Goal: Task Accomplishment & Management: Manage account settings

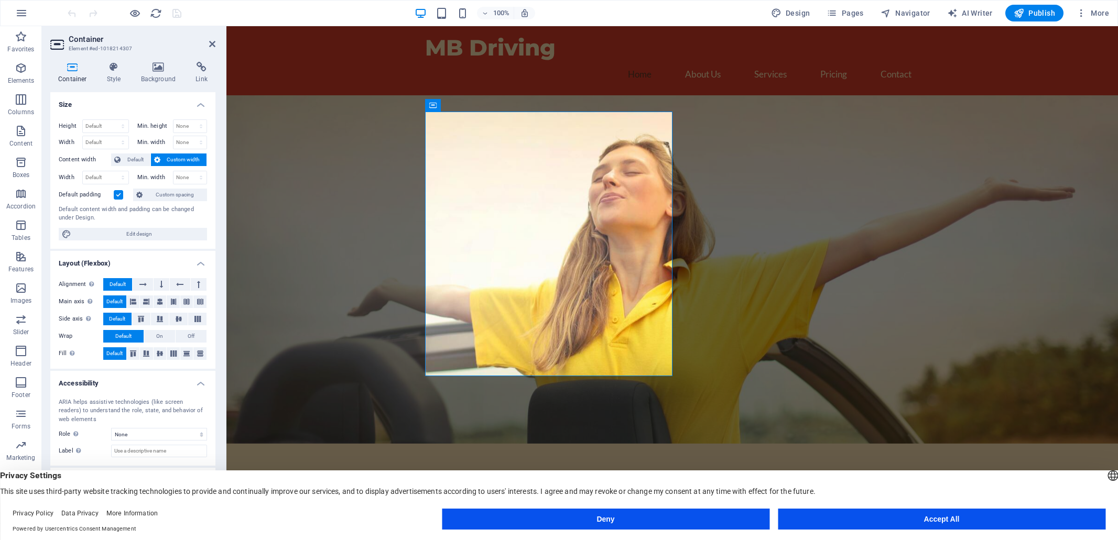
click at [186, 159] on span "Custom width" at bounding box center [184, 160] width 40 height 13
click at [115, 177] on select "Default px rem % em vh vw" at bounding box center [106, 177] width 46 height 13
click at [127, 159] on span "Default" at bounding box center [136, 160] width 24 height 13
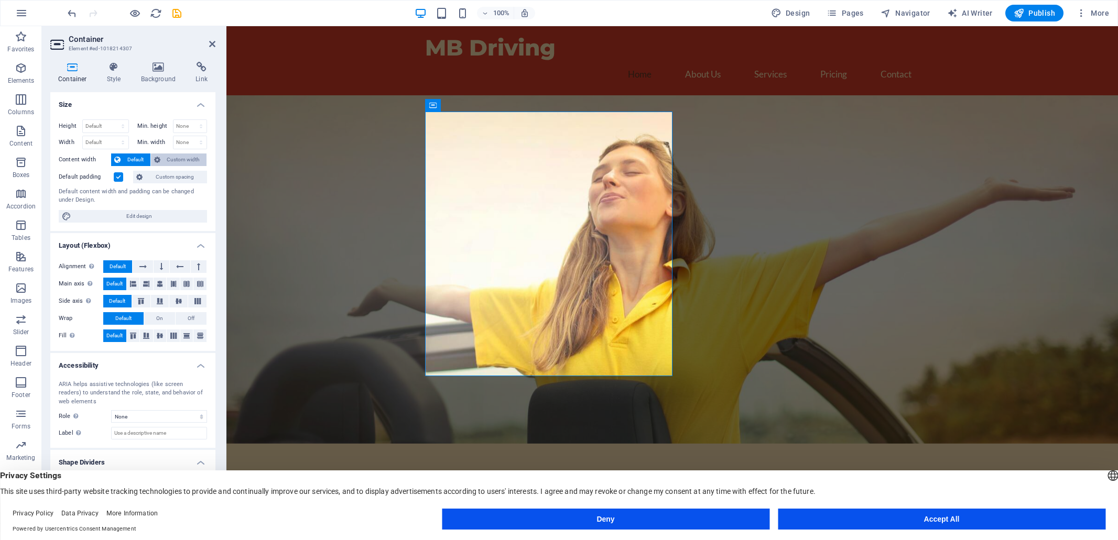
click at [182, 159] on span "Custom width" at bounding box center [184, 160] width 40 height 13
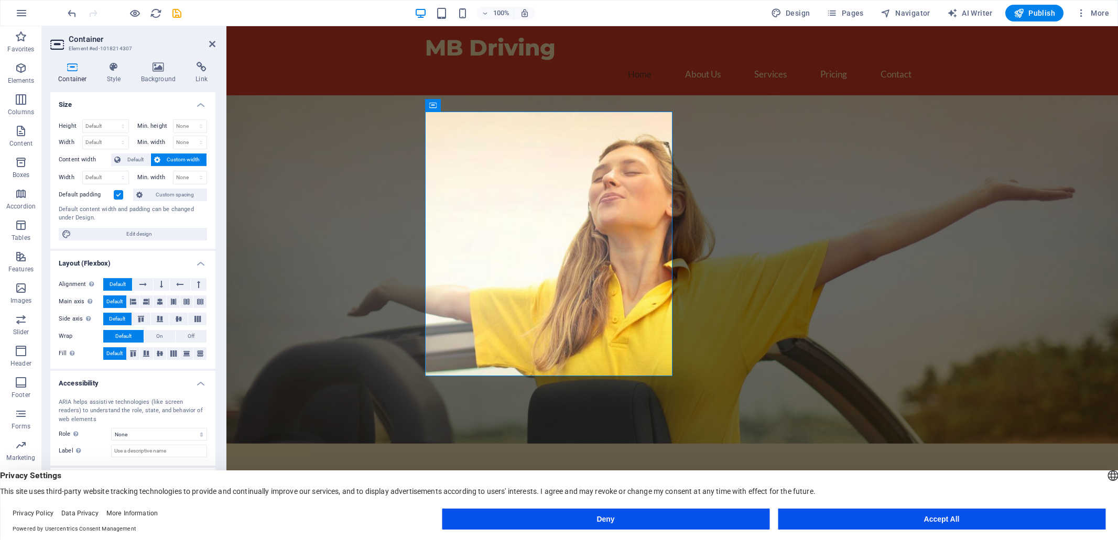
drag, startPoint x: 671, startPoint y: 149, endPoint x: 719, endPoint y: 149, distance: 47.7
click at [719, 149] on div "Welcome to MB Driving - Your Premier Driving Instructor in [GEOGRAPHIC_DATA] At…" at bounding box center [671, 391] width 891 height 592
click at [445, 104] on span "Container" at bounding box center [454, 105] width 27 height 6
click at [481, 519] on div "Welcome to MB Driving - Your Premier Driving Instructor in [GEOGRAPHIC_DATA]" at bounding box center [673, 541] width 428 height 44
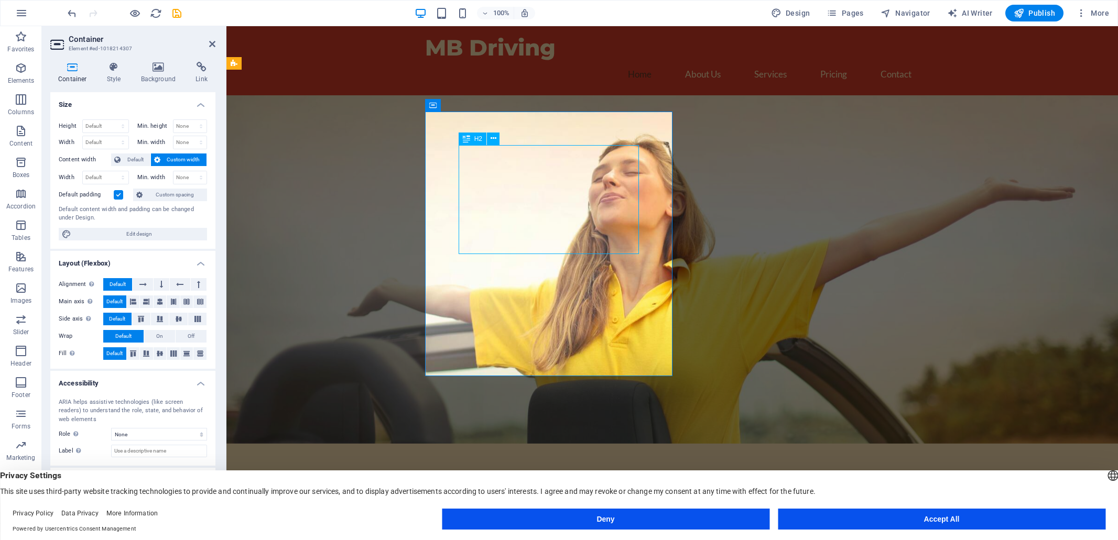
click at [481, 519] on div "Welcome to MB Driving - Your Premier Driving Instructor in [GEOGRAPHIC_DATA]" at bounding box center [673, 541] width 428 height 44
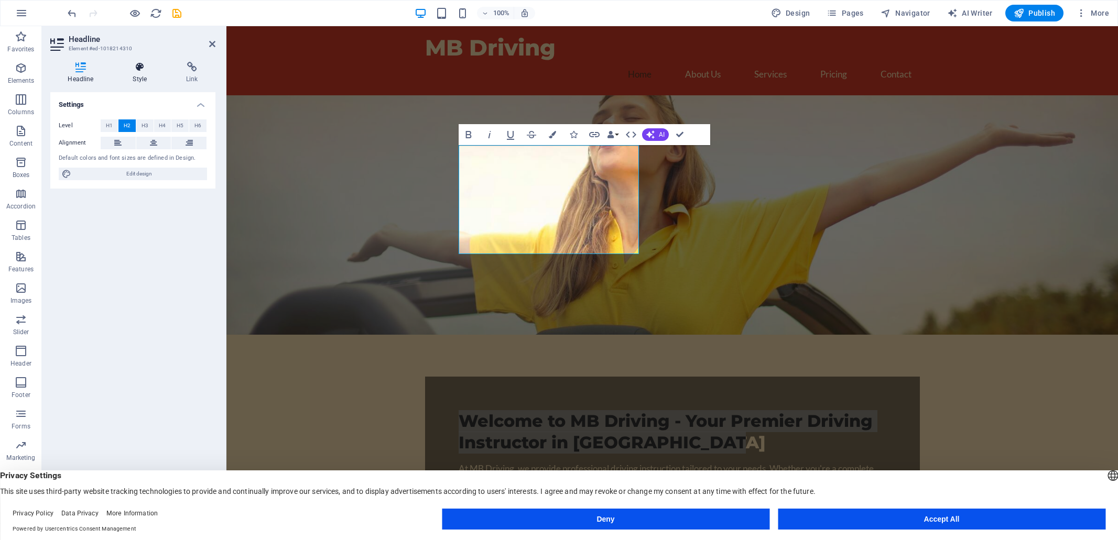
click at [143, 69] on icon at bounding box center [139, 67] width 49 height 10
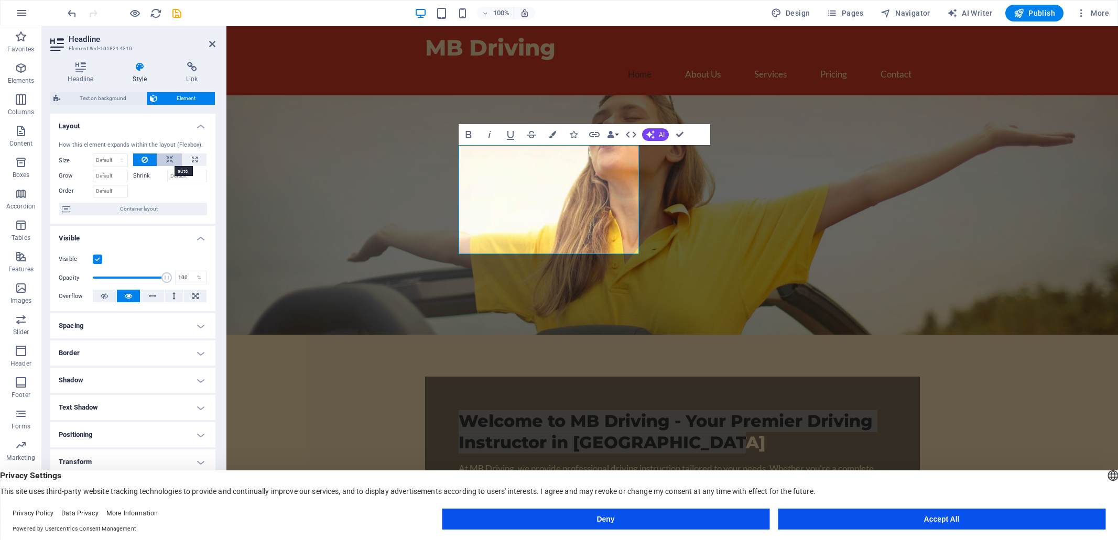
click at [167, 160] on icon at bounding box center [169, 160] width 7 height 13
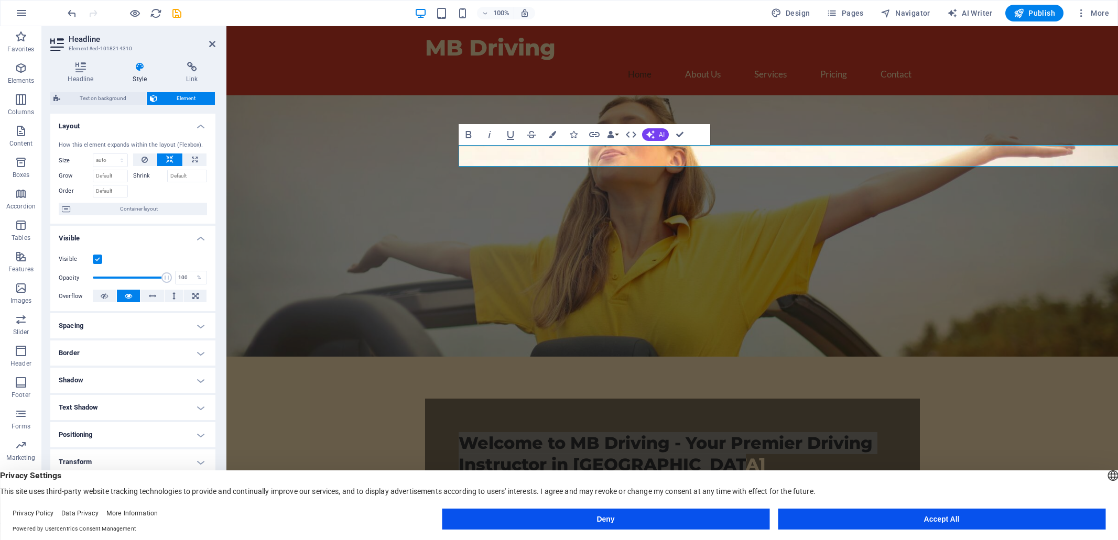
click at [167, 159] on icon at bounding box center [169, 160] width 7 height 13
click at [197, 158] on button at bounding box center [195, 160] width 24 height 13
type input "100"
select select "%"
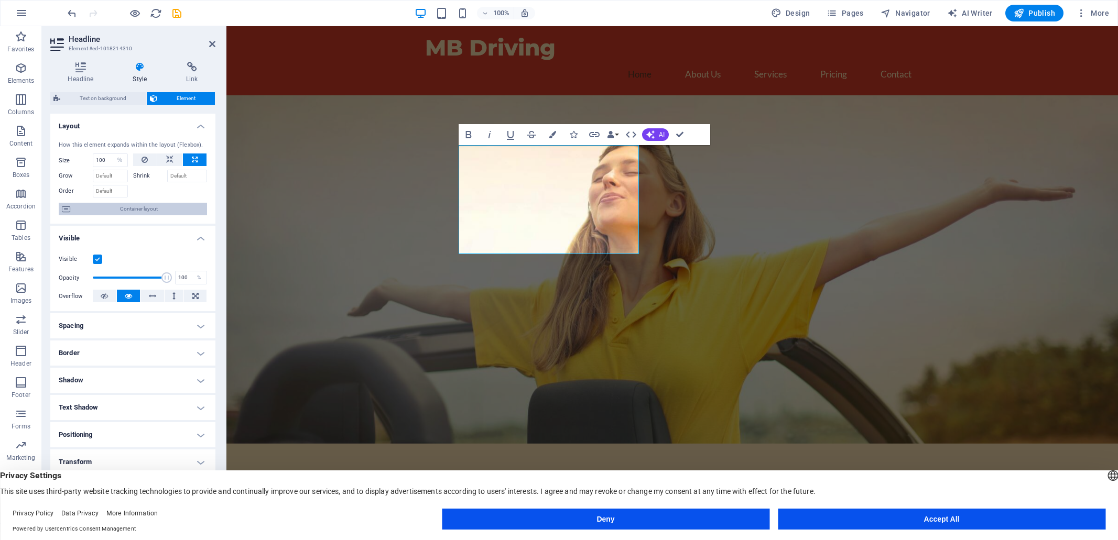
click at [124, 209] on span "Container layout" at bounding box center [138, 209] width 131 height 13
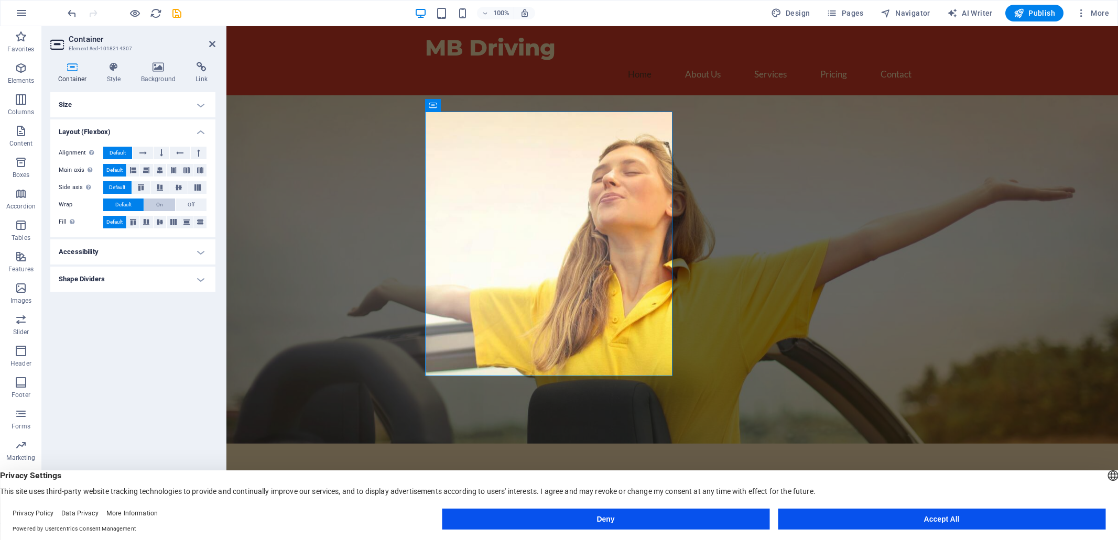
click at [158, 203] on span "On" at bounding box center [159, 205] width 7 height 13
click at [191, 202] on span "Off" at bounding box center [191, 205] width 7 height 13
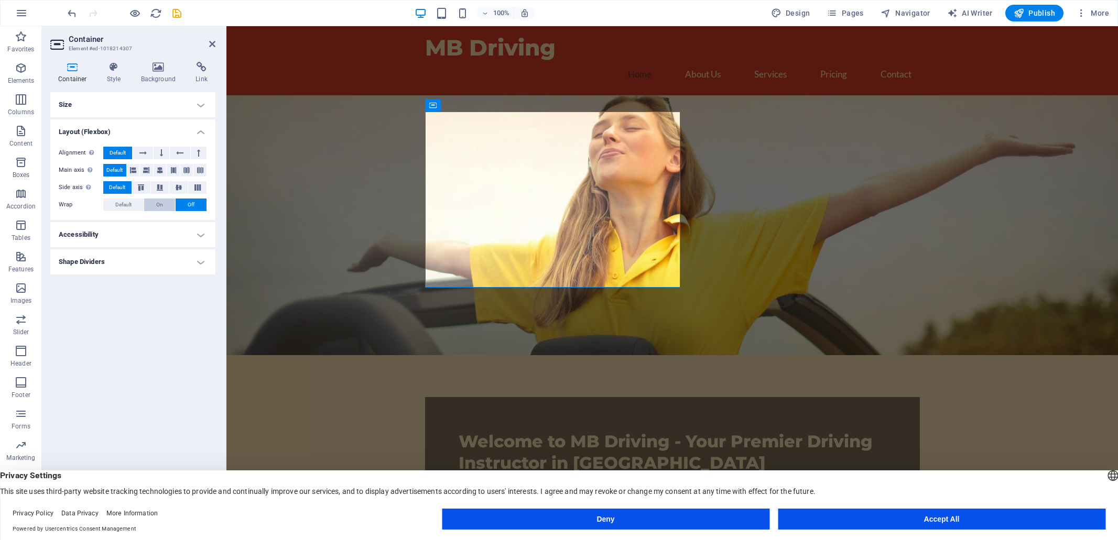
click at [168, 201] on button "On" at bounding box center [159, 205] width 31 height 13
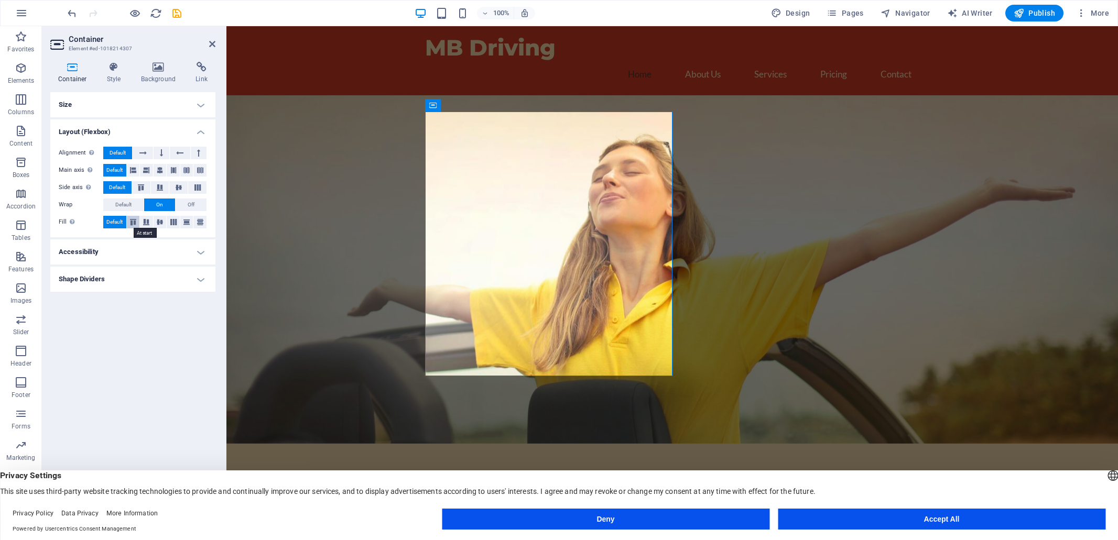
click at [136, 224] on icon at bounding box center [133, 222] width 13 height 6
click at [150, 220] on icon at bounding box center [146, 222] width 13 height 6
click at [160, 222] on icon at bounding box center [160, 222] width 13 height 6
click at [174, 225] on button at bounding box center [173, 222] width 13 height 13
click at [189, 222] on icon at bounding box center [186, 222] width 13 height 6
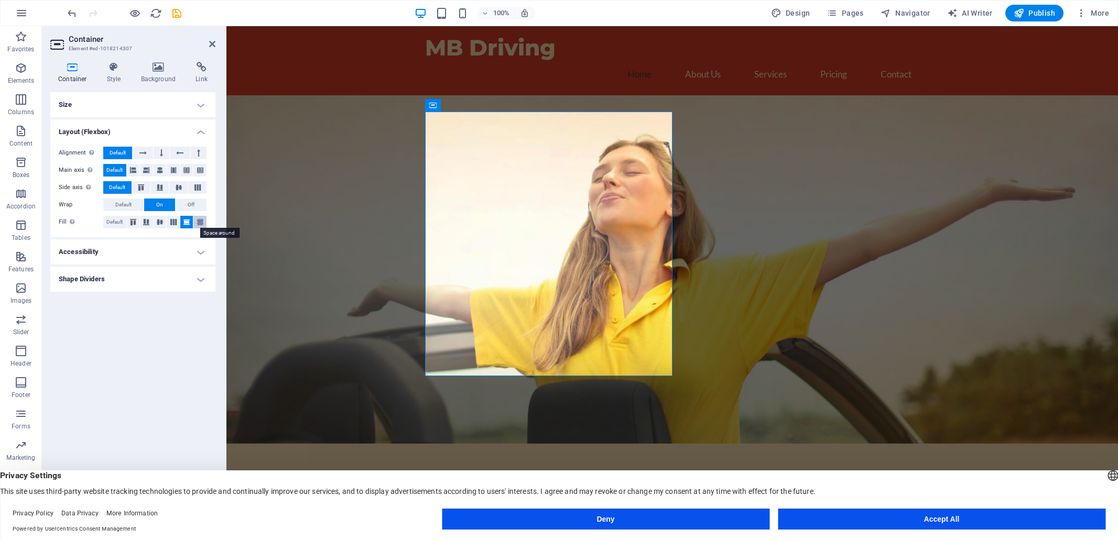
click at [202, 223] on icon at bounding box center [200, 222] width 13 height 6
click at [110, 224] on span "Default" at bounding box center [114, 222] width 16 height 13
click at [199, 279] on h4 "Shape Dividers" at bounding box center [132, 279] width 165 height 25
click at [201, 297] on select "None Triangle Square Diagonal Polygon 1 Polygon 2 Zigzag Multiple Zigzags Waves…" at bounding box center [159, 300] width 96 height 13
click at [111, 294] on select "None Triangle Square Diagonal Polygon 1 Polygon 2 Zigzag Multiple Zigzags Waves…" at bounding box center [159, 300] width 96 height 13
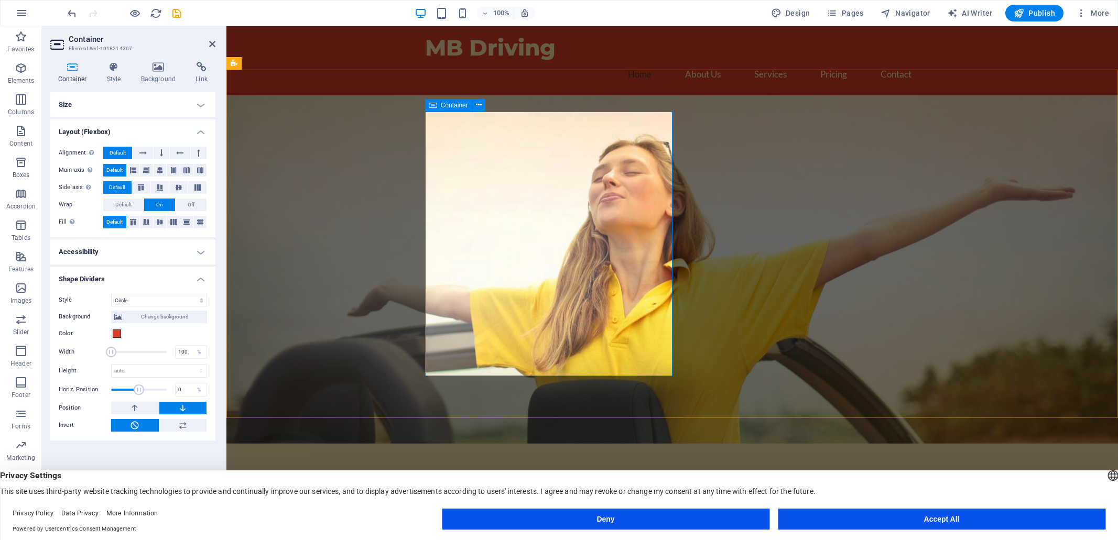
click at [154, 302] on select "None Triangle Square Diagonal Polygon 1 Polygon 2 Zigzag Multiple Zigzags Waves…" at bounding box center [159, 300] width 96 height 13
click at [111, 294] on select "None Triangle Square Diagonal Polygon 1 Polygon 2 Zigzag Multiple Zigzags Waves…" at bounding box center [159, 300] width 96 height 13
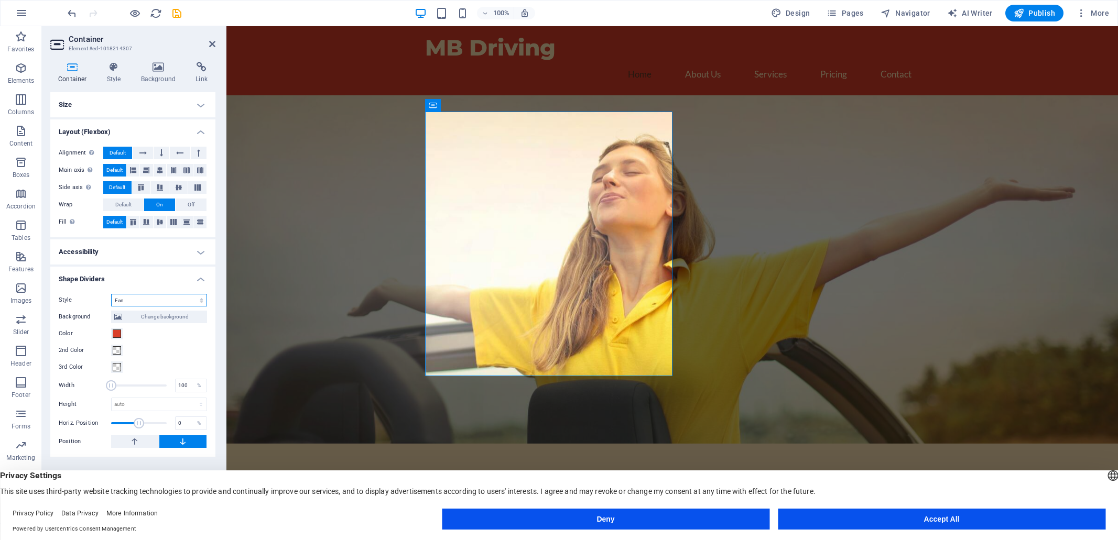
click at [157, 301] on select "None Triangle Square Diagonal Polygon 1 Polygon 2 Zigzag Multiple Zigzags Waves…" at bounding box center [159, 300] width 96 height 13
click at [111, 294] on select "None Triangle Square Diagonal Polygon 1 Polygon 2 Zigzag Multiple Zigzags Waves…" at bounding box center [159, 300] width 96 height 13
click at [154, 299] on select "None Triangle Square Diagonal Polygon 1 Polygon 2 Zigzag Multiple Zigzags Waves…" at bounding box center [159, 300] width 96 height 13
click at [111, 294] on select "None Triangle Square Diagonal Polygon 1 Polygon 2 Zigzag Multiple Zigzags Waves…" at bounding box center [159, 300] width 96 height 13
click at [138, 302] on select "None Triangle Square Diagonal Polygon 1 Polygon 2 Zigzag Multiple Zigzags Waves…" at bounding box center [159, 300] width 96 height 13
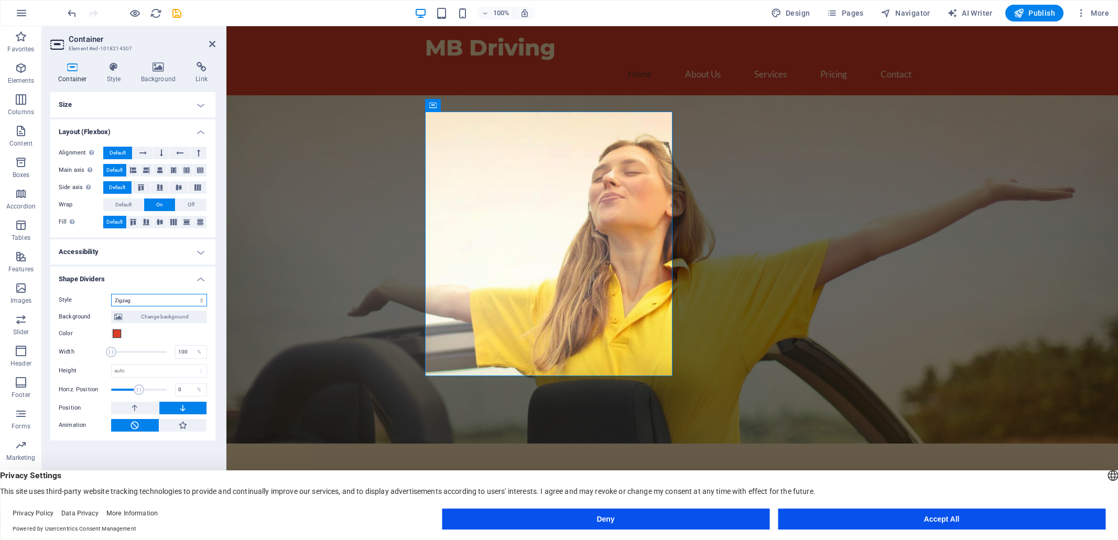
select select "paint-drip"
click at [111, 294] on select "None Triangle Square Diagonal Polygon 1 Polygon 2 Zigzag Multiple Zigzags Waves…" at bounding box center [159, 300] width 96 height 13
drag, startPoint x: 112, startPoint y: 352, endPoint x: 132, endPoint y: 355, distance: 20.2
click at [132, 355] on span at bounding box center [132, 352] width 10 height 10
drag, startPoint x: 132, startPoint y: 355, endPoint x: 111, endPoint y: 353, distance: 21.1
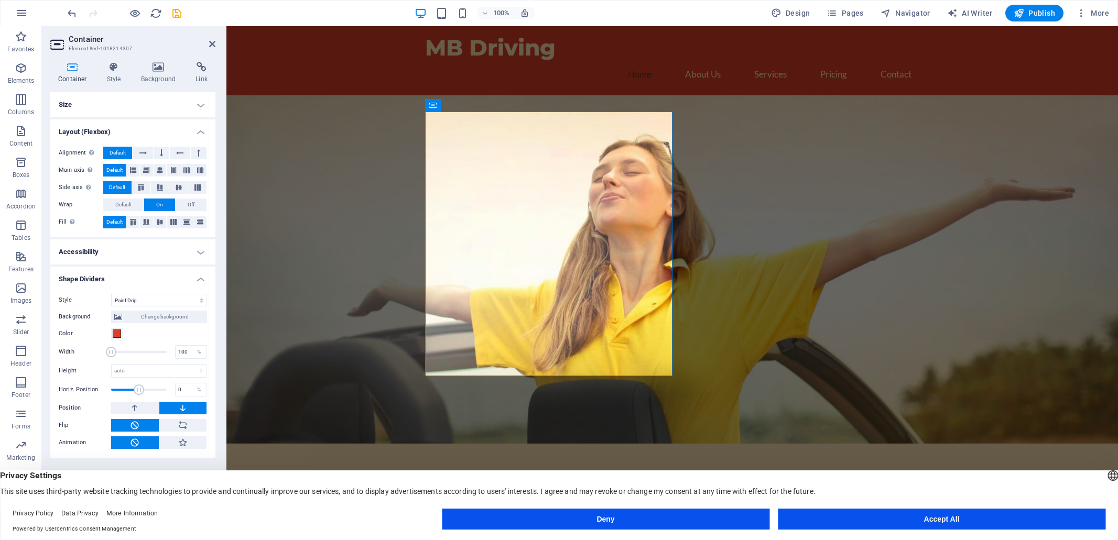
click at [111, 353] on span at bounding box center [111, 352] width 10 height 10
click at [129, 373] on select "auto px rem em vh vw" at bounding box center [159, 371] width 95 height 13
click at [183, 424] on icon at bounding box center [182, 425] width 9 height 13
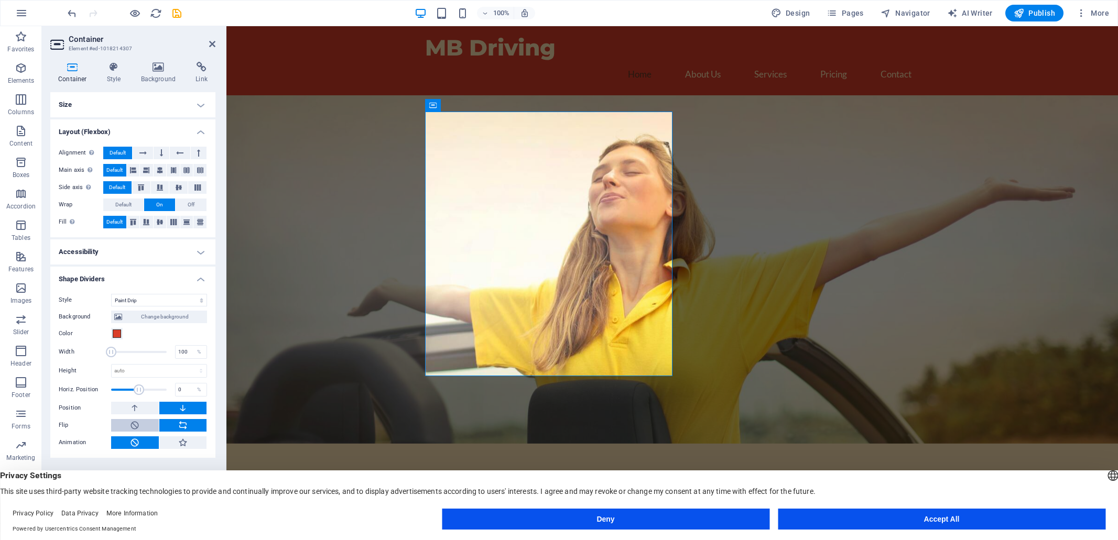
click at [140, 425] on button at bounding box center [135, 425] width 48 height 13
click at [181, 440] on icon at bounding box center [182, 443] width 9 height 13
click at [135, 424] on icon at bounding box center [134, 423] width 9 height 13
drag, startPoint x: 902, startPoint y: 523, endPoint x: 629, endPoint y: 493, distance: 274.6
click at [902, 523] on button "Accept All" at bounding box center [942, 519] width 328 height 21
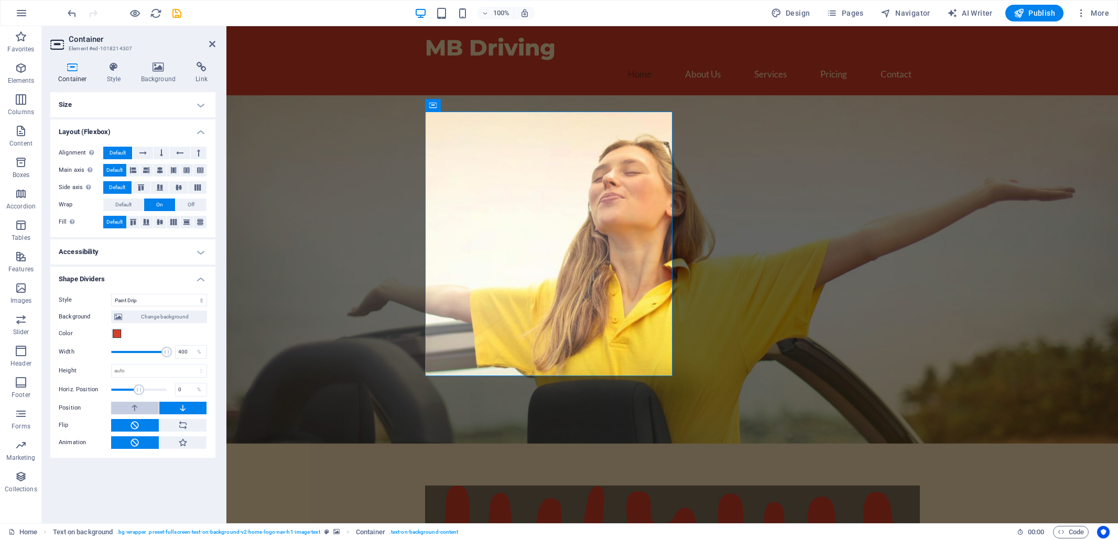
click at [131, 408] on icon at bounding box center [134, 408] width 9 height 13
click at [179, 406] on icon at bounding box center [182, 408] width 9 height 13
type input "100"
drag, startPoint x: 168, startPoint y: 354, endPoint x: 104, endPoint y: 361, distance: 64.4
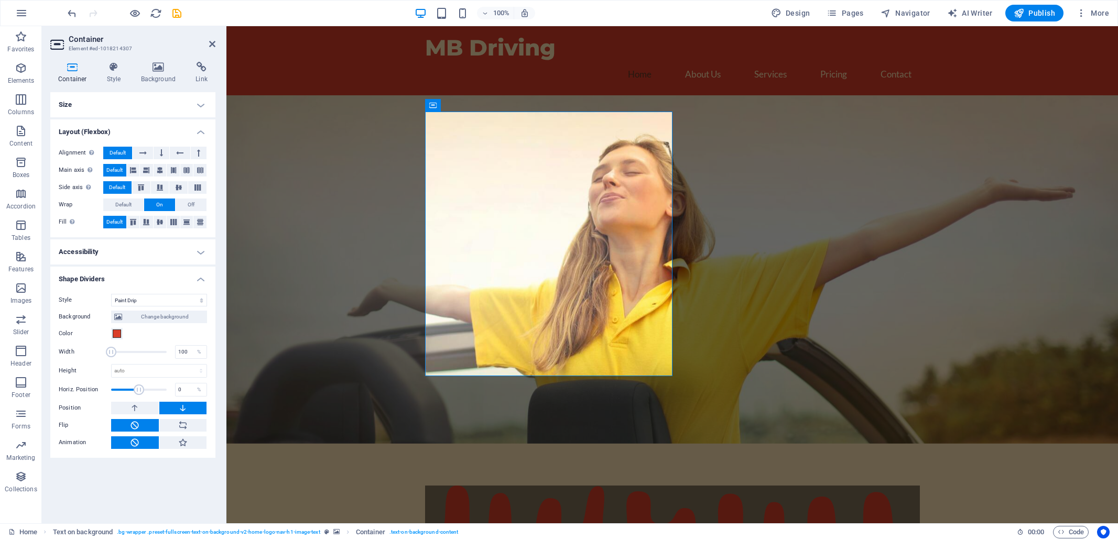
click at [104, 361] on div "Background Change background Color 2nd Color 3rd Color Width 100 % Height auto …" at bounding box center [133, 378] width 148 height 143
click at [144, 301] on select "None Triangle Square Diagonal Polygon 1 Polygon 2 Zigzag Multiple Zigzags Waves…" at bounding box center [159, 300] width 96 height 13
select select "none"
click at [111, 294] on select "None Triangle Square Diagonal Polygon 1 Polygon 2 Zigzag Multiple Zigzags Waves…" at bounding box center [159, 300] width 96 height 13
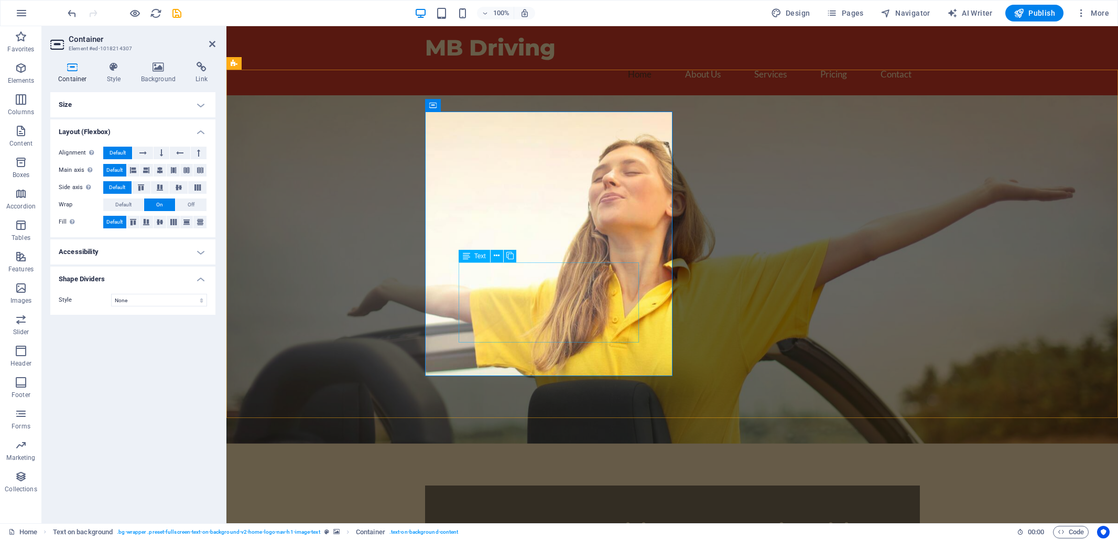
click at [540, 519] on div "Welcome to MB Driving - Your Premier Driving Instructor in [GEOGRAPHIC_DATA]" at bounding box center [673, 541] width 428 height 44
click at [76, 69] on icon at bounding box center [72, 67] width 45 height 10
click at [122, 106] on h4 "Size" at bounding box center [132, 104] width 165 height 25
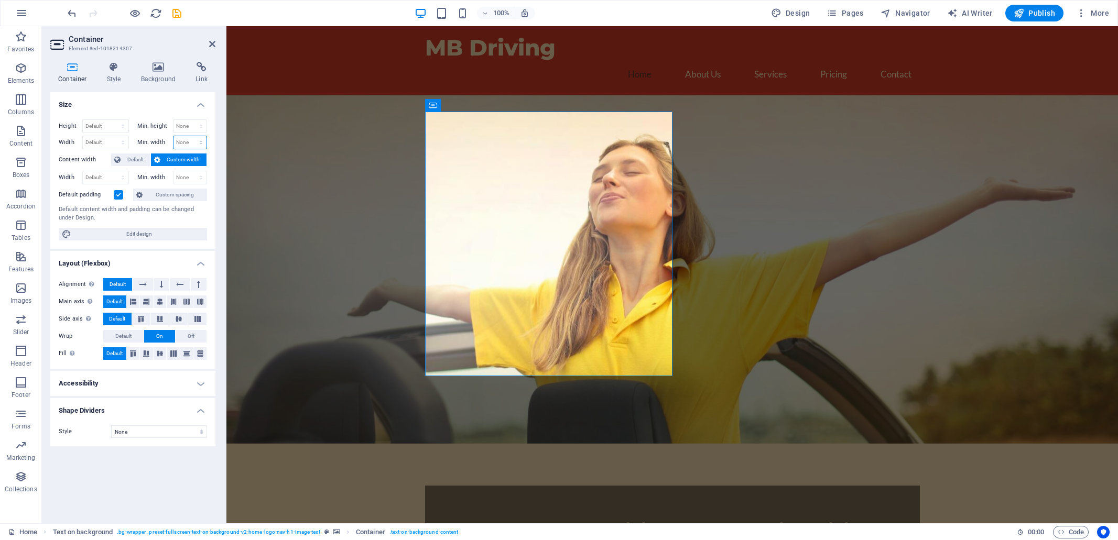
click at [200, 143] on select "None px rem % vh vw" at bounding box center [190, 142] width 34 height 13
select select "px"
click at [192, 136] on select "None px rem % vh vw" at bounding box center [190, 142] width 34 height 13
type input "400"
click at [103, 142] on select "Default px rem % em vh vw" at bounding box center [106, 142] width 46 height 13
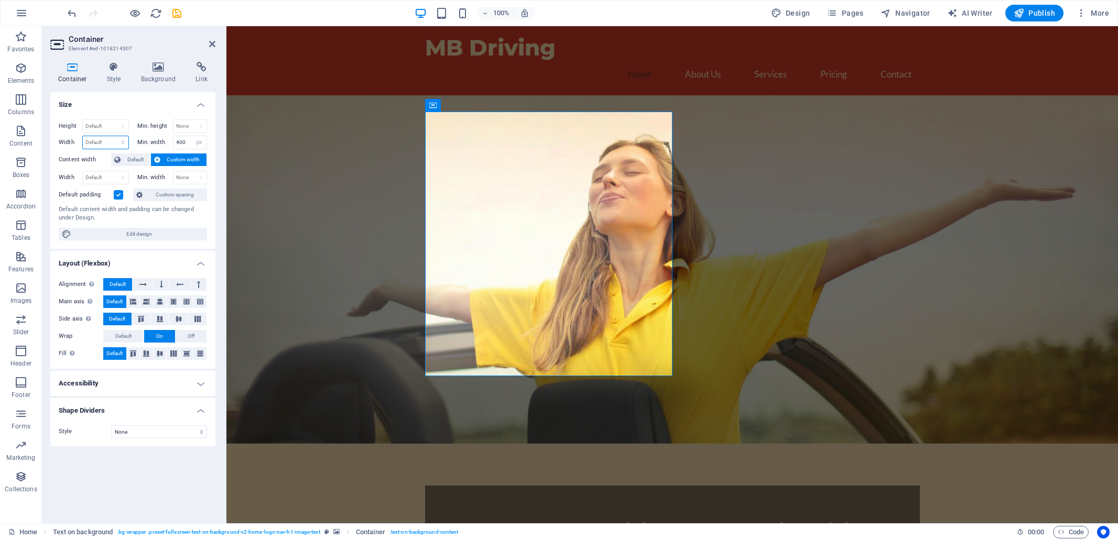
select select "px"
click at [113, 136] on select "Default px rem % em vh vw" at bounding box center [106, 142] width 46 height 13
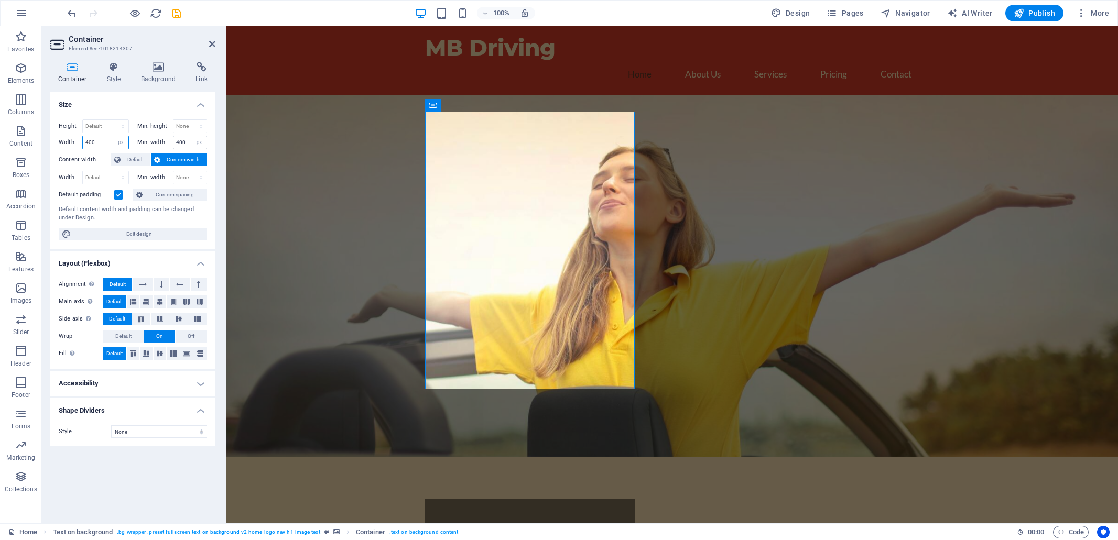
type input "400"
drag, startPoint x: 187, startPoint y: 140, endPoint x: 163, endPoint y: 144, distance: 23.8
click at [163, 144] on div "Min. width 400 None px rem % vh vw" at bounding box center [172, 143] width 70 height 14
drag, startPoint x: 92, startPoint y: 144, endPoint x: 85, endPoint y: 145, distance: 6.4
click at [85, 145] on input "400" at bounding box center [106, 142] width 46 height 13
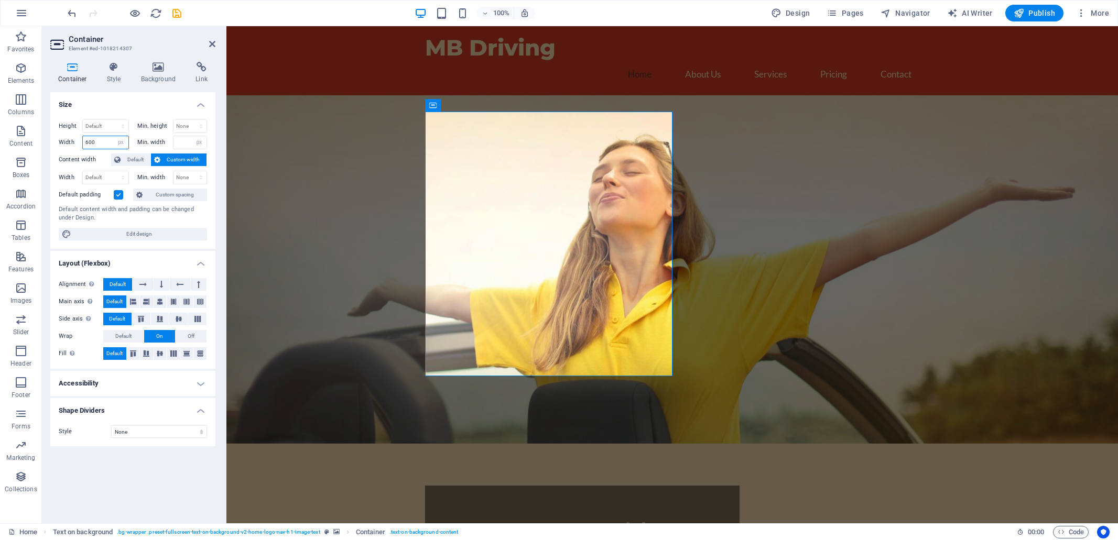
drag, startPoint x: 96, startPoint y: 139, endPoint x: 84, endPoint y: 143, distance: 13.1
click at [83, 143] on input "600" at bounding box center [106, 142] width 46 height 13
click at [134, 125] on div "Min. height None px rem % vh vw" at bounding box center [170, 127] width 74 height 16
drag, startPoint x: 95, startPoint y: 143, endPoint x: 79, endPoint y: 144, distance: 16.3
click at [79, 144] on div "Width 800 Default px rem % em vh vw" at bounding box center [94, 143] width 70 height 14
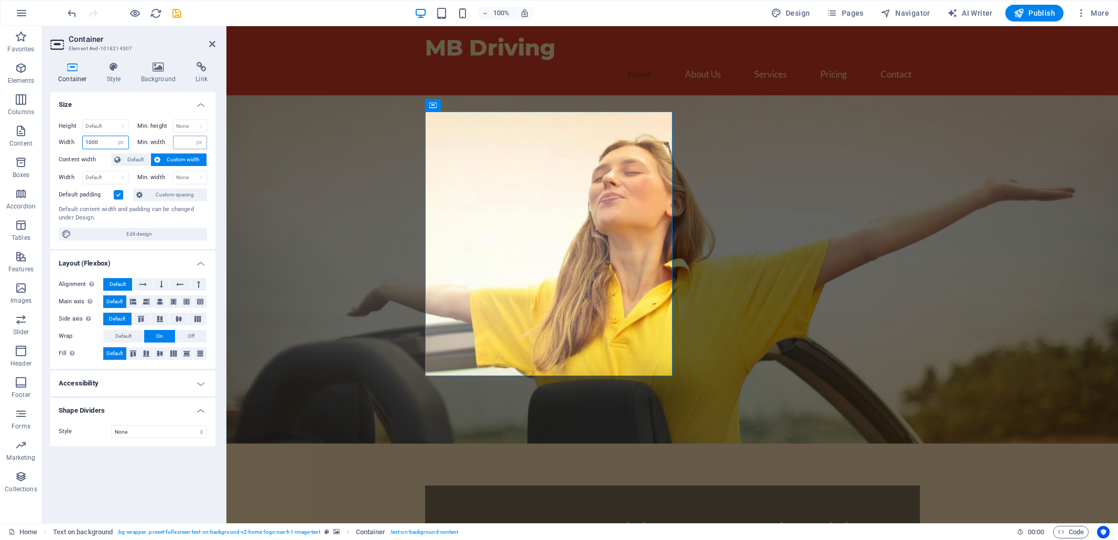
type input "1000"
click at [183, 143] on input "number" at bounding box center [190, 142] width 34 height 13
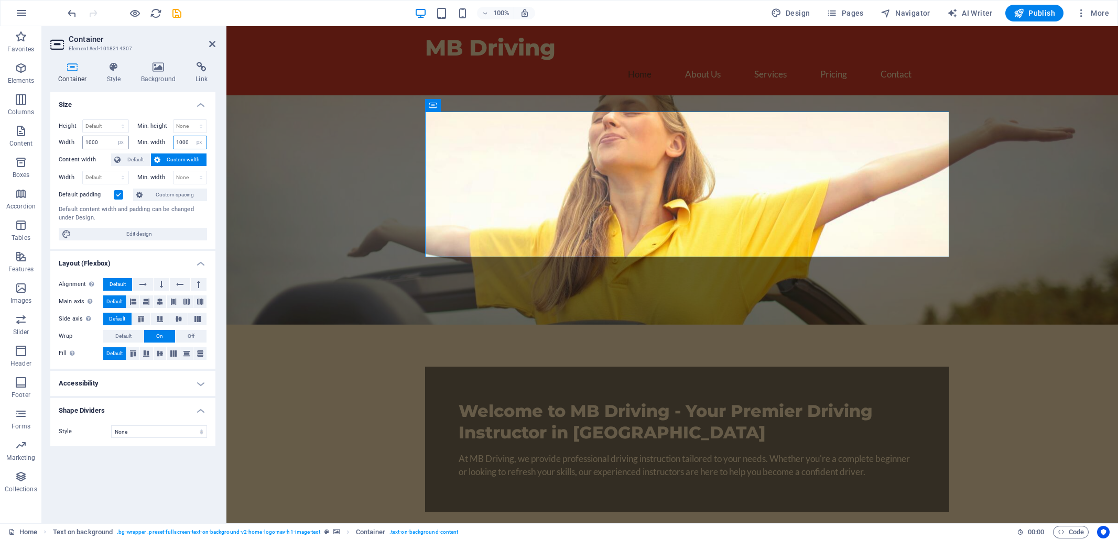
type input "1000"
drag, startPoint x: 104, startPoint y: 143, endPoint x: 59, endPoint y: 145, distance: 45.6
click at [59, 145] on div "Width 1000 Default px rem % em vh vw" at bounding box center [94, 143] width 70 height 14
click at [214, 182] on div "Height Default px rem % vh vw Min. height None px rem % vh vw Width Default px …" at bounding box center [132, 180] width 165 height 138
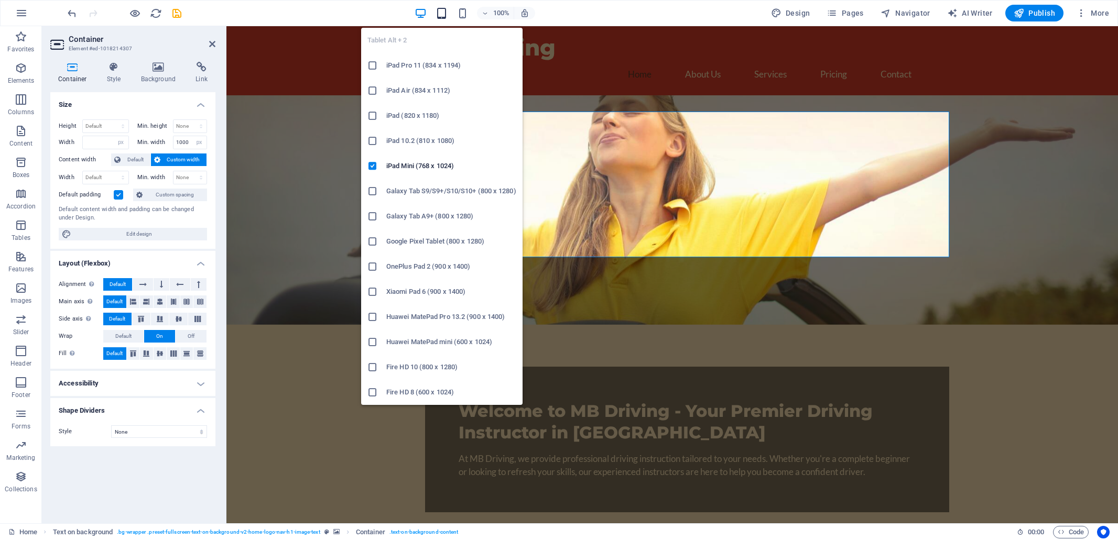
click at [444, 10] on icon "button" at bounding box center [442, 13] width 12 height 12
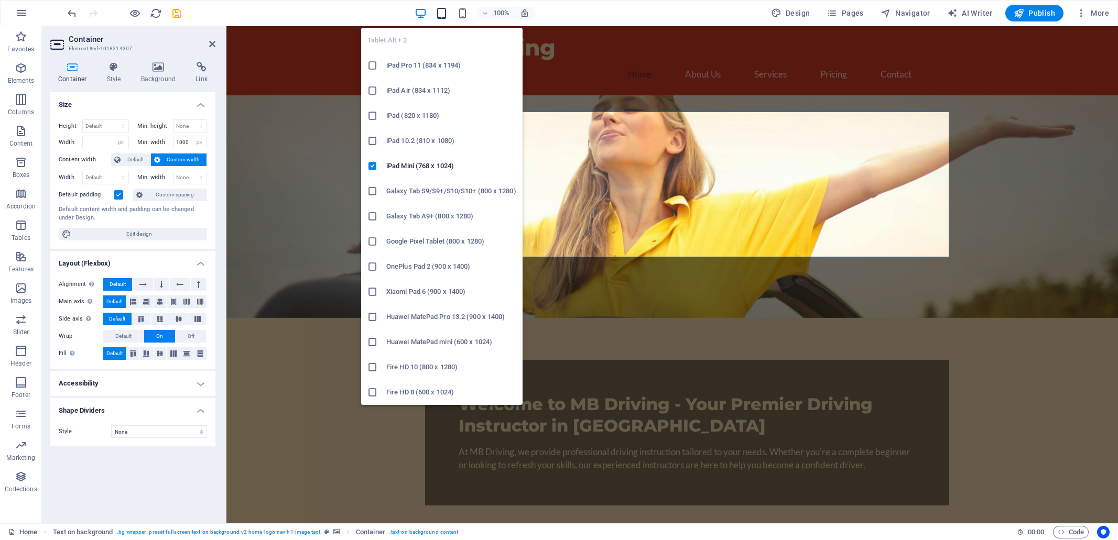
type input "1000"
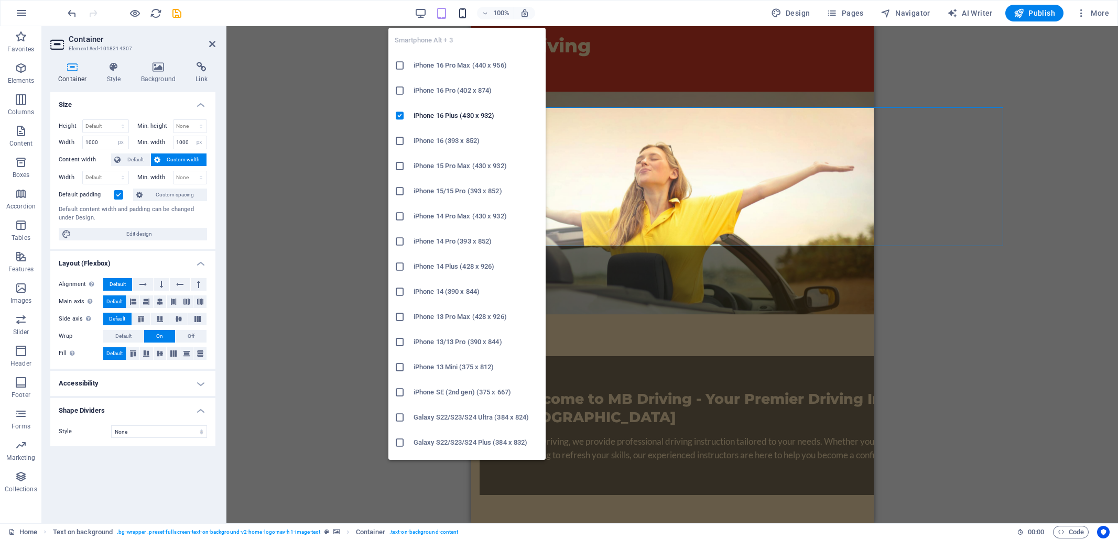
click at [464, 13] on icon "button" at bounding box center [462, 13] width 12 height 12
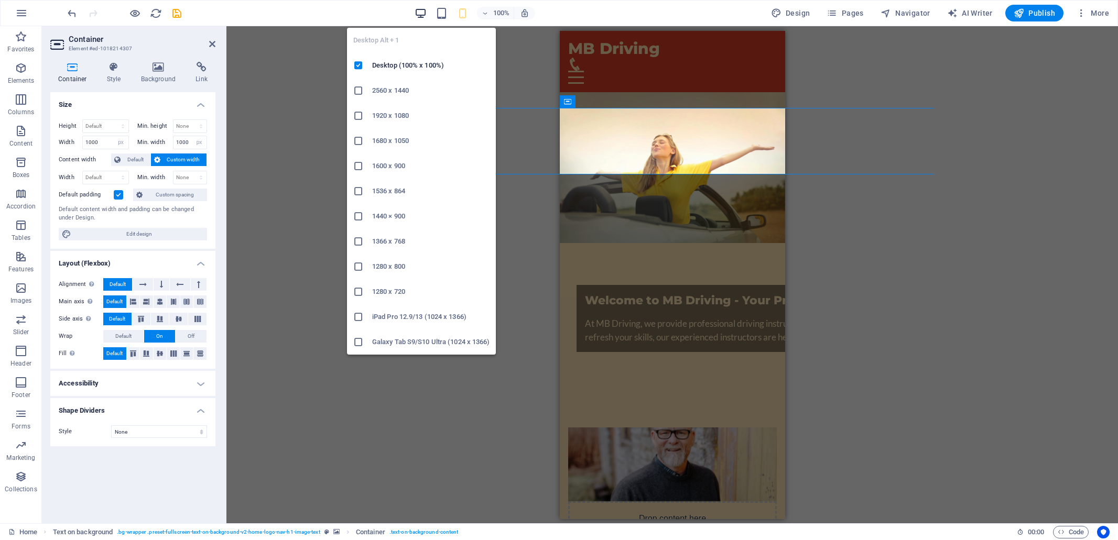
click at [421, 13] on icon "button" at bounding box center [421, 13] width 12 height 12
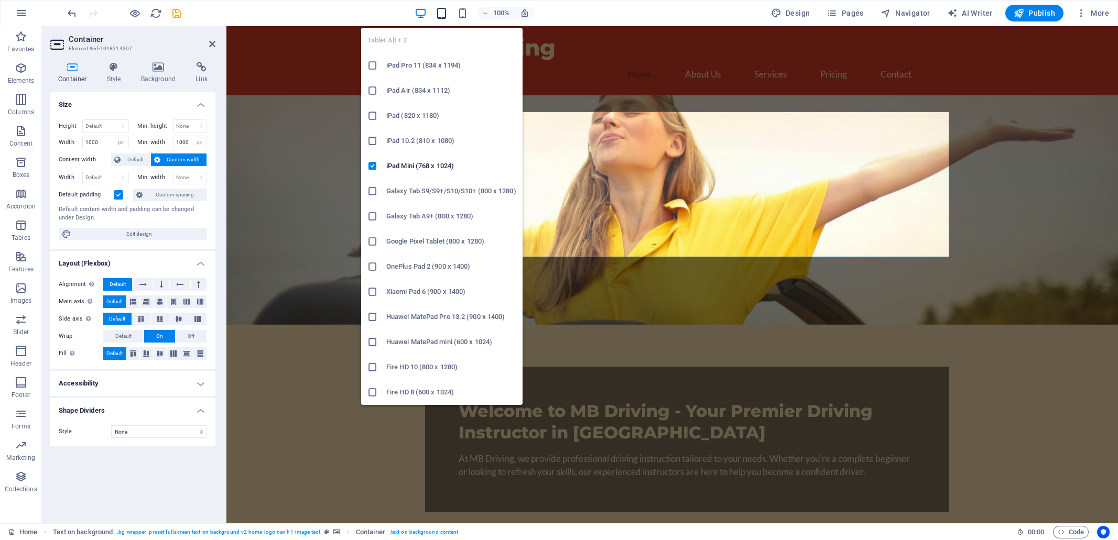
click at [446, 17] on icon "button" at bounding box center [442, 13] width 12 height 12
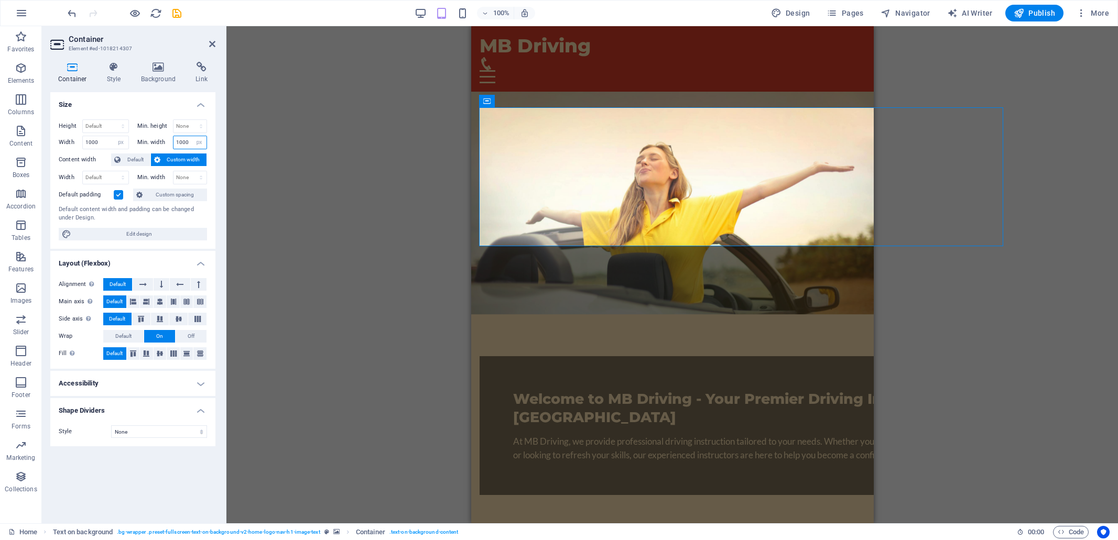
drag, startPoint x: 188, startPoint y: 143, endPoint x: 170, endPoint y: 147, distance: 18.2
click at [170, 147] on div "Min. width 1000 None px rem % vh vw" at bounding box center [172, 143] width 70 height 14
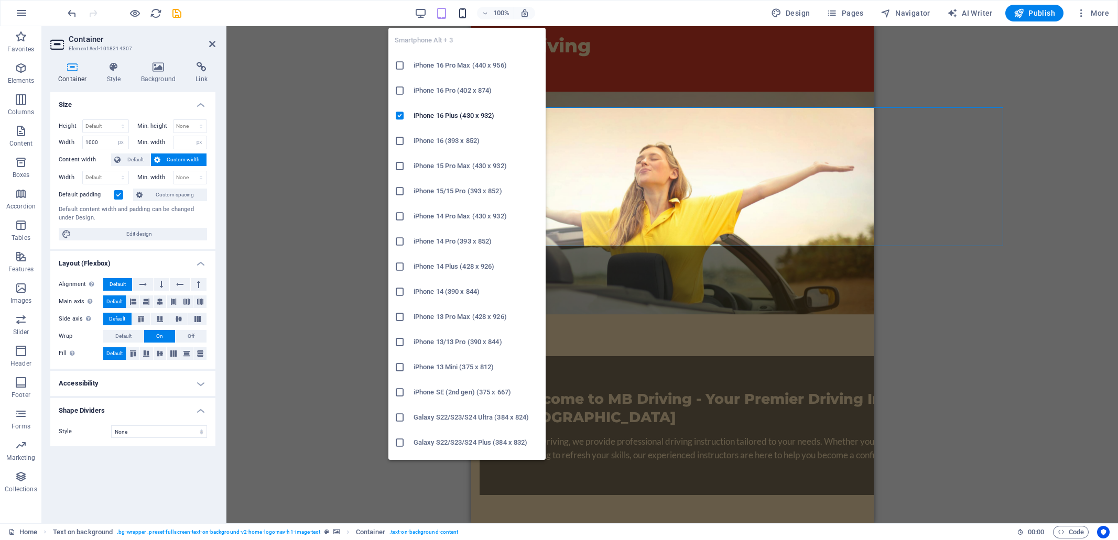
click at [461, 11] on icon "button" at bounding box center [462, 13] width 12 height 12
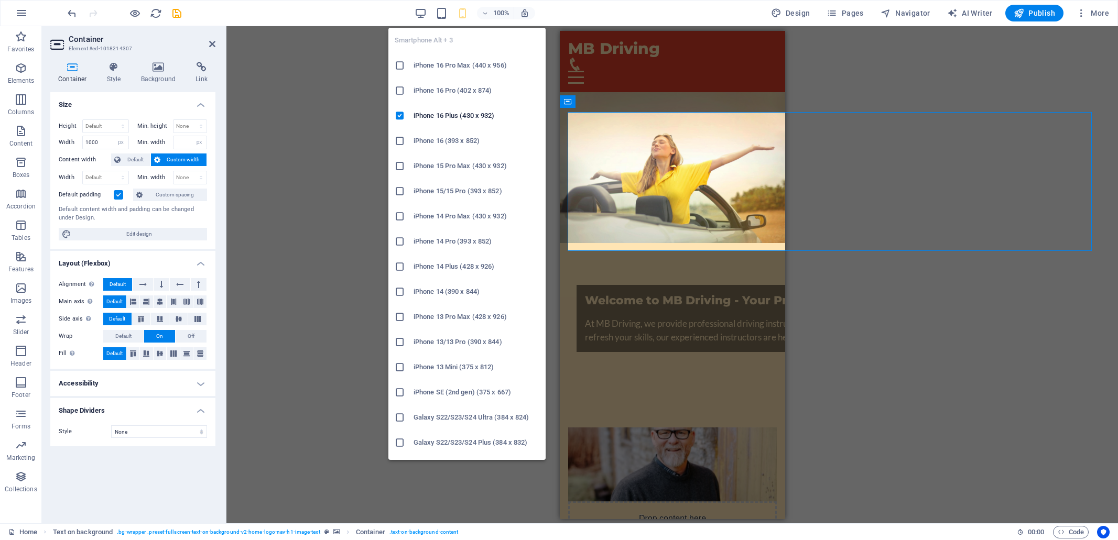
type input "1000"
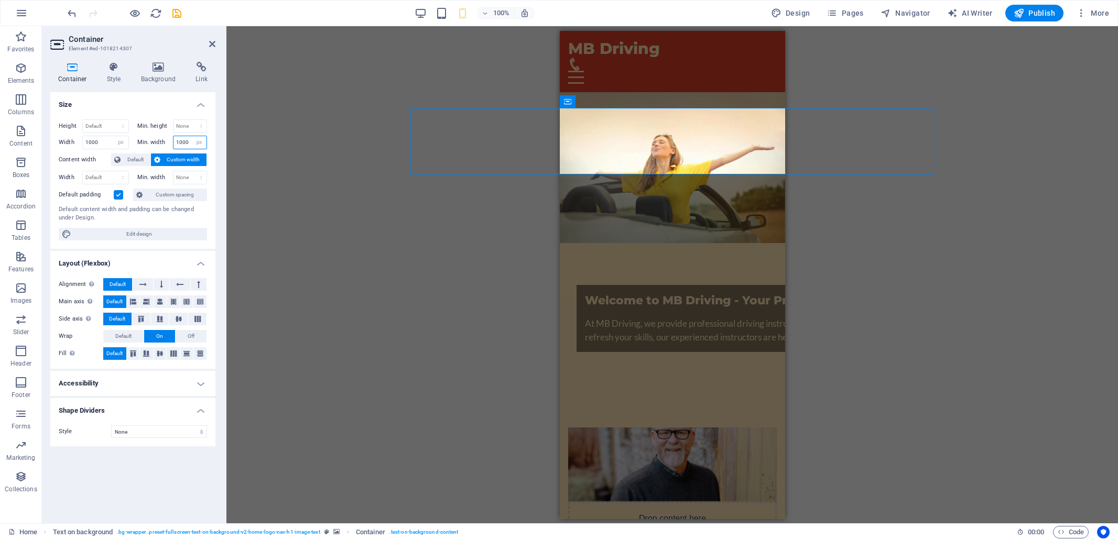
drag, startPoint x: 190, startPoint y: 139, endPoint x: 169, endPoint y: 141, distance: 21.0
click at [169, 142] on div "Min. width 1000 None px rem % vh vw" at bounding box center [172, 143] width 70 height 14
click at [133, 148] on div "Min. width None px rem % vh vw" at bounding box center [170, 143] width 74 height 14
drag, startPoint x: 103, startPoint y: 142, endPoint x: 78, endPoint y: 144, distance: 25.8
click at [77, 144] on div "Width 1000 Default px rem % em vh vw" at bounding box center [94, 143] width 70 height 14
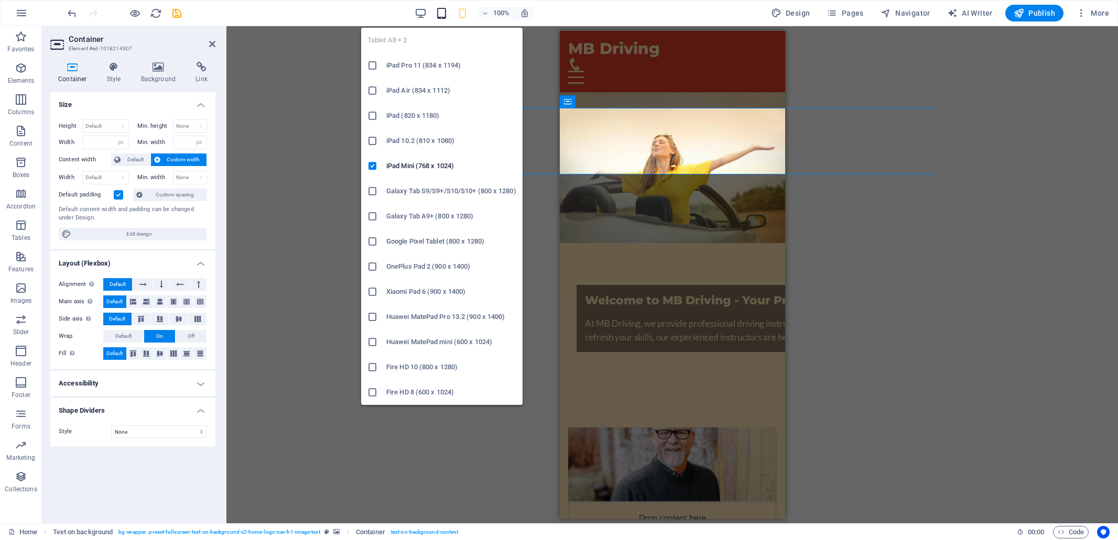
click at [443, 15] on icon "button" at bounding box center [442, 13] width 12 height 12
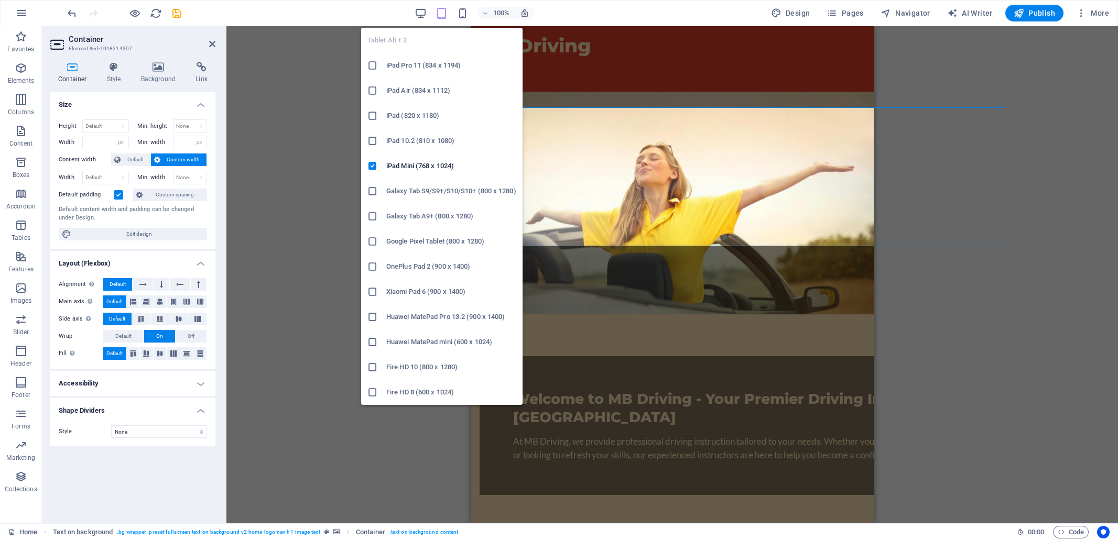
type input "1000"
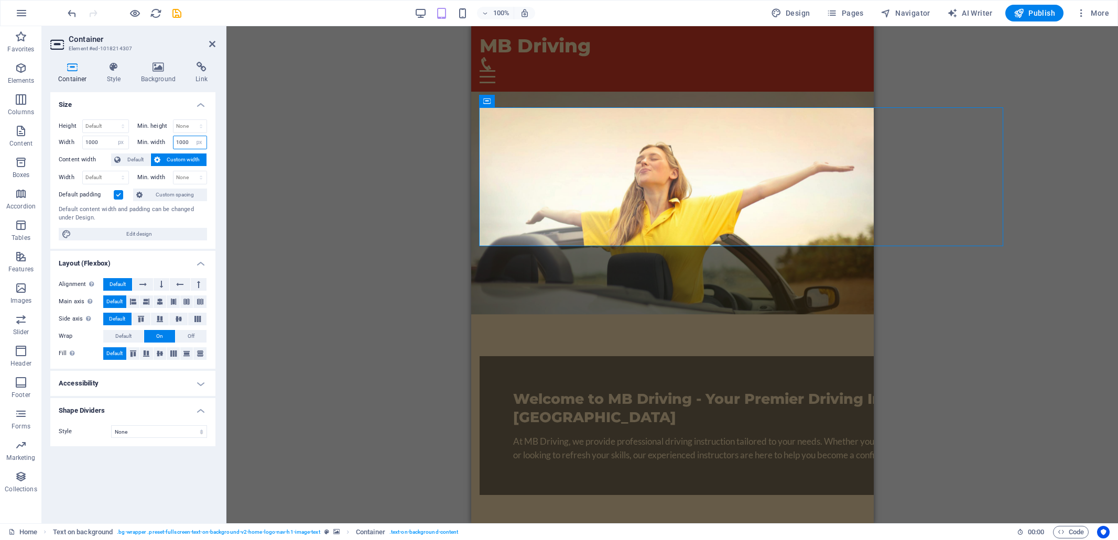
drag, startPoint x: 189, startPoint y: 141, endPoint x: 174, endPoint y: 142, distance: 15.2
click at [174, 142] on input "1000" at bounding box center [190, 142] width 34 height 13
drag, startPoint x: 101, startPoint y: 141, endPoint x: 80, endPoint y: 144, distance: 21.2
click at [80, 144] on div "Width 1000 Default px rem % em vh vw" at bounding box center [94, 143] width 70 height 14
click at [214, 186] on div "Height Default px rem % vh vw Min. height None px rem % vh vw Width Default px …" at bounding box center [132, 180] width 165 height 138
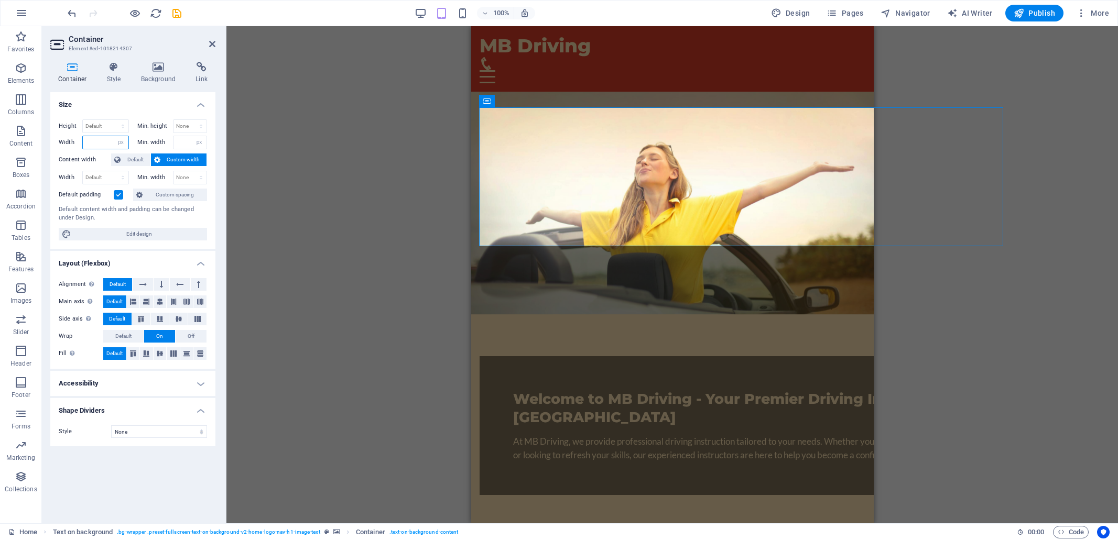
click at [98, 141] on input "number" at bounding box center [106, 142] width 46 height 13
click at [121, 144] on select "Default px rem % em vh vw" at bounding box center [121, 142] width 15 height 13
select select "default"
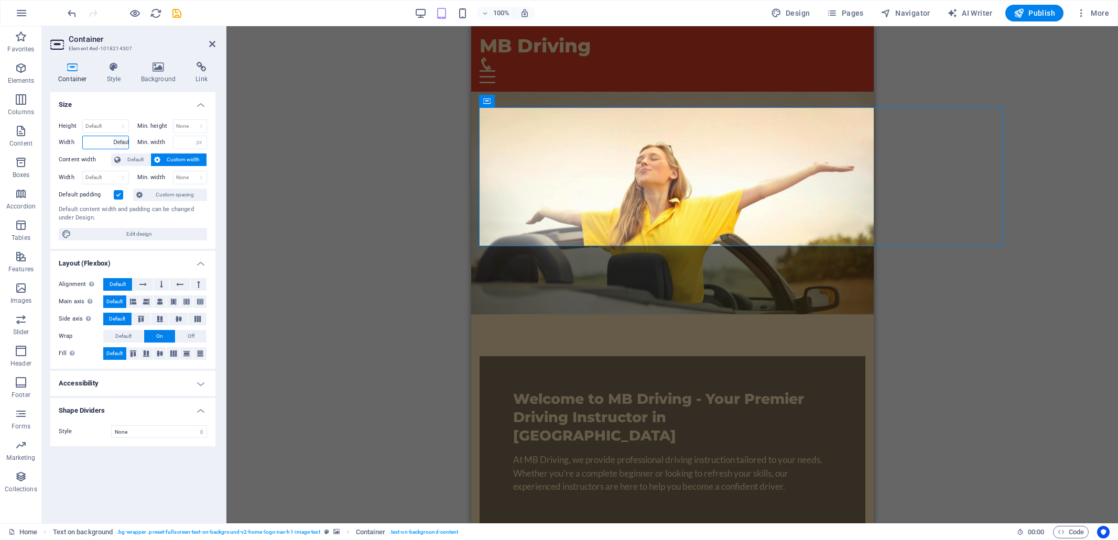
click at [114, 136] on select "Default px rem % em vh vw" at bounding box center [121, 142] width 15 height 13
type input "1000"
select select "px"
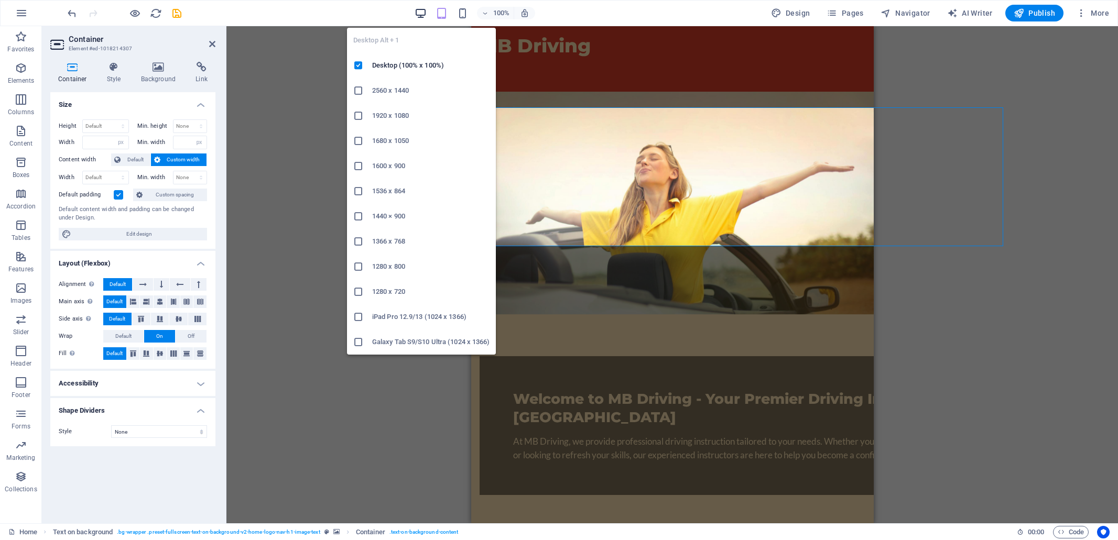
click at [420, 12] on icon "button" at bounding box center [421, 13] width 12 height 12
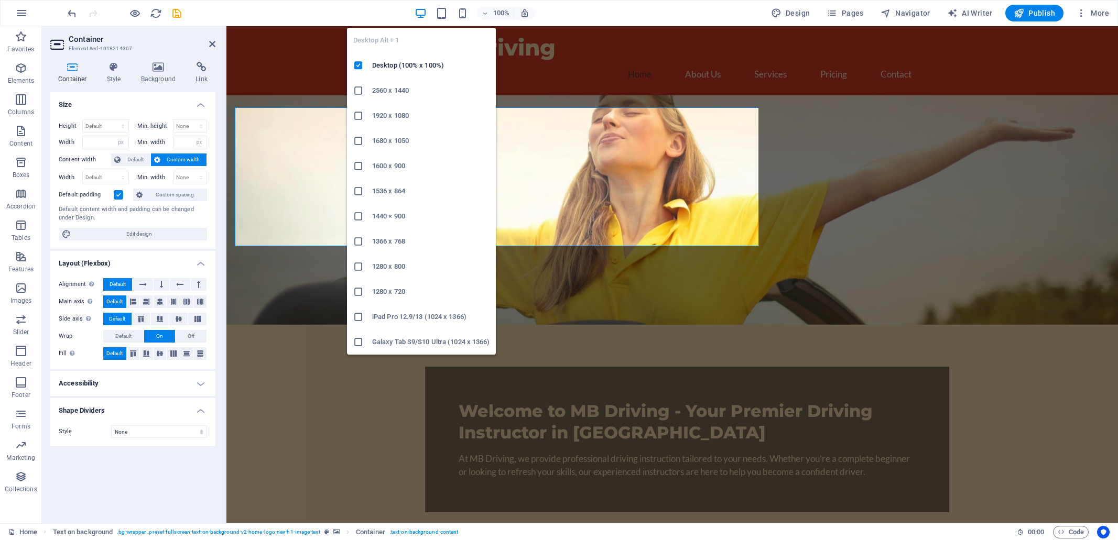
type input "1000"
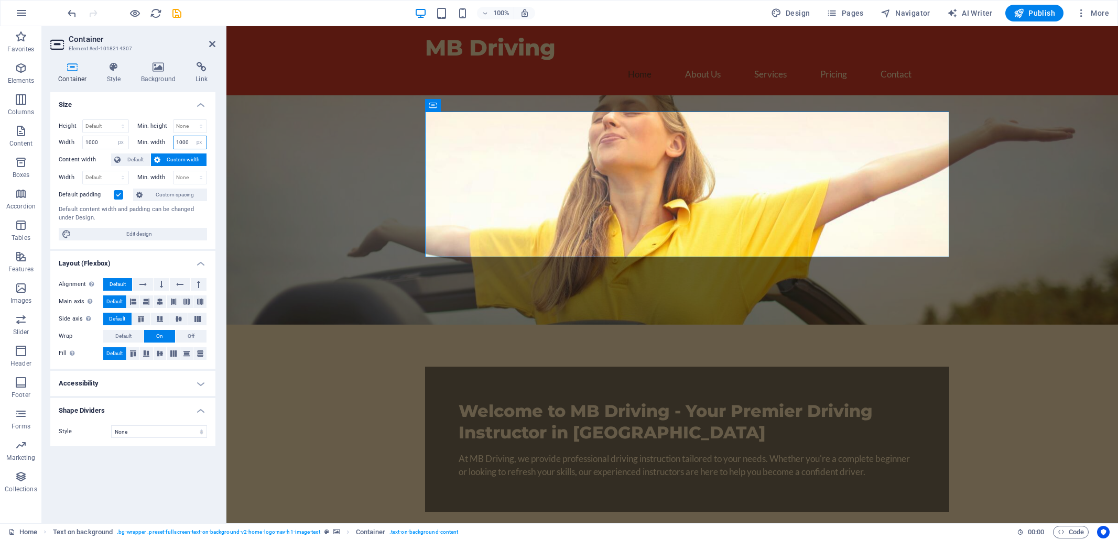
drag, startPoint x: 188, startPoint y: 142, endPoint x: 173, endPoint y: 143, distance: 15.2
click at [173, 143] on input "1000" at bounding box center [190, 142] width 34 height 13
drag, startPoint x: 99, startPoint y: 143, endPoint x: 79, endPoint y: 143, distance: 19.9
click at [79, 143] on div "Width 1000 Default px rem % em vh vw" at bounding box center [94, 143] width 70 height 14
click at [374, 148] on figure at bounding box center [671, 210] width 891 height 230
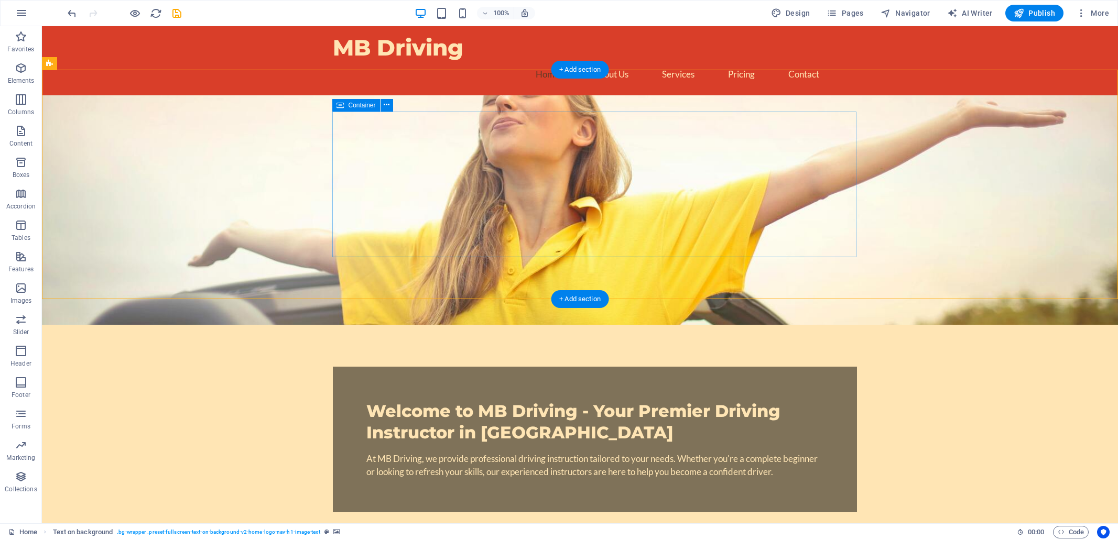
click at [337, 367] on div "Welcome to MB Driving - Your Premier Driving Instructor in [GEOGRAPHIC_DATA] At…" at bounding box center [595, 440] width 524 height 146
select select "px"
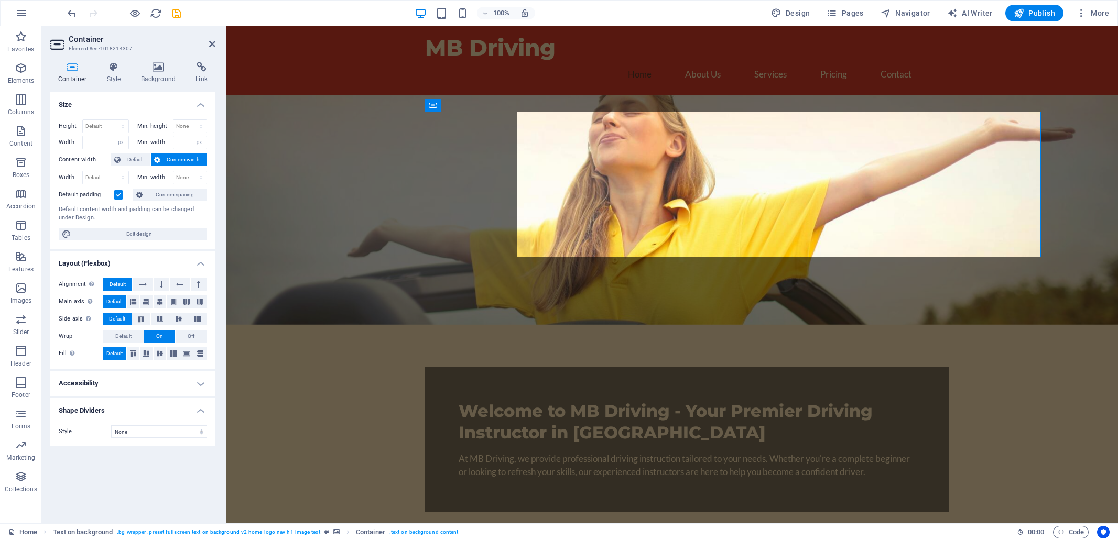
type input "1000"
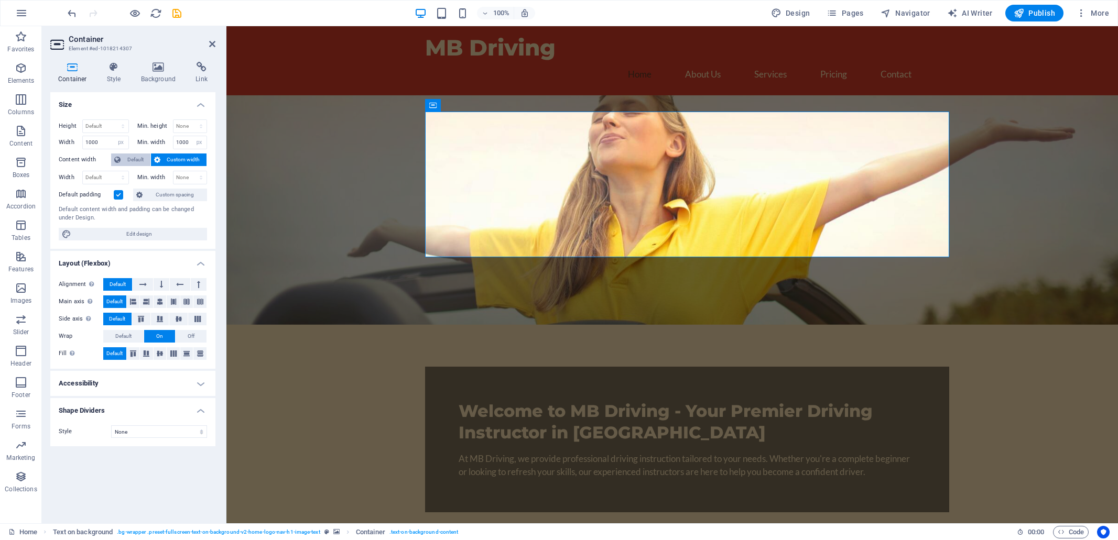
click at [131, 159] on span "Default" at bounding box center [136, 160] width 24 height 13
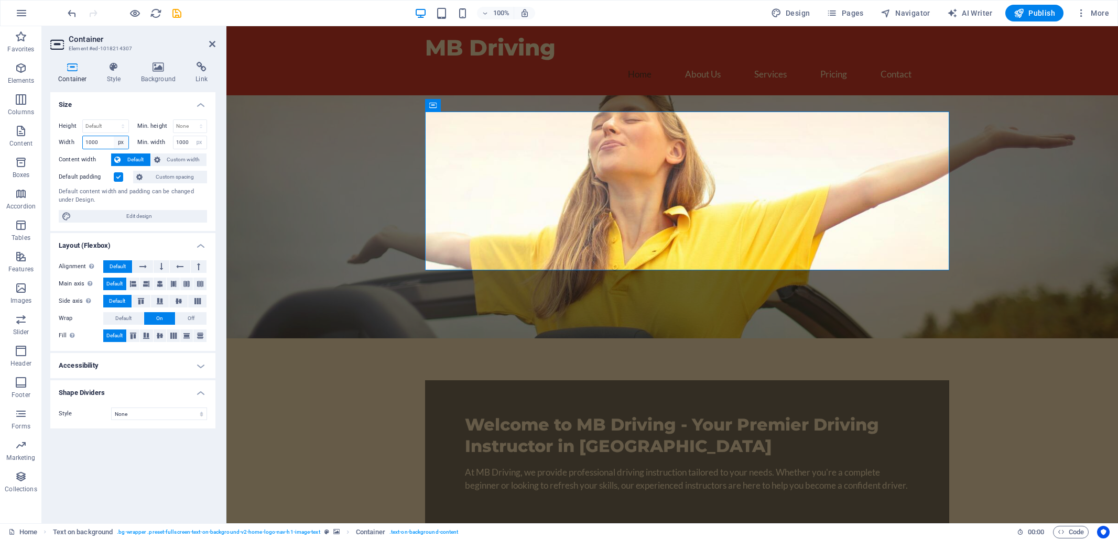
click at [123, 144] on select "Default px rem % em vh vw" at bounding box center [121, 142] width 15 height 13
select select "default"
click at [114, 136] on select "Default px rem % em vh vw" at bounding box center [121, 142] width 15 height 13
select select "DISABLED_OPTION_VALUE"
click at [202, 144] on select "None px rem % vh vw" at bounding box center [199, 142] width 15 height 13
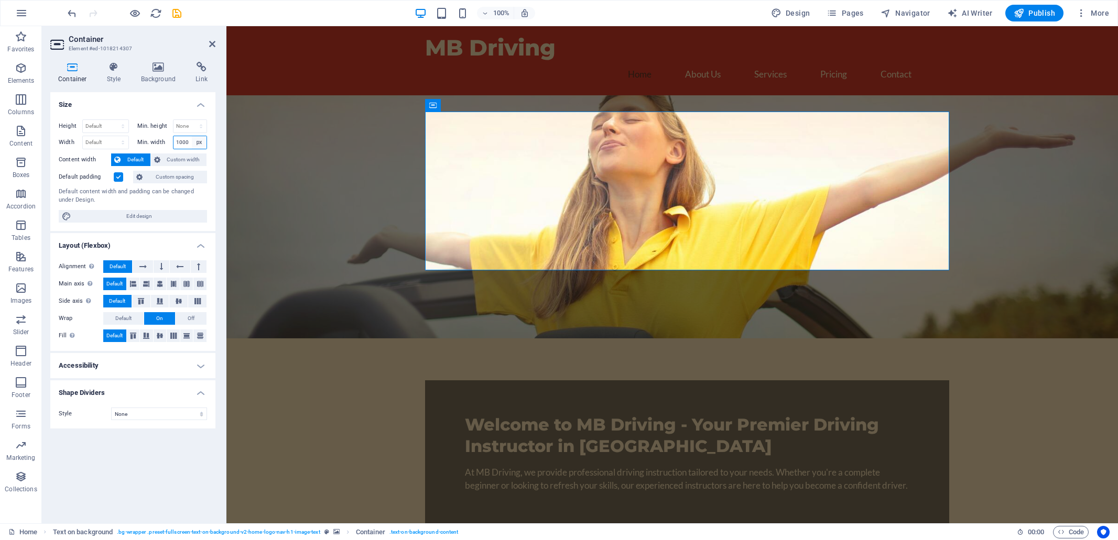
select select "vqpbgciv96o"
click at [192, 136] on select "None px rem % vh vw" at bounding box center [199, 142] width 15 height 13
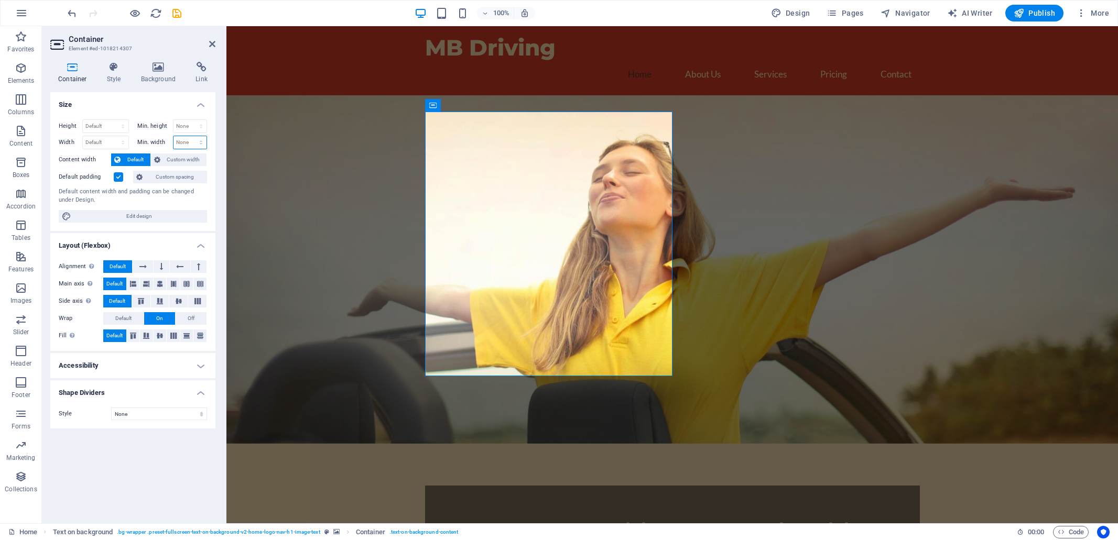
click at [202, 142] on select "None px rem % vh vw" at bounding box center [190, 142] width 34 height 13
select select "px"
click at [192, 136] on select "None px rem % vh vw" at bounding box center [190, 142] width 34 height 13
type input "800"
click at [262, 156] on figure at bounding box center [671, 269] width 891 height 349
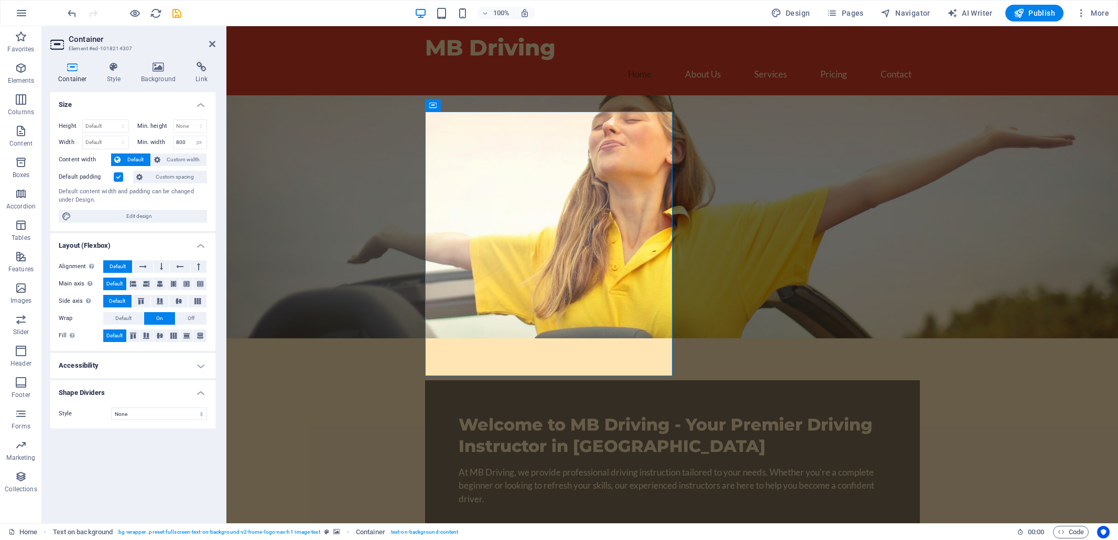
click at [262, 156] on figure at bounding box center [671, 216] width 891 height 243
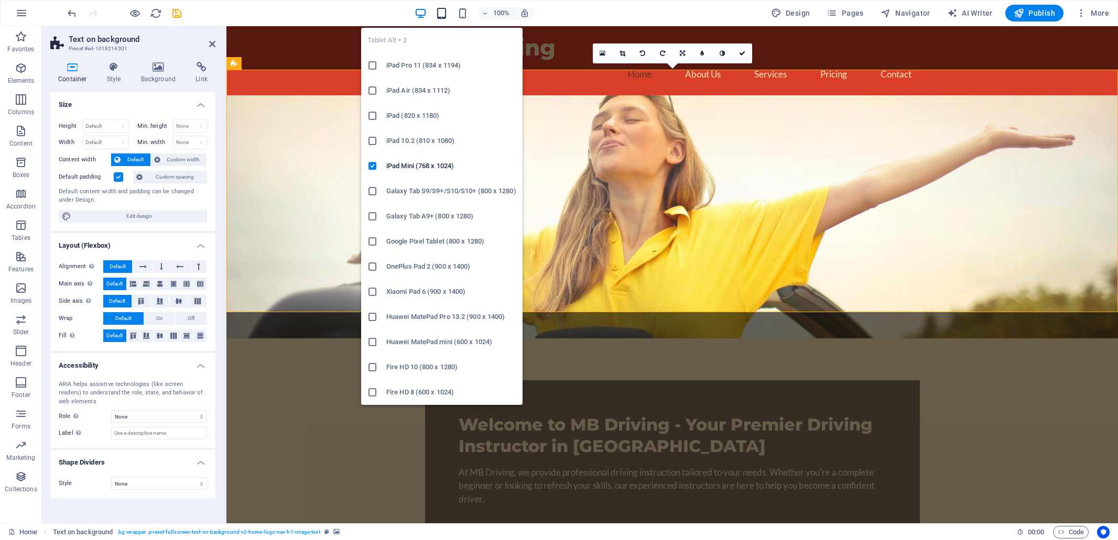
click at [446, 15] on icon "button" at bounding box center [442, 13] width 12 height 12
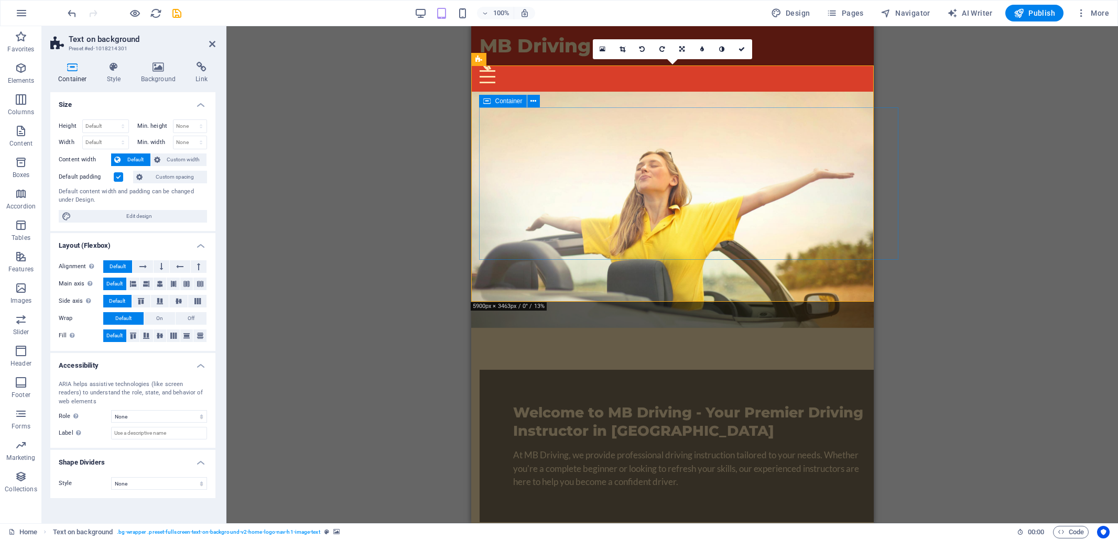
click at [486, 370] on div "Welcome to MB Driving - Your Premier Driving Instructor in [GEOGRAPHIC_DATA] At…" at bounding box center [688, 446] width 419 height 153
click at [182, 158] on span "Custom width" at bounding box center [184, 160] width 40 height 13
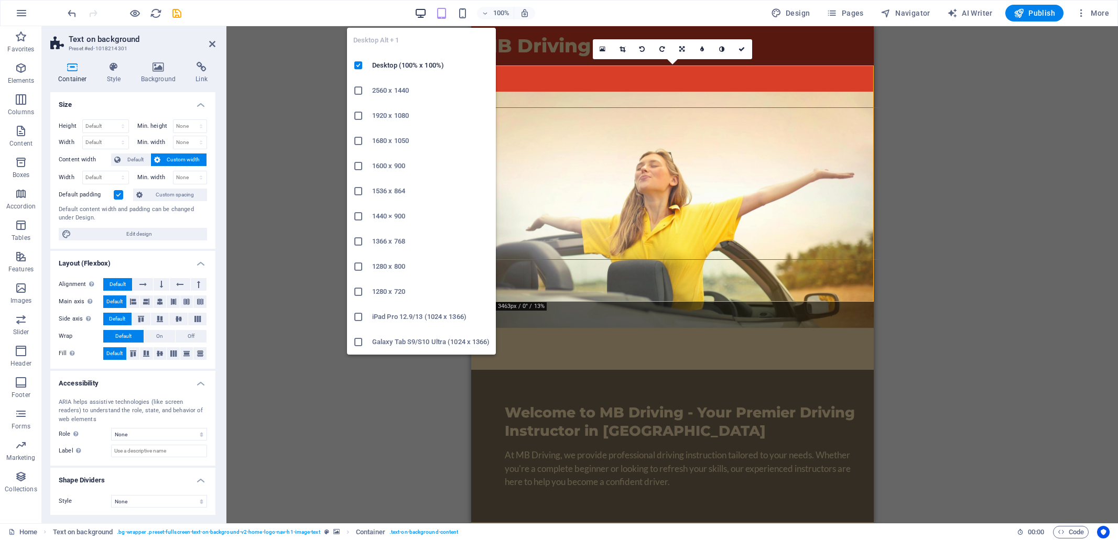
click at [421, 12] on icon "button" at bounding box center [421, 13] width 12 height 12
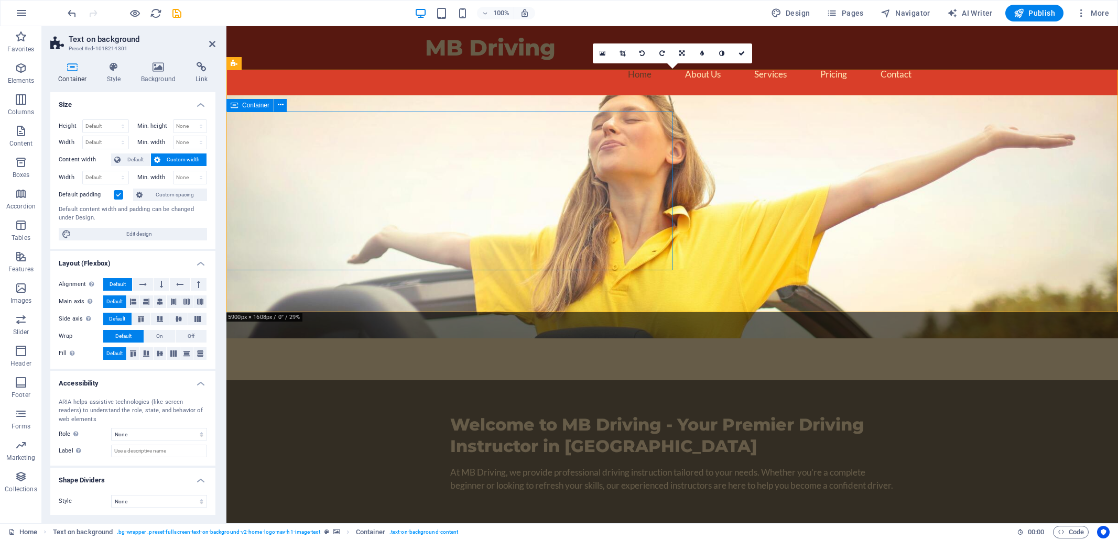
click at [623, 380] on div "Welcome to MB Driving - Your Premier Driving Instructor in [GEOGRAPHIC_DATA] At…" at bounding box center [671, 453] width 891 height 146
click at [138, 159] on span "Default" at bounding box center [136, 160] width 24 height 13
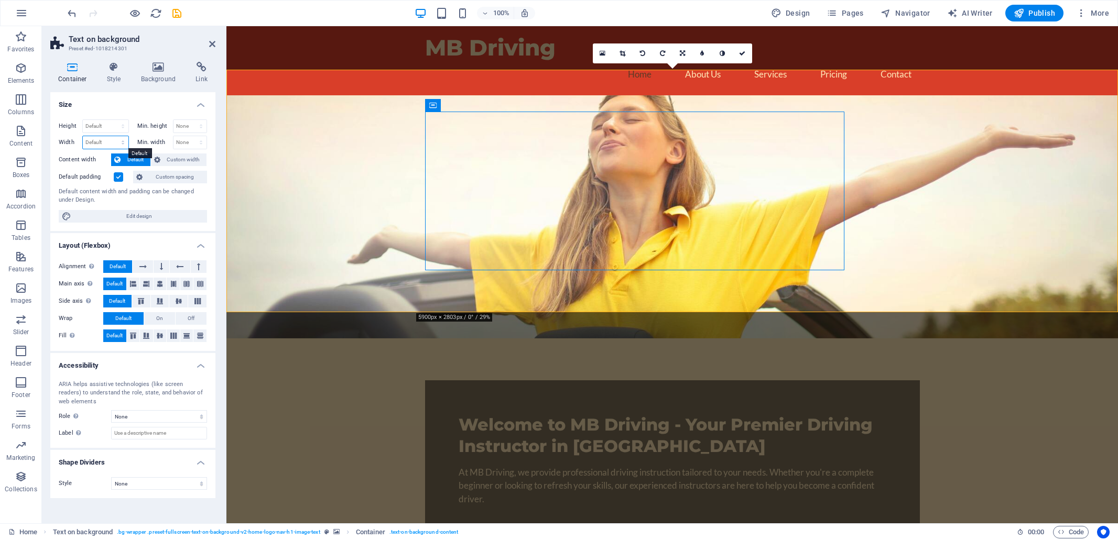
click at [123, 143] on select "Default px rem % em vh vw" at bounding box center [106, 142] width 46 height 13
click at [83, 136] on select "Default px rem % em vh vw" at bounding box center [106, 142] width 46 height 13
select select "DISABLED_OPTION_VALUE"
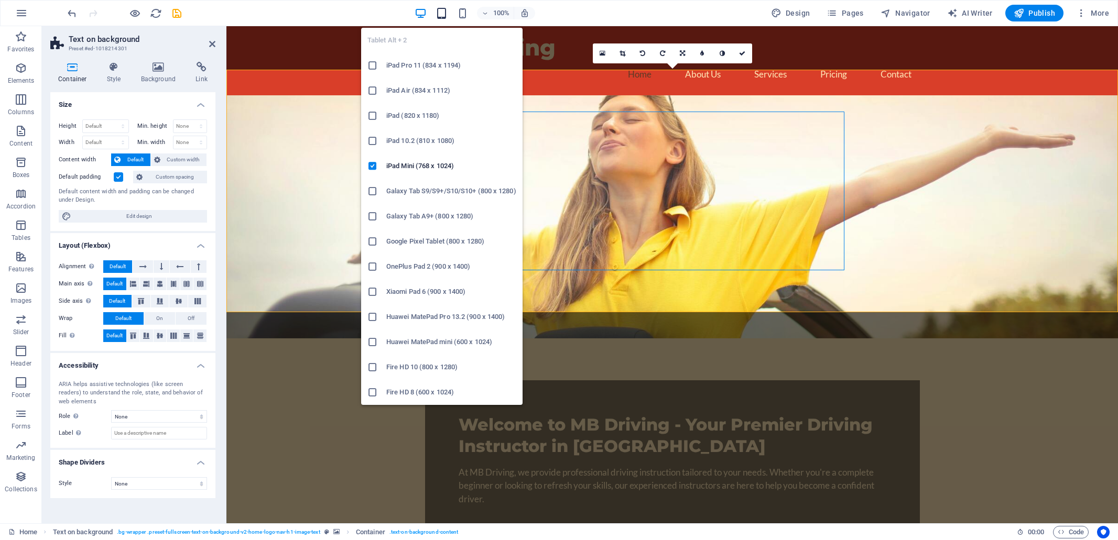
click at [441, 13] on icon "button" at bounding box center [442, 13] width 12 height 12
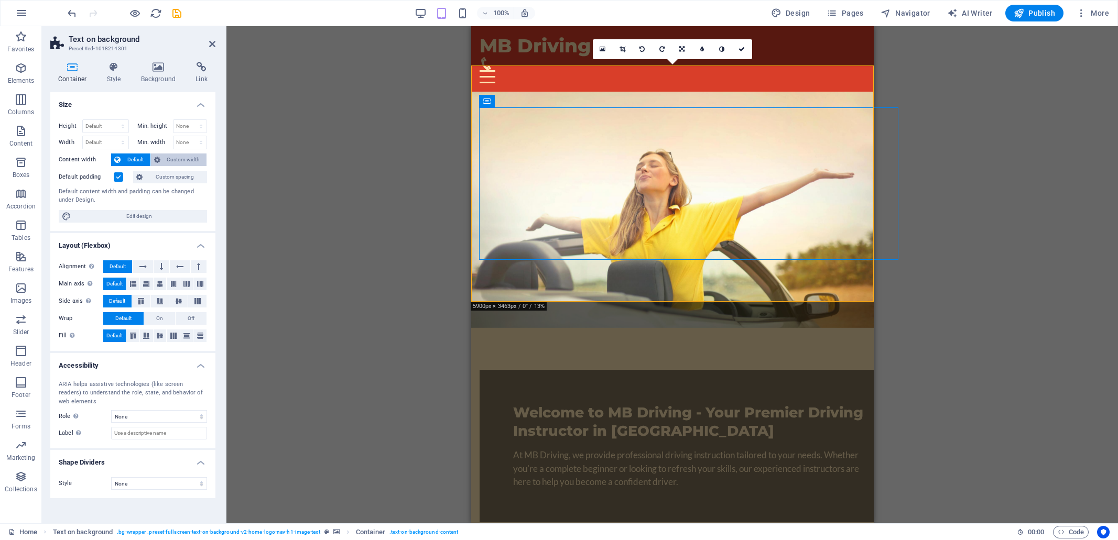
click at [193, 160] on span "Custom width" at bounding box center [184, 160] width 40 height 13
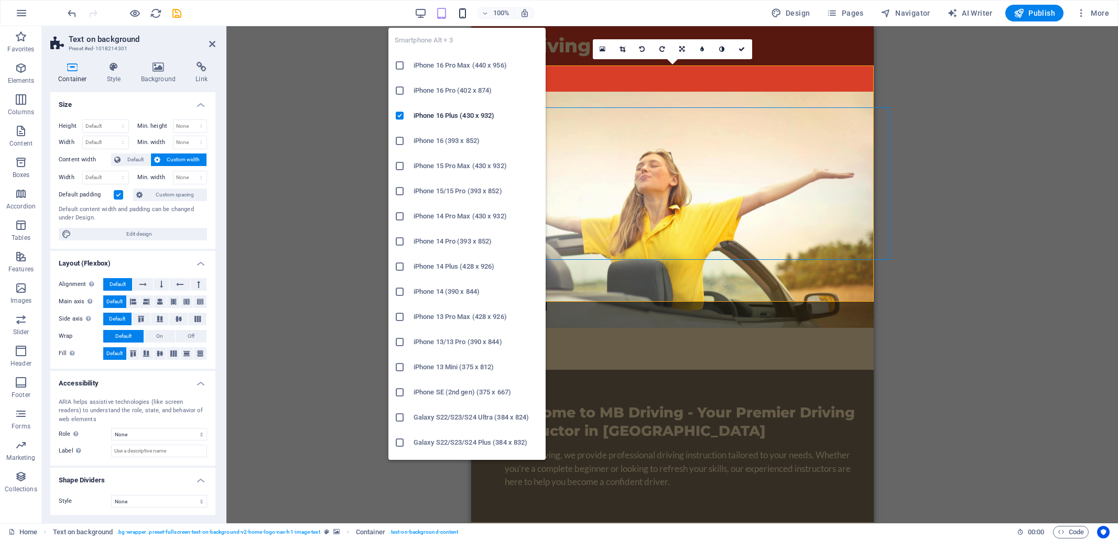
click at [465, 9] on icon "button" at bounding box center [462, 13] width 12 height 12
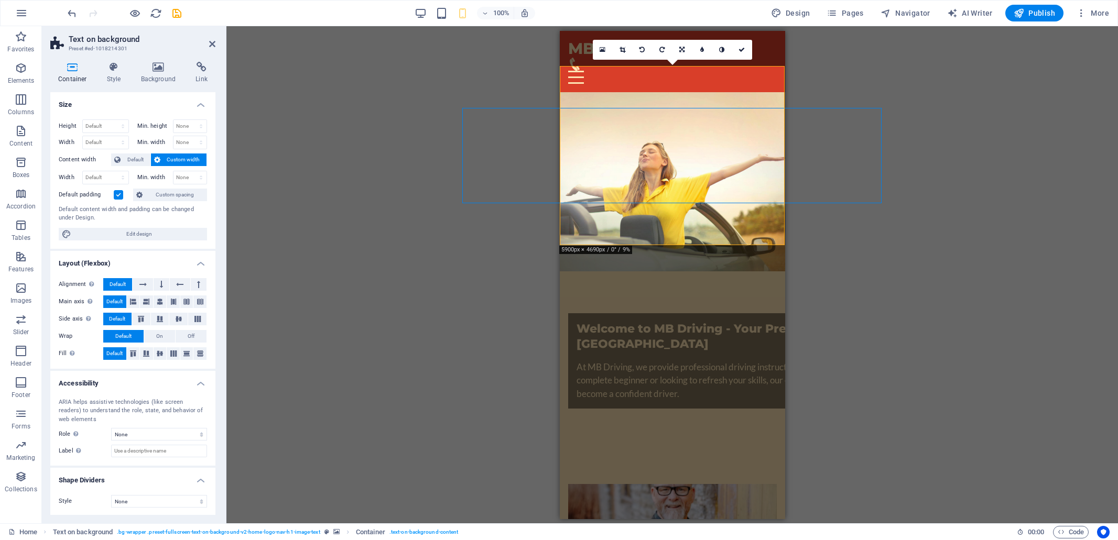
click at [171, 156] on span "Custom width" at bounding box center [184, 160] width 40 height 13
click at [136, 158] on span "Default" at bounding box center [136, 160] width 24 height 13
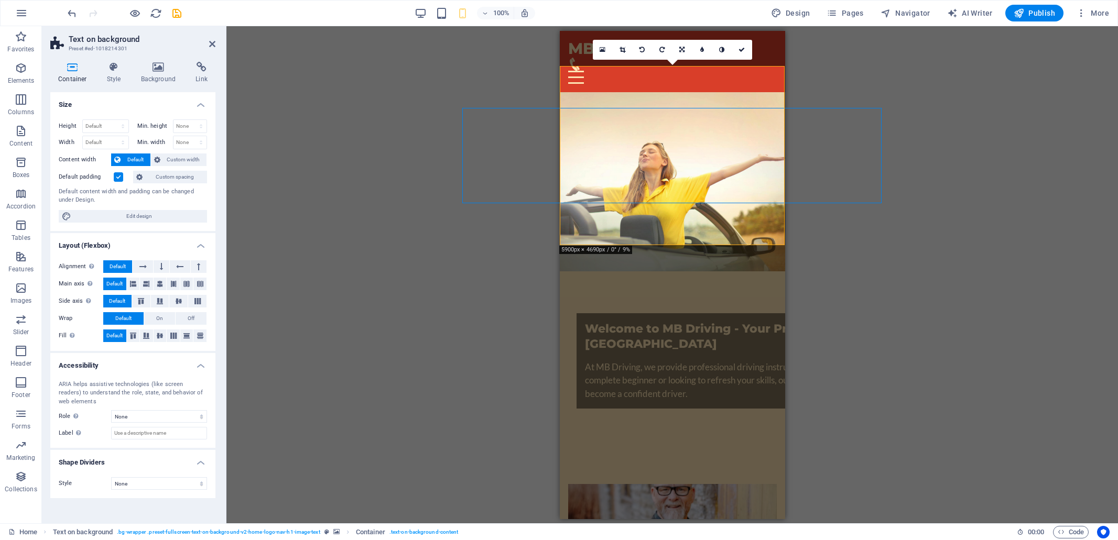
click at [134, 160] on span "Default" at bounding box center [136, 160] width 24 height 13
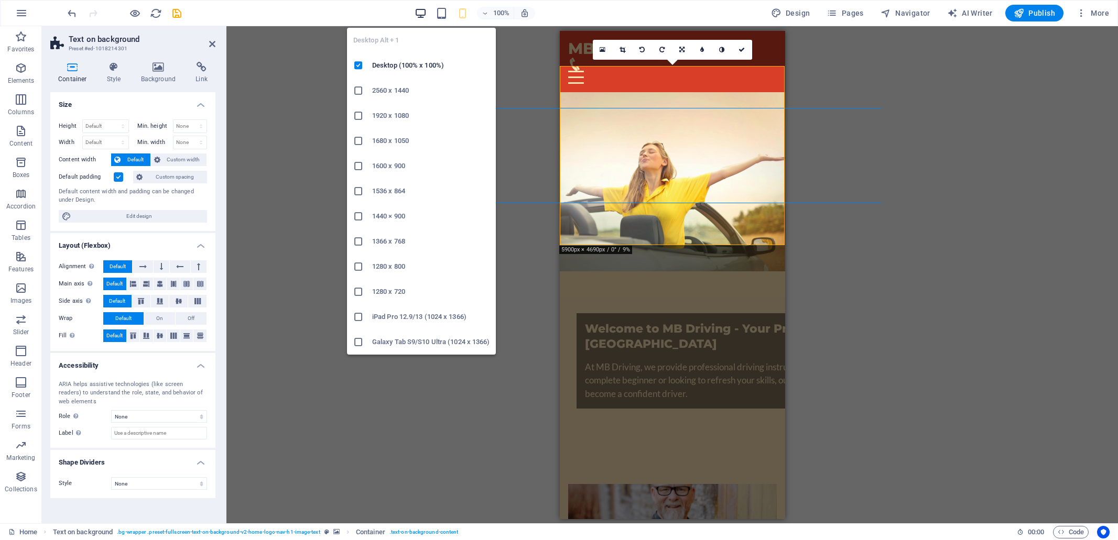
click at [422, 11] on icon "button" at bounding box center [421, 13] width 12 height 12
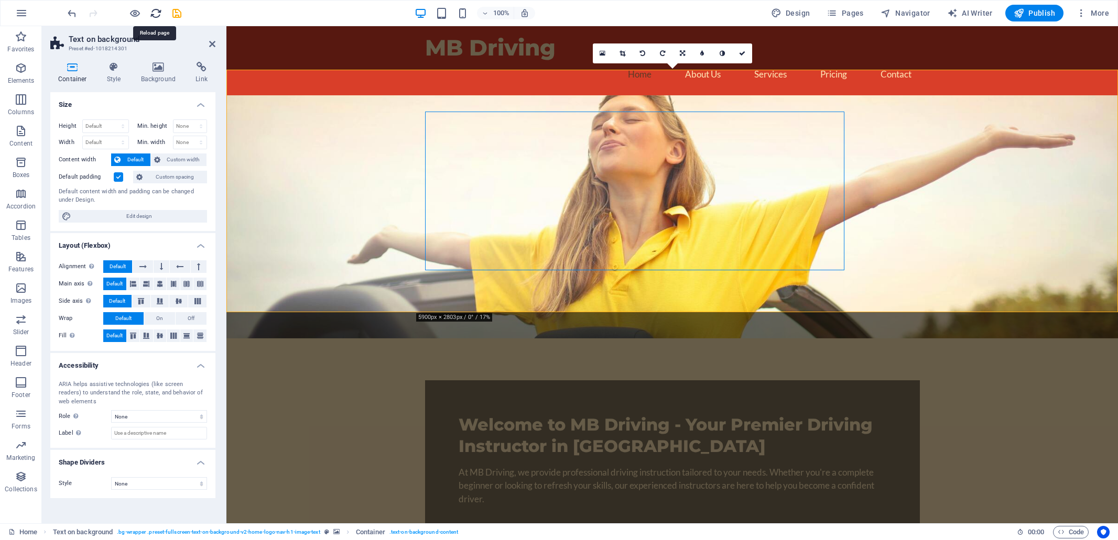
drag, startPoint x: 154, startPoint y: 15, endPoint x: 593, endPoint y: 16, distance: 439.2
click at [154, 15] on icon "reload" at bounding box center [156, 13] width 12 height 12
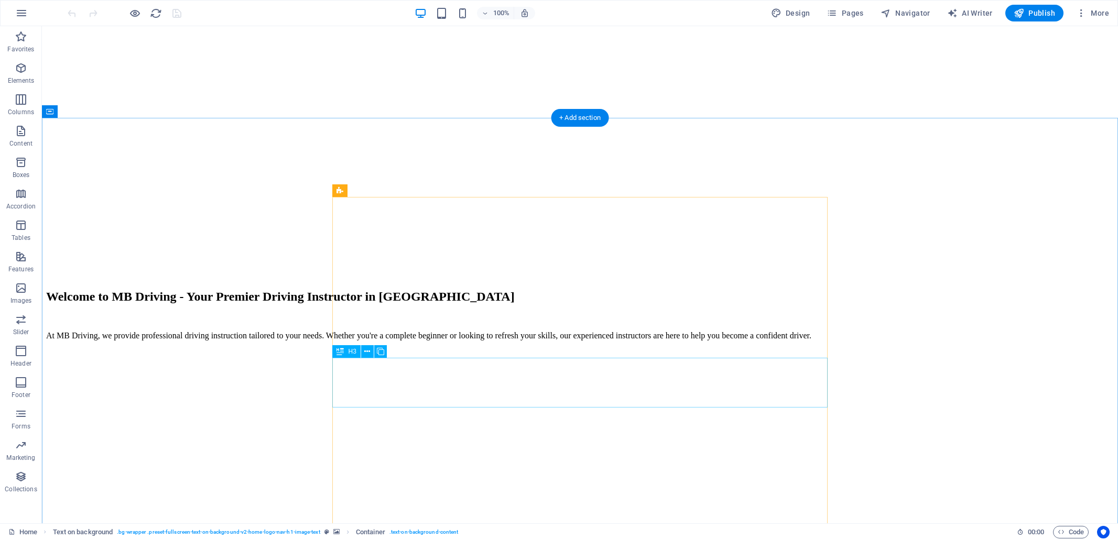
scroll to position [1676, 0]
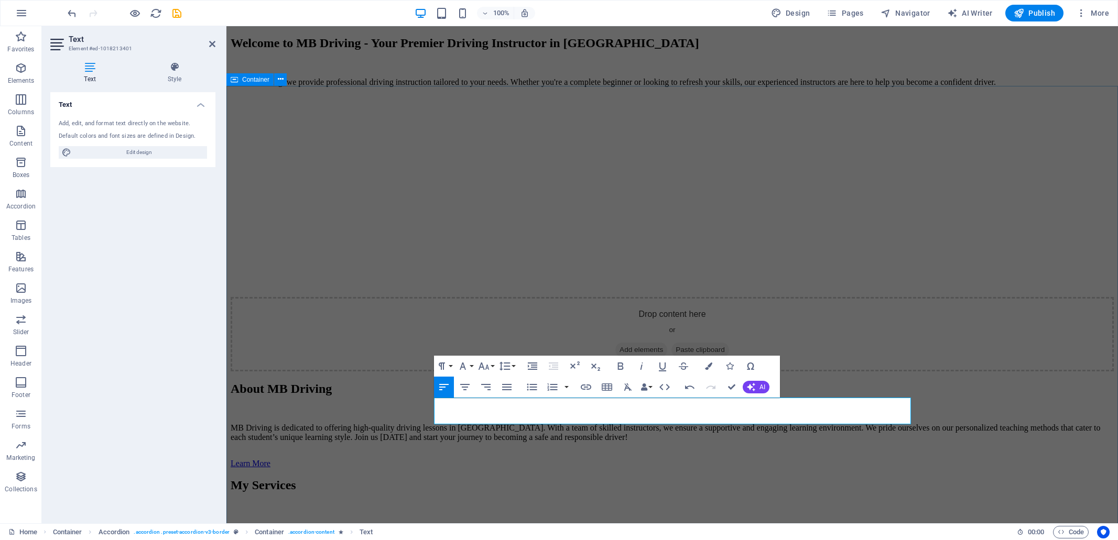
drag, startPoint x: 1005, startPoint y: 373, endPoint x: 1179, endPoint y: 363, distance: 173.8
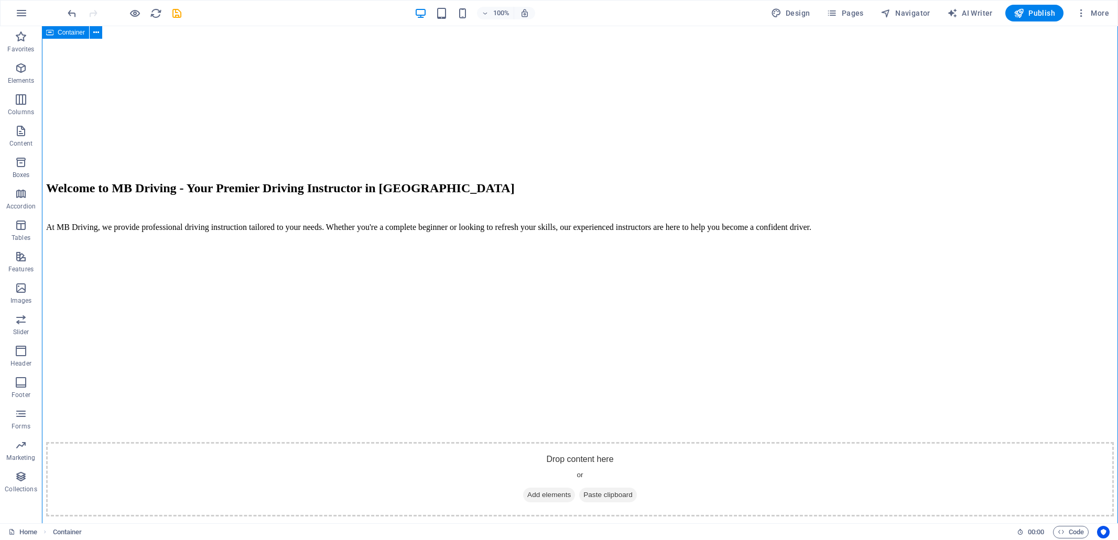
scroll to position [1800, 0]
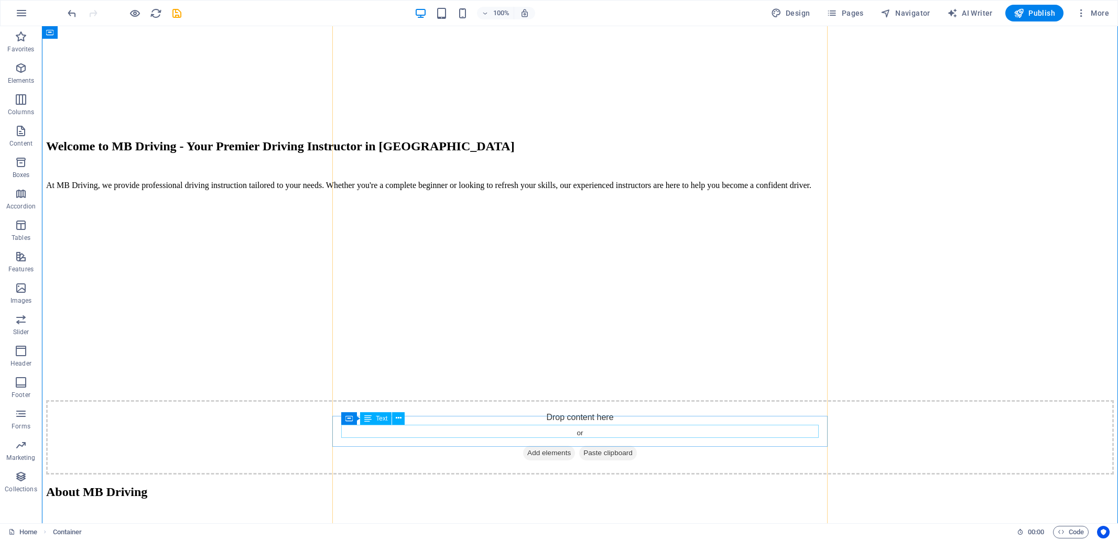
scroll to position [1836, 0]
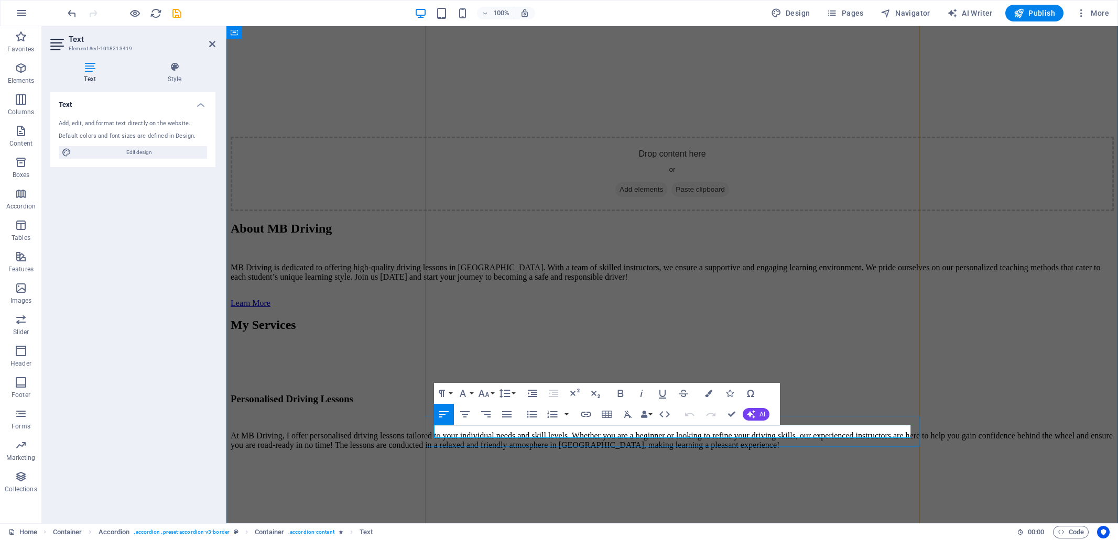
drag, startPoint x: 498, startPoint y: 431, endPoint x: 490, endPoint y: 431, distance: 8.4
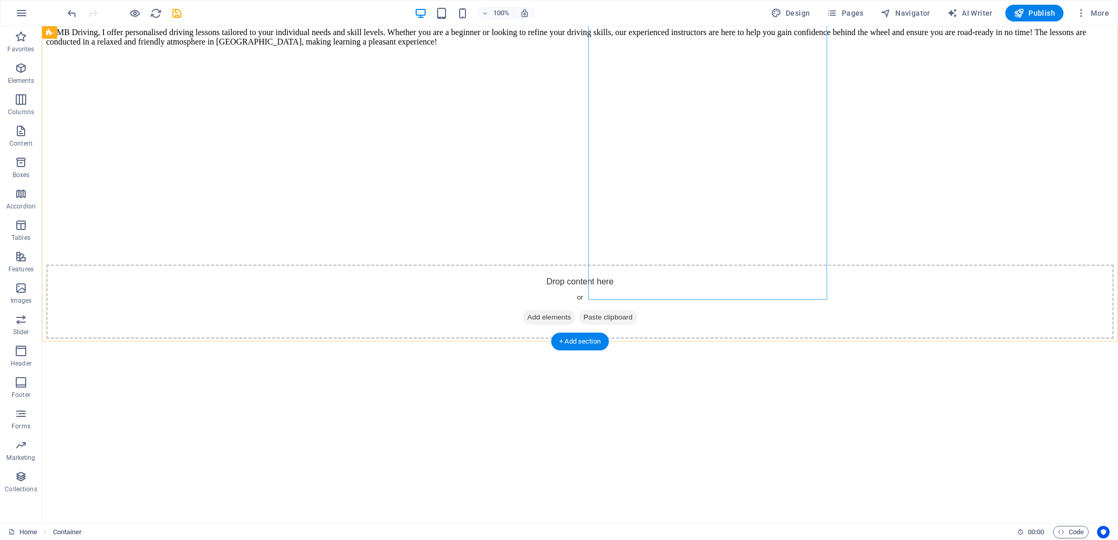
scroll to position [2519, 0]
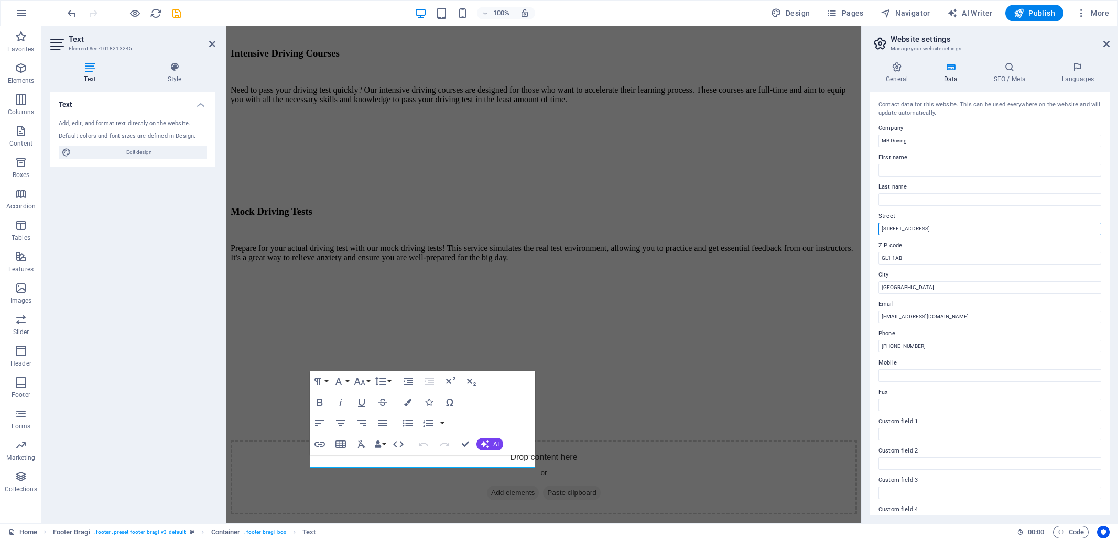
drag, startPoint x: 939, startPoint y: 228, endPoint x: 874, endPoint y: 229, distance: 64.5
click at [874, 229] on div "Contact data for this website. This can be used everywhere on the website and w…" at bounding box center [990, 303] width 240 height 423
drag, startPoint x: 914, startPoint y: 258, endPoint x: 888, endPoint y: 260, distance: 25.8
click at [888, 260] on input "GL1 1AB" at bounding box center [989, 258] width 223 height 13
type input "GL20 8WB"
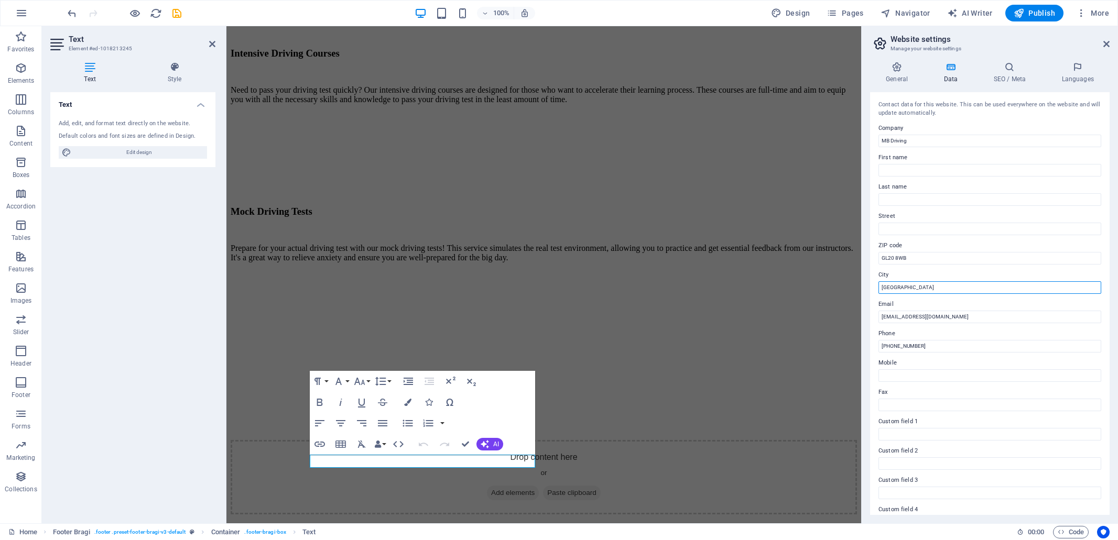
drag, startPoint x: 914, startPoint y: 287, endPoint x: 869, endPoint y: 286, distance: 45.1
click at [866, 286] on div "General Data SEO / Meta Languages Website name [DOMAIN_NAME] Logo Drag files he…" at bounding box center [990, 288] width 256 height 470
click at [871, 282] on div "Contact data for this website. This can be used everywhere on the website and w…" at bounding box center [990, 303] width 240 height 423
click at [915, 282] on input "[GEOGRAPHIC_DATA]" at bounding box center [989, 287] width 223 height 13
drag, startPoint x: 918, startPoint y: 286, endPoint x: 870, endPoint y: 287, distance: 47.7
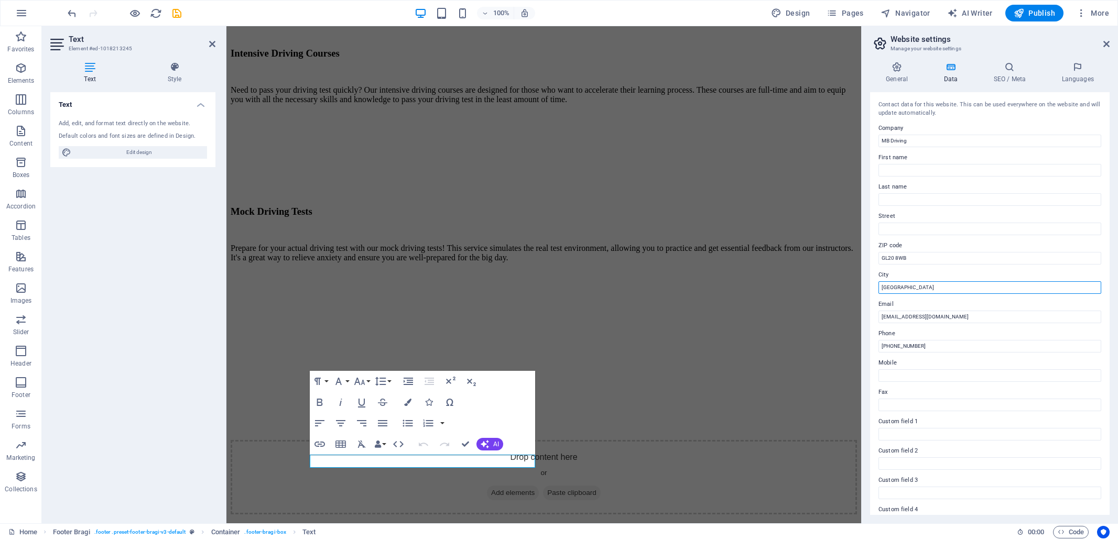
click at [871, 287] on div "Contact data for this website. This can be used everywhere on the website and w…" at bounding box center [990, 303] width 240 height 423
type input "Teddington"
drag, startPoint x: 891, startPoint y: 318, endPoint x: 877, endPoint y: 322, distance: 14.3
click at [878, 322] on input "[EMAIL_ADDRESS][DOMAIN_NAME]" at bounding box center [989, 317] width 223 height 13
type input "[EMAIL_ADDRESS][DOMAIN_NAME]"
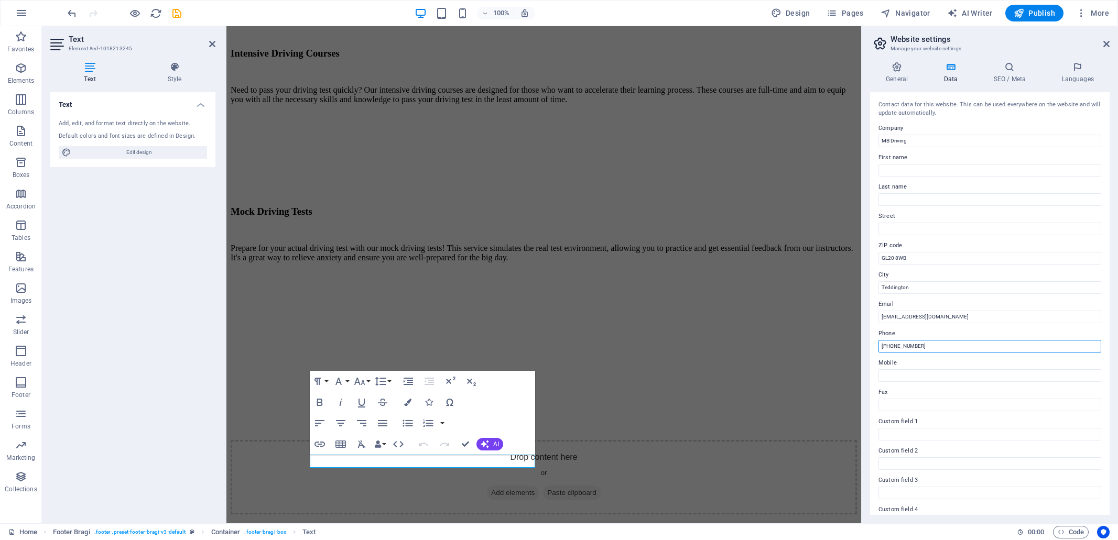
drag, startPoint x: 932, startPoint y: 345, endPoint x: 892, endPoint y: 350, distance: 40.6
click at [892, 350] on input "[PHONE_NUMBER]" at bounding box center [989, 346] width 223 height 13
type input "[PHONE_NUMBER]"
click at [890, 172] on input "First name" at bounding box center [989, 170] width 223 height 13
type input "[PERSON_NAME]"
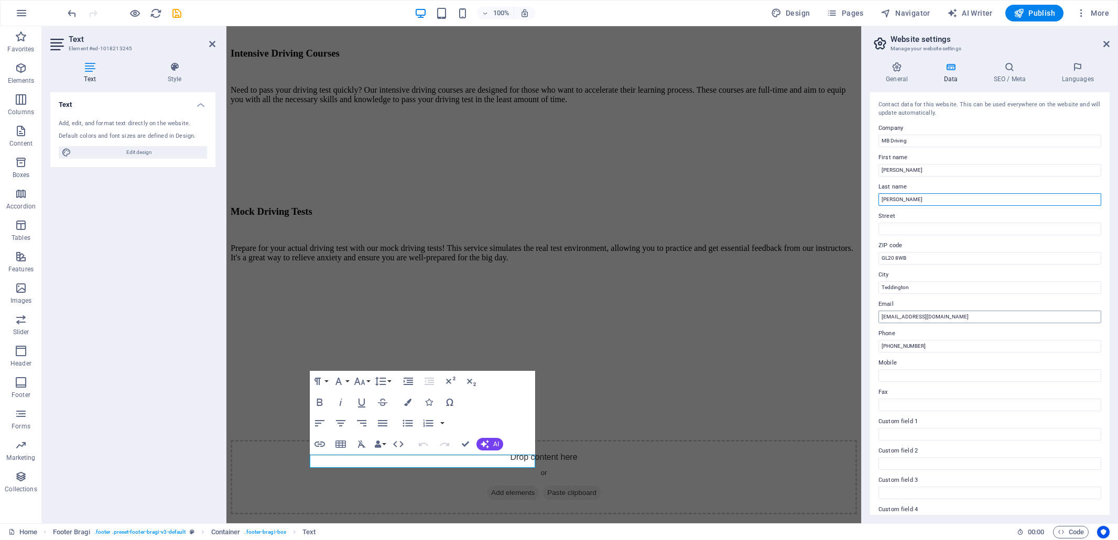
type input "[PERSON_NAME]"
click at [935, 314] on input "[EMAIL_ADDRESS][DOMAIN_NAME]" at bounding box center [989, 317] width 223 height 13
type input "[EMAIL_ADDRESS][DOMAIN_NAME]"
drag, startPoint x: 928, startPoint y: 346, endPoint x: 878, endPoint y: 350, distance: 49.4
click at [878, 350] on input "[PHONE_NUMBER]" at bounding box center [989, 346] width 223 height 13
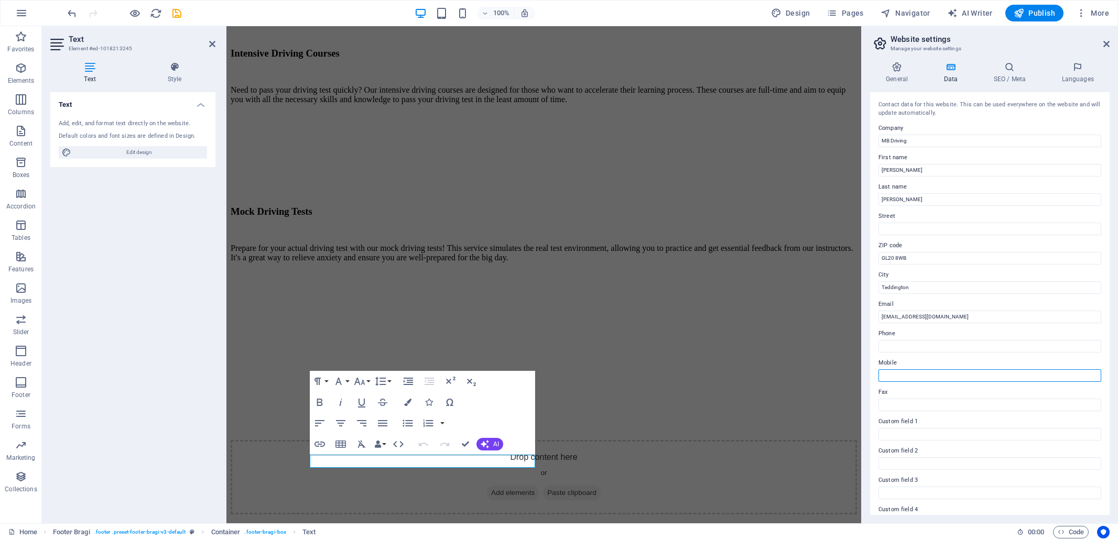
click at [889, 371] on input "Mobile" at bounding box center [989, 375] width 223 height 13
paste input "[PHONE_NUMBER]"
drag, startPoint x: 891, startPoint y: 374, endPoint x: 876, endPoint y: 378, distance: 15.6
click at [876, 378] on div "Contact data for this website. This can be used everywhere on the website and w…" at bounding box center [990, 303] width 240 height 423
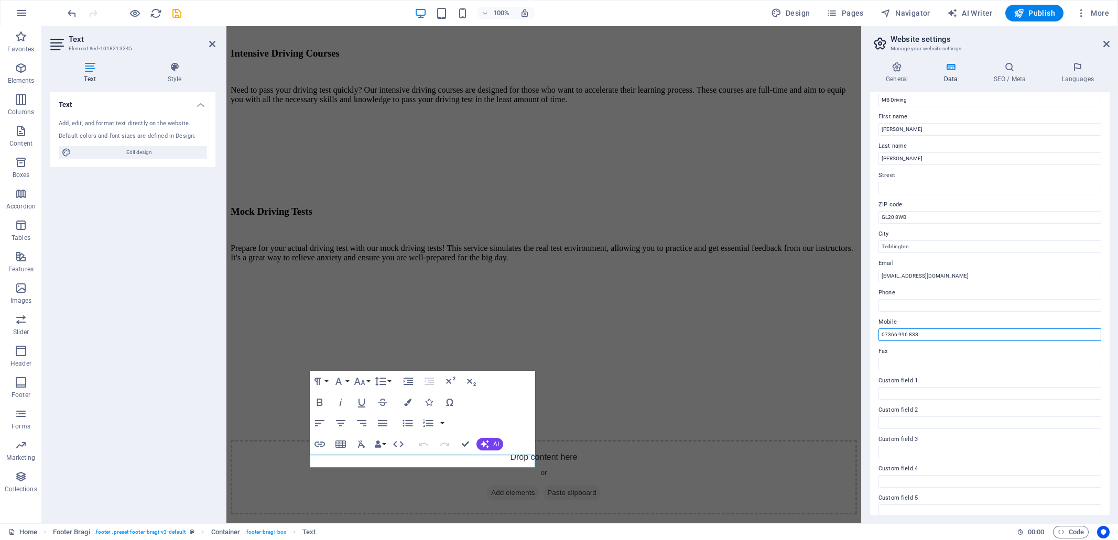
scroll to position [0, 0]
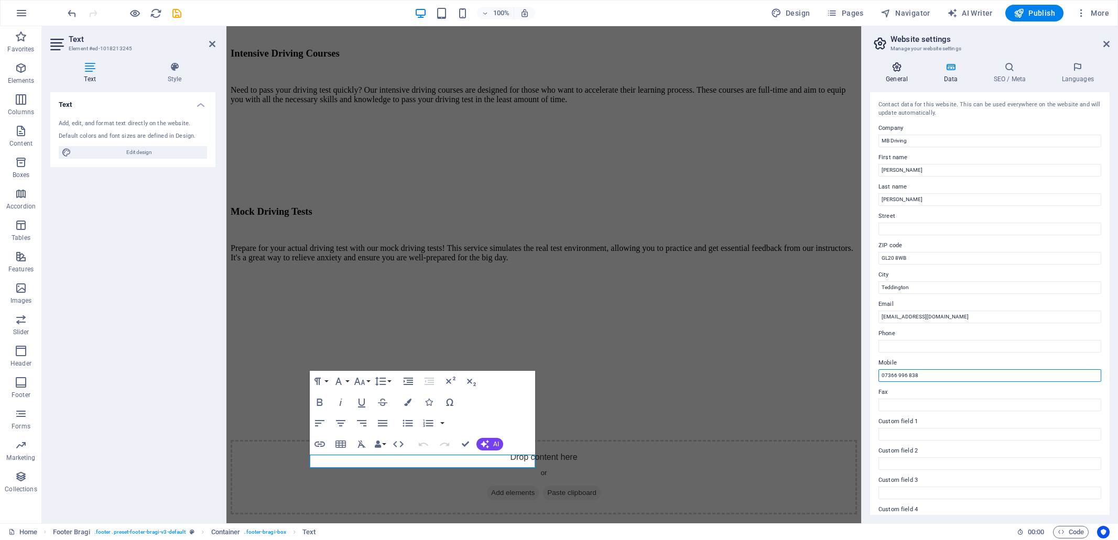
type input "07366 996 838"
click at [896, 68] on icon at bounding box center [896, 67] width 53 height 10
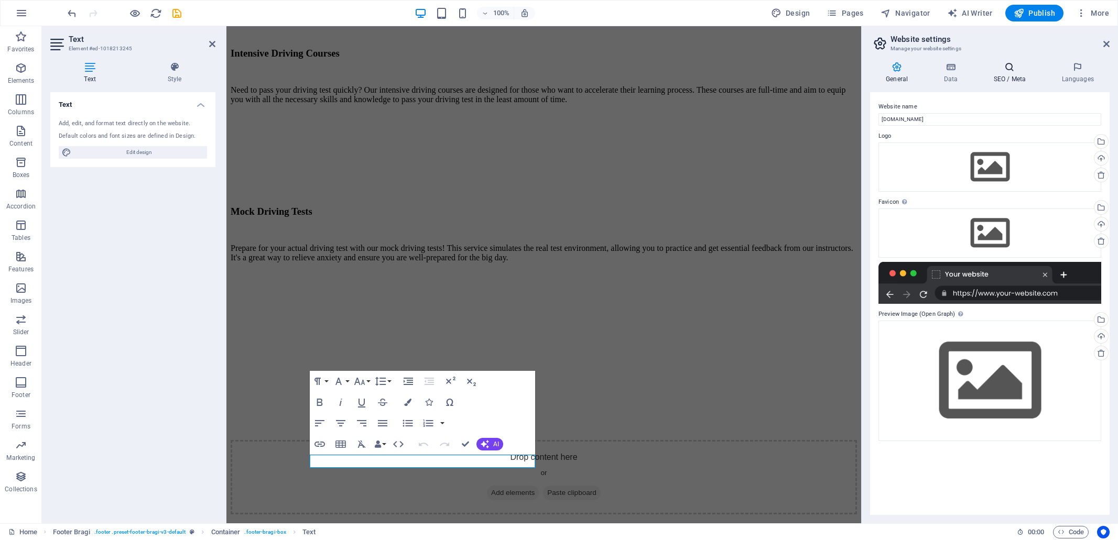
click at [1010, 70] on icon at bounding box center [1009, 67] width 64 height 10
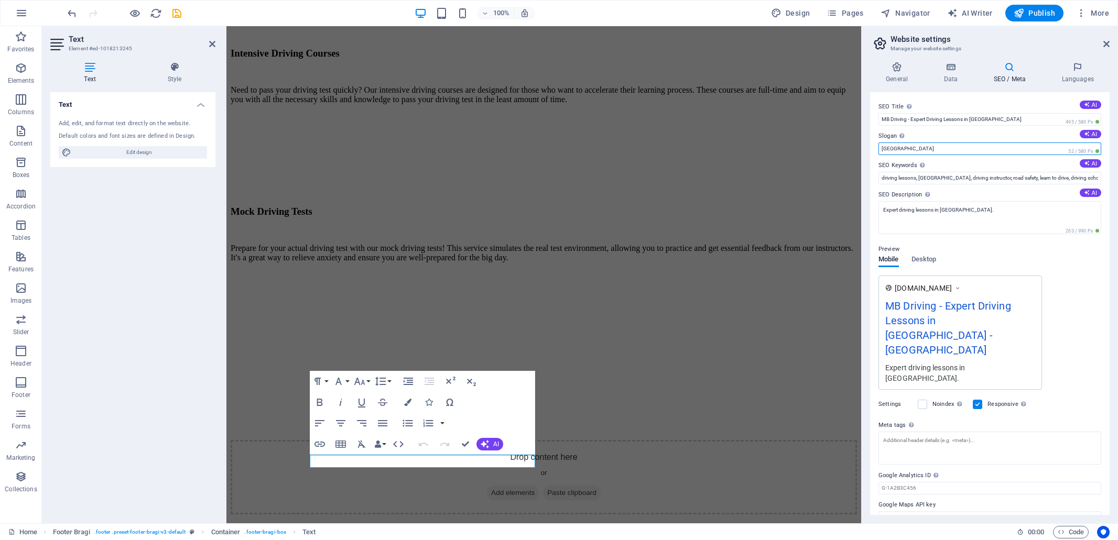
drag, startPoint x: 906, startPoint y: 147, endPoint x: 878, endPoint y: 150, distance: 28.0
click at [878, 150] on input "[GEOGRAPHIC_DATA]" at bounding box center [989, 149] width 223 height 13
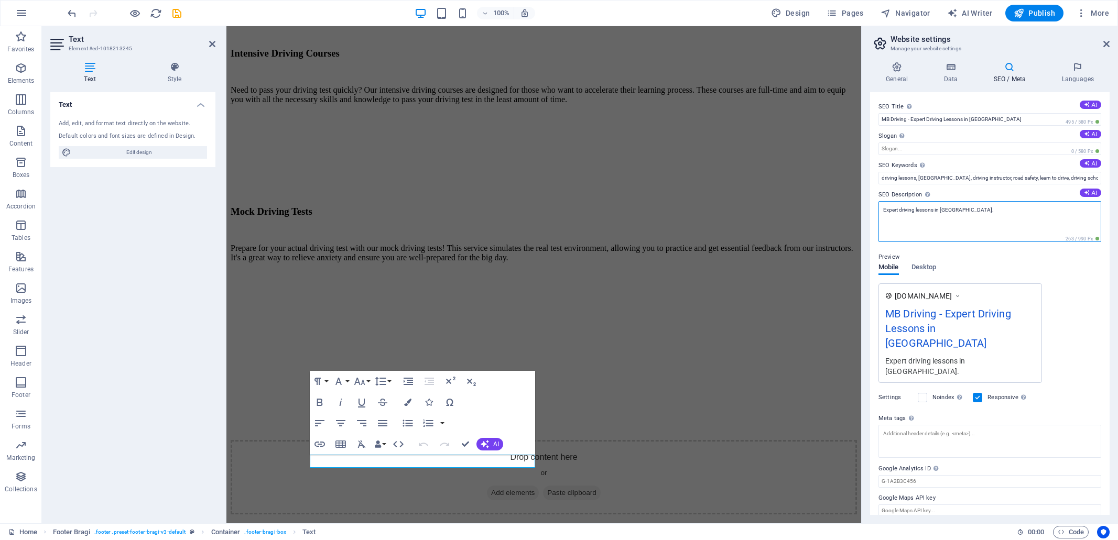
drag, startPoint x: 984, startPoint y: 210, endPoint x: 989, endPoint y: 197, distance: 13.9
click at [984, 209] on textarea "Expert driving lessons in [GEOGRAPHIC_DATA]." at bounding box center [989, 221] width 223 height 41
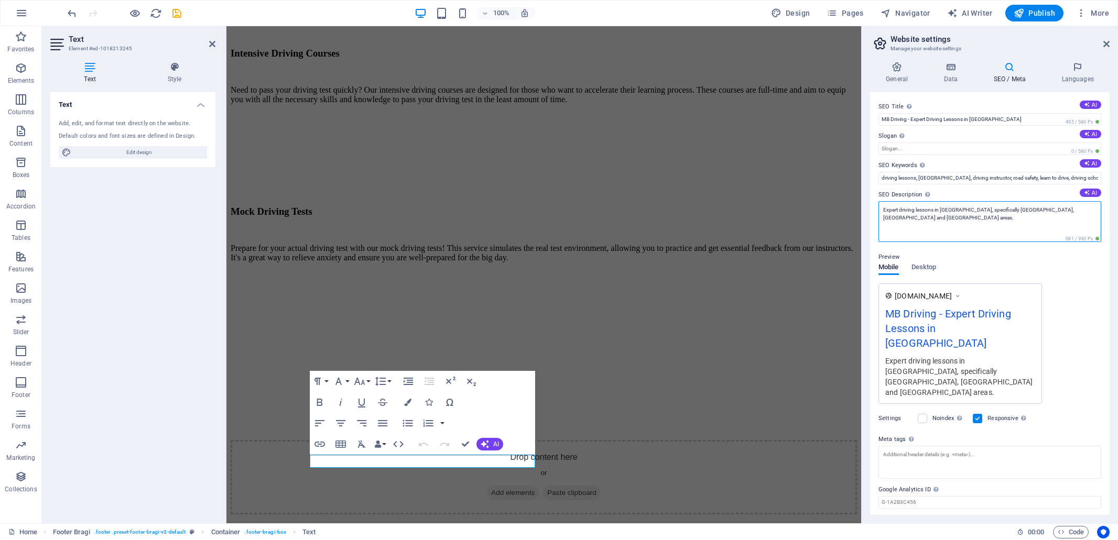
type textarea "Expert driving lessons in [GEOGRAPHIC_DATA], specifically [GEOGRAPHIC_DATA], [G…"
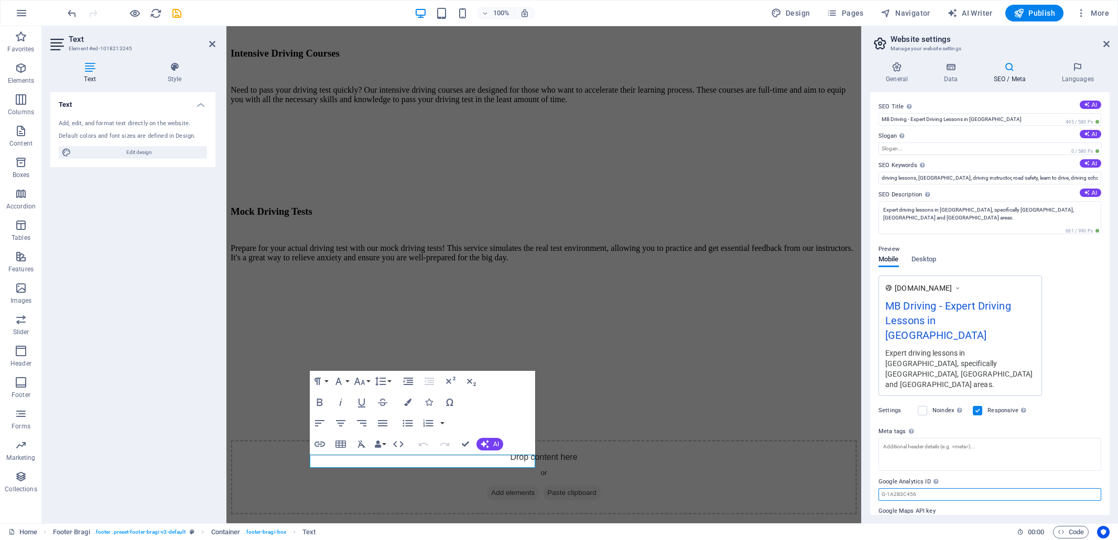
click at [904, 476] on div "SEO Title The title of your website - make it something that stands out in sear…" at bounding box center [990, 303] width 240 height 423
paste input "LLMKN55QV4"
type input "G-LLMKN55QV4"
click at [1065, 264] on div "Preview Mobile Desktop [DOMAIN_NAME] MB Driving - Expert Driving Lessons in [GE…" at bounding box center [989, 315] width 223 height 161
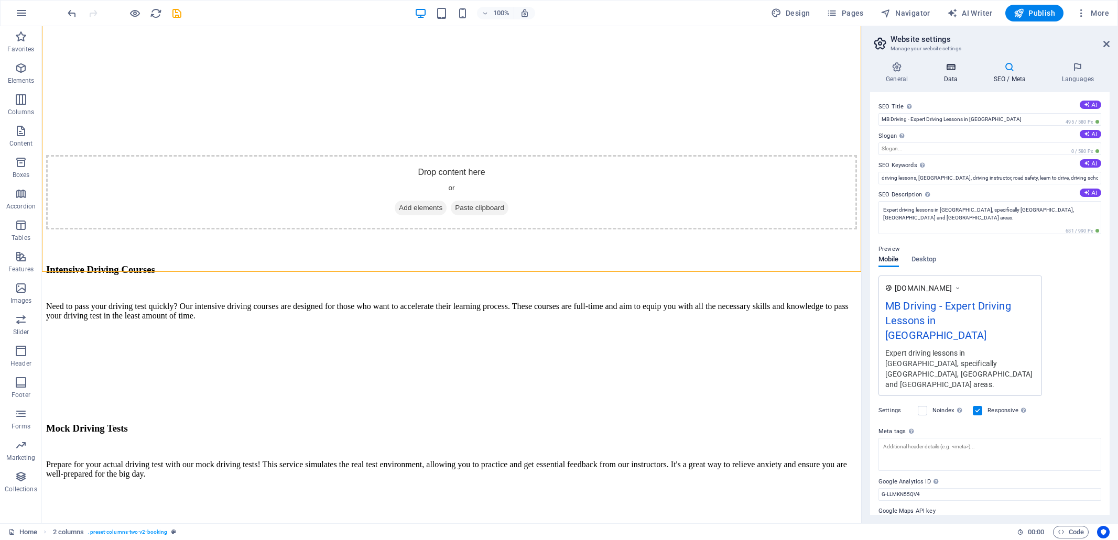
click at [950, 69] on icon at bounding box center [951, 67] width 46 height 10
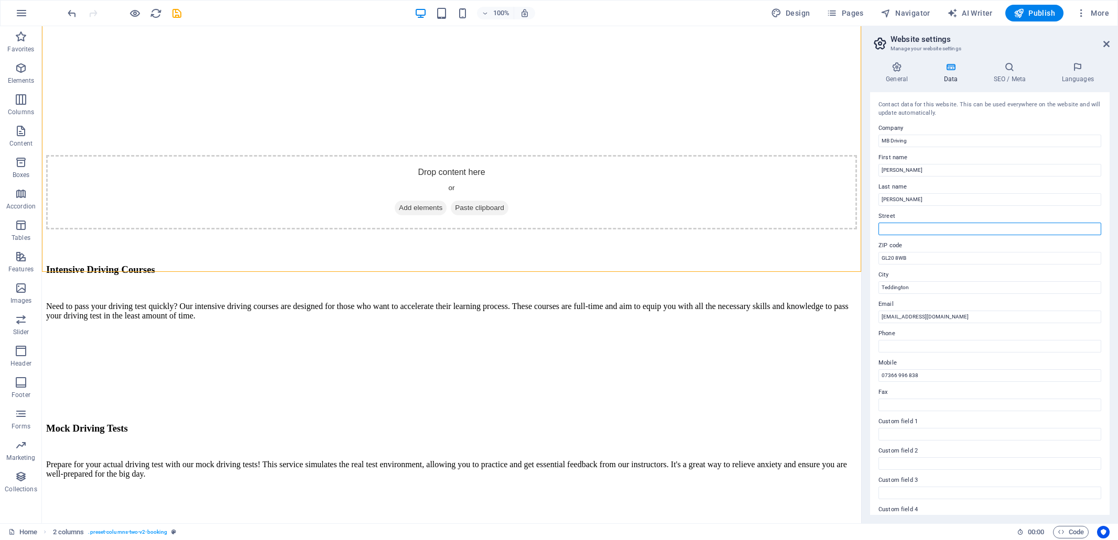
click at [901, 226] on input "Street" at bounding box center [989, 229] width 223 height 13
type input "[GEOGRAPHIC_DATA]"
click at [944, 260] on input "GL20 8WB" at bounding box center [989, 258] width 223 height 13
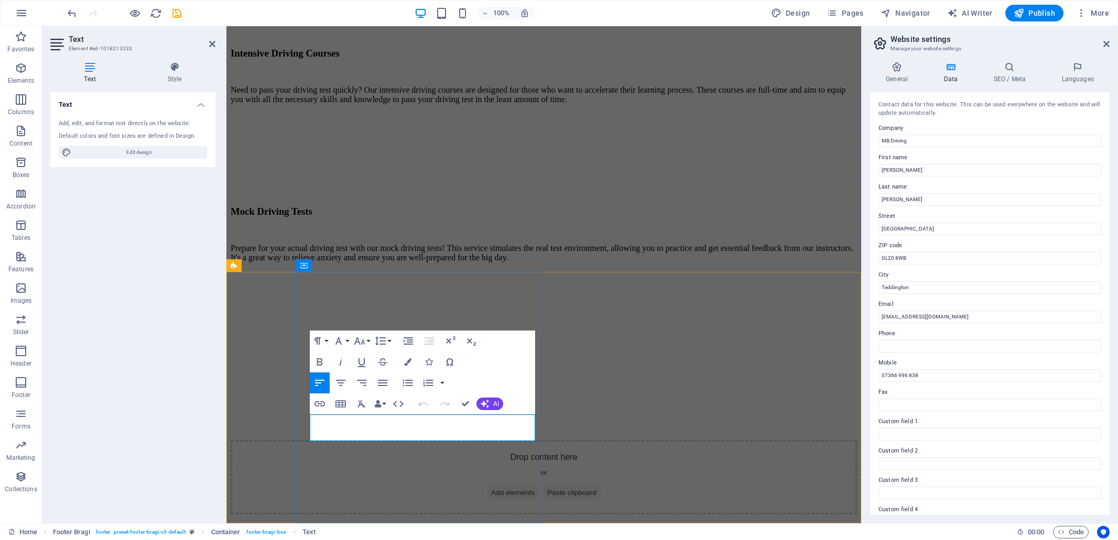
click at [942, 345] on input "Phone" at bounding box center [989, 346] width 223 height 13
click at [982, 375] on input "07366 996 838" at bounding box center [989, 375] width 223 height 13
drag, startPoint x: 926, startPoint y: 374, endPoint x: 879, endPoint y: 371, distance: 47.3
click at [875, 371] on div "Contact data for this website. This can be used everywhere on the website and w…" at bounding box center [990, 303] width 240 height 423
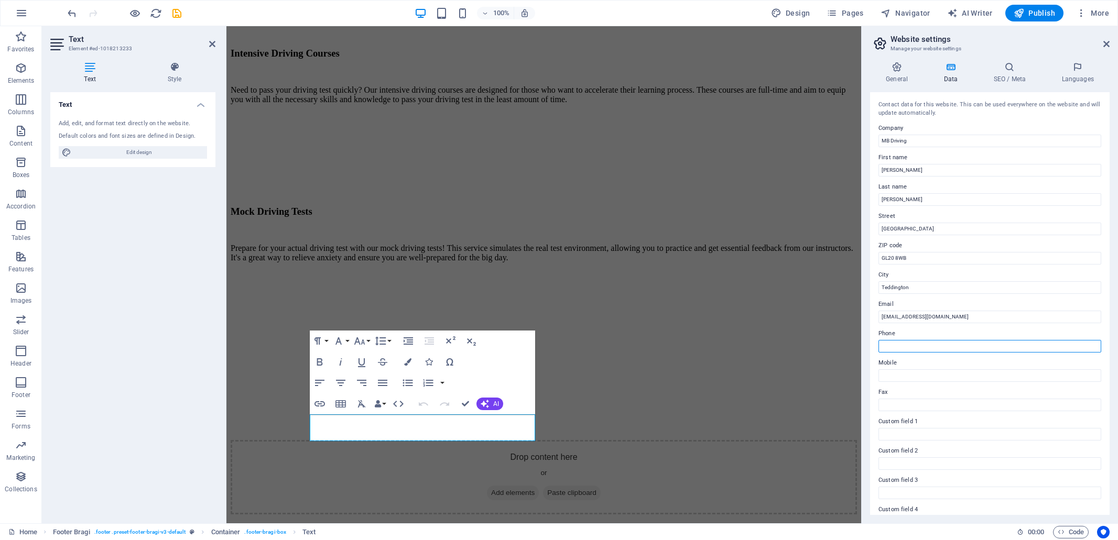
click at [900, 345] on input "Phone" at bounding box center [989, 346] width 223 height 13
paste input "07366 996 838"
type input "07366 996 838"
click at [954, 382] on div "Contact data for this website. This can be used everywhere on the website and w…" at bounding box center [990, 303] width 240 height 423
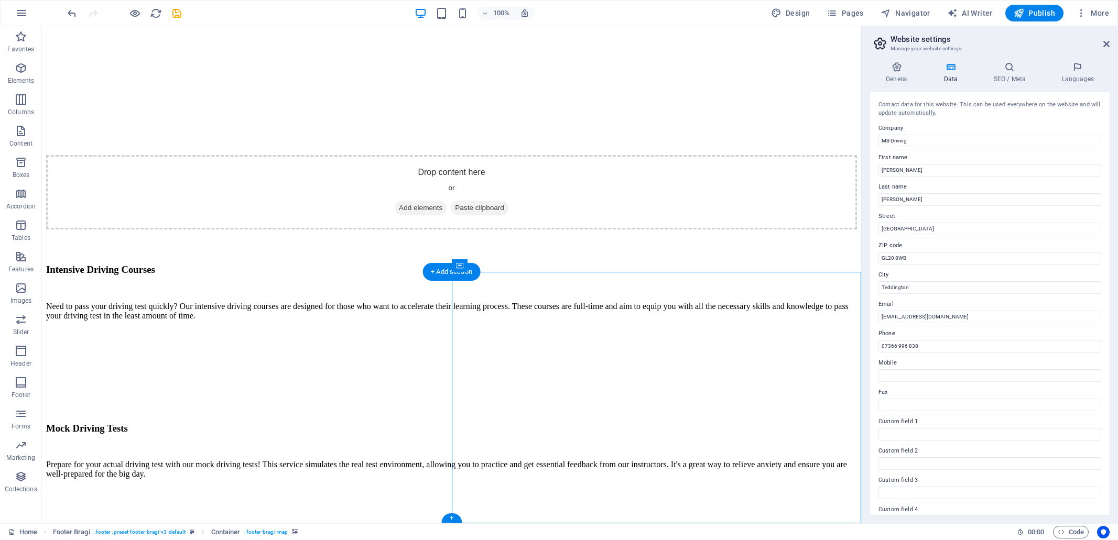
select select "px"
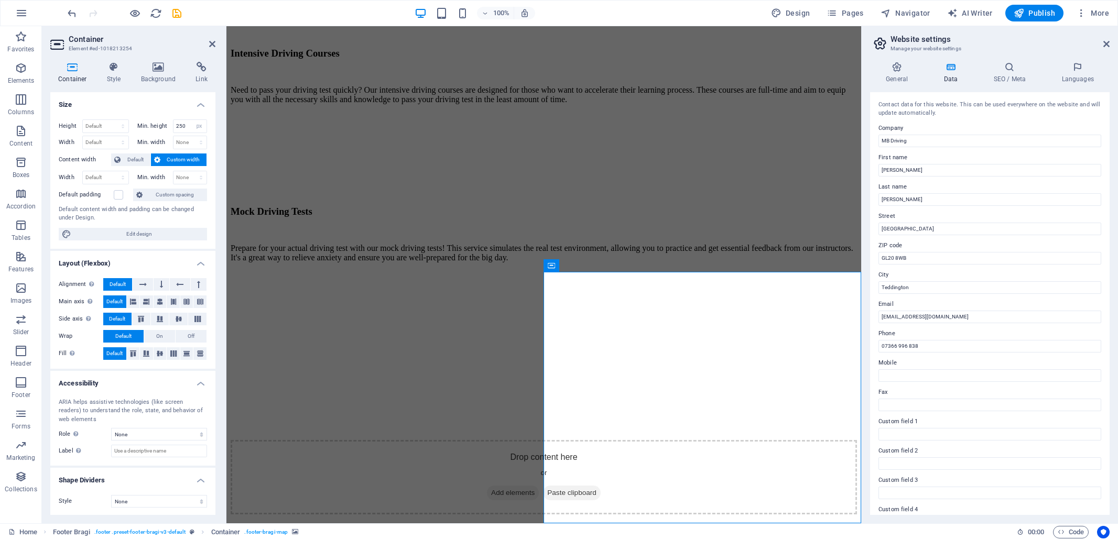
click at [114, 71] on icon at bounding box center [114, 67] width 30 height 10
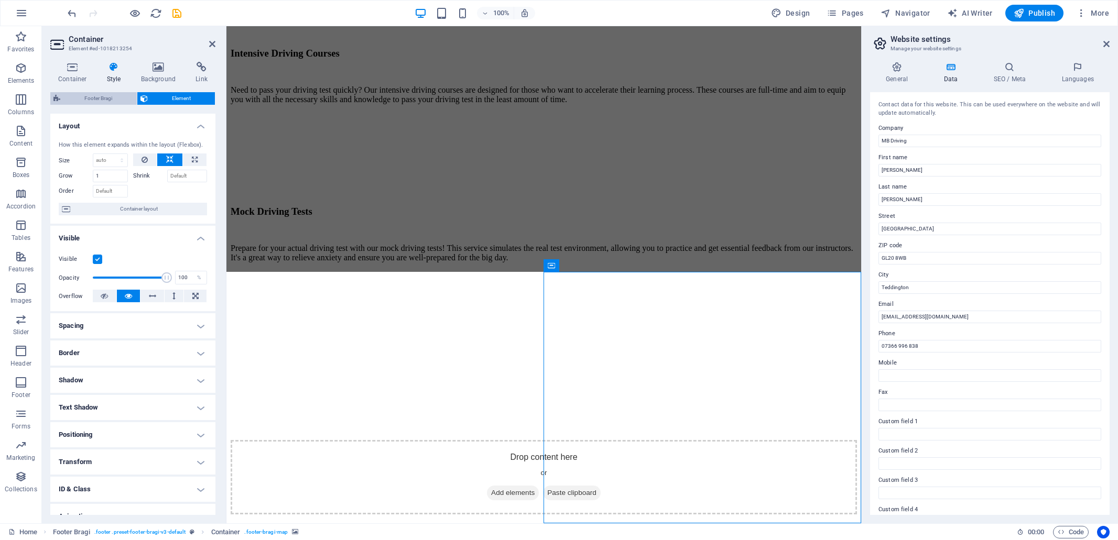
click at [94, 99] on span "Footer Bragi" at bounding box center [98, 98] width 70 height 13
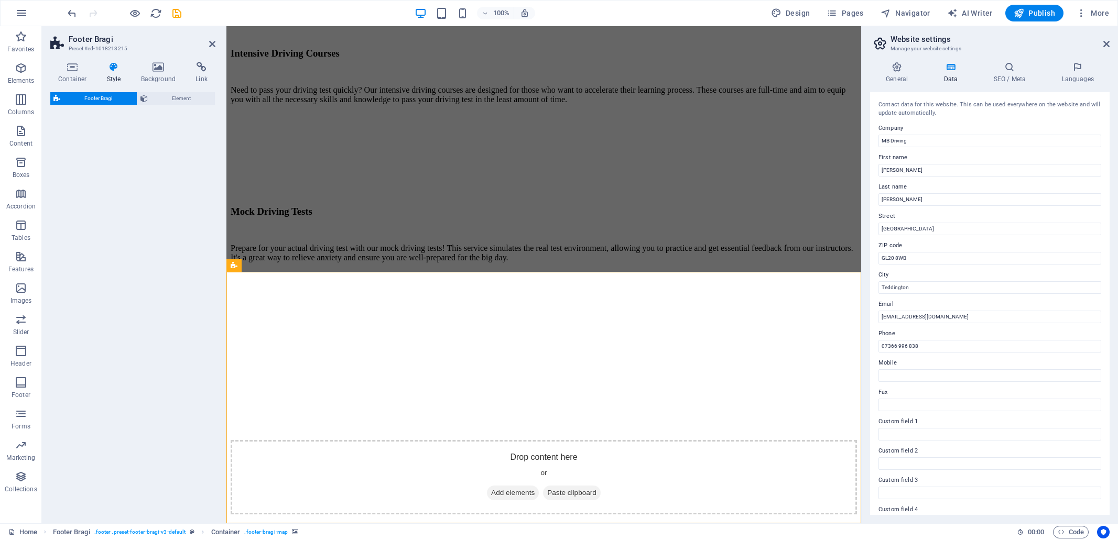
select select "%"
select select "rem"
select select "px"
select select "rem"
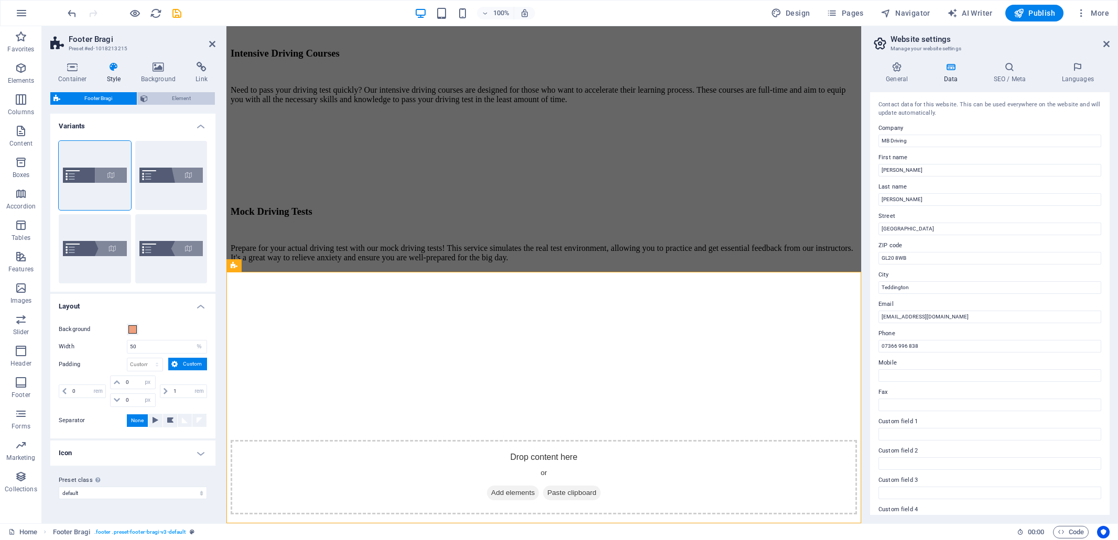
click at [184, 98] on span "Element" at bounding box center [181, 98] width 61 height 13
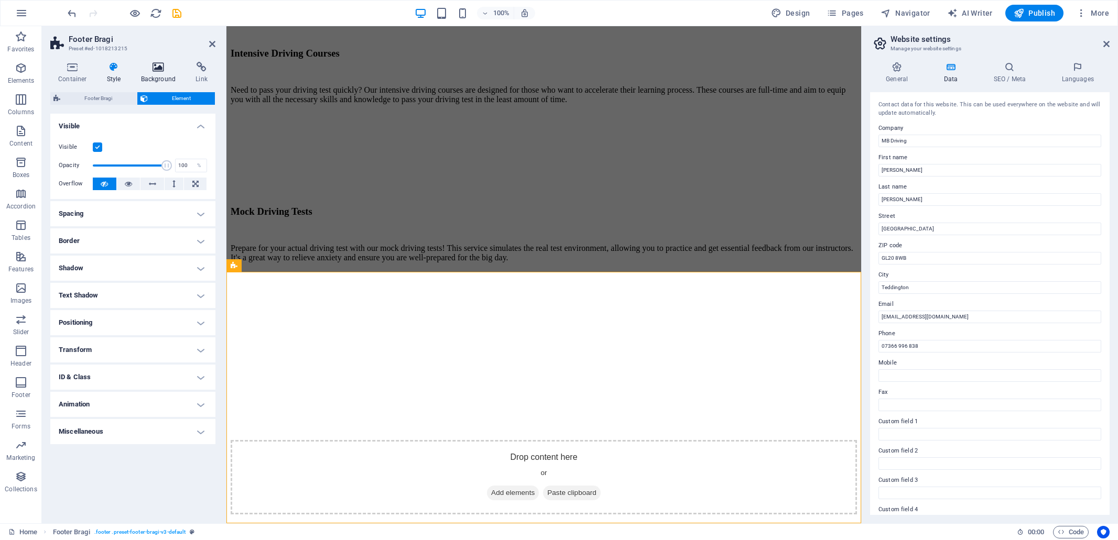
click at [159, 65] on icon at bounding box center [158, 67] width 51 height 10
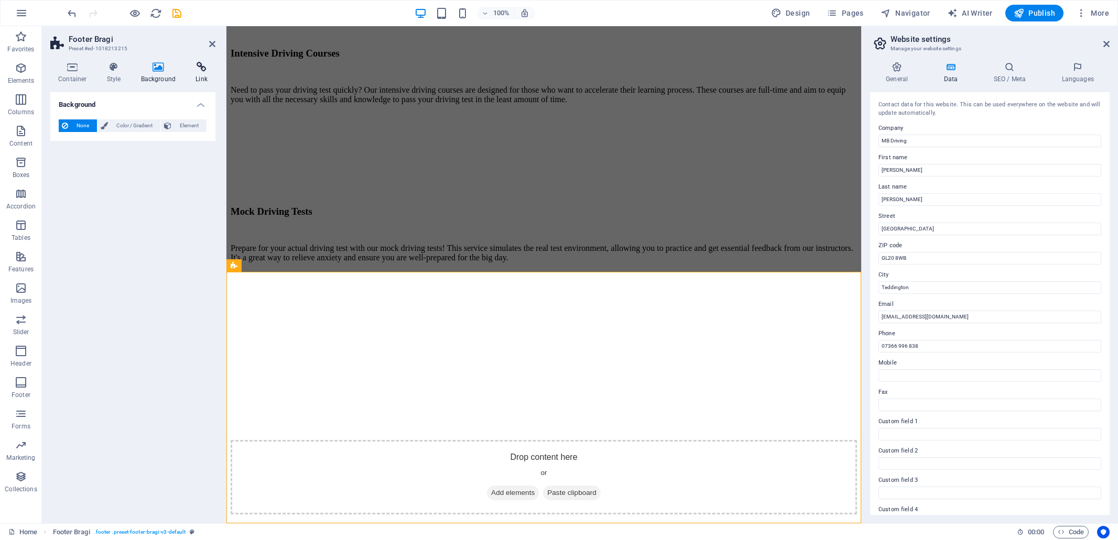
click at [200, 67] on icon at bounding box center [202, 67] width 28 height 10
drag, startPoint x: 213, startPoint y: 45, endPoint x: 171, endPoint y: 20, distance: 48.9
click at [213, 45] on icon at bounding box center [212, 44] width 6 height 8
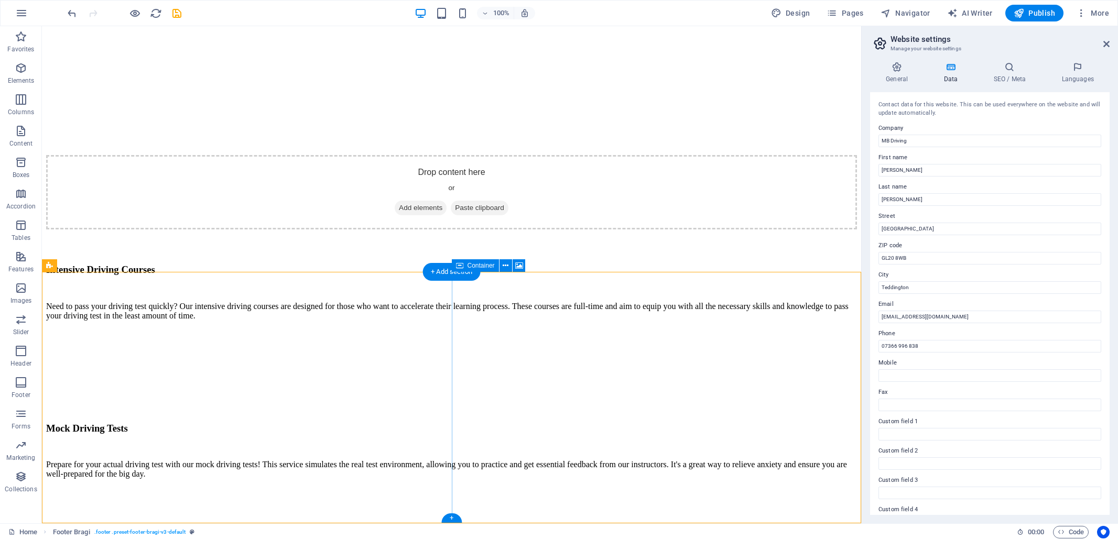
click at [520, 265] on icon at bounding box center [519, 265] width 8 height 11
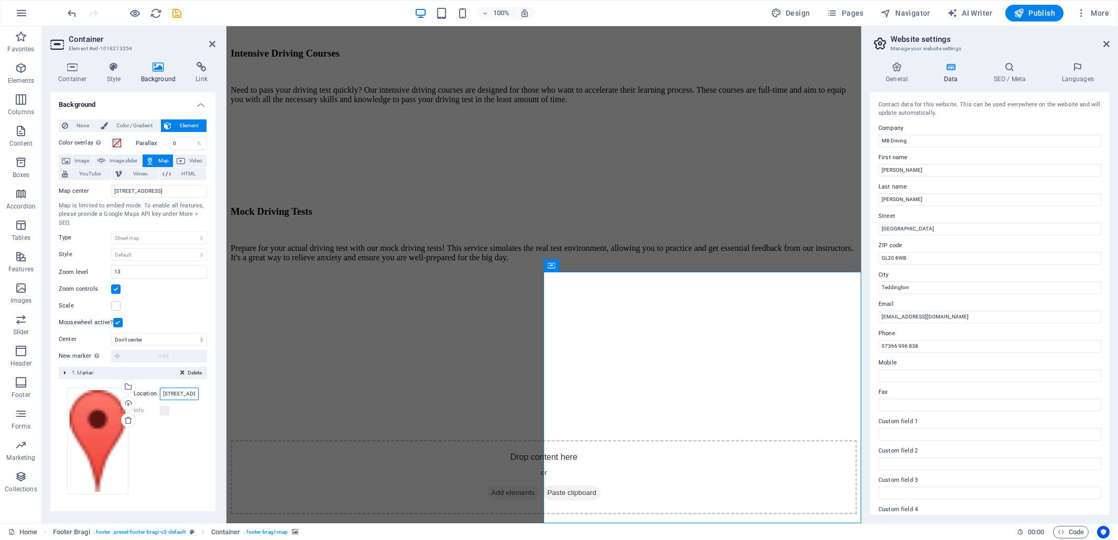
scroll to position [0, 54]
drag, startPoint x: 162, startPoint y: 394, endPoint x: 206, endPoint y: 396, distance: 44.1
click at [206, 396] on div "Drag files here, click to choose files or select files from Files or our free s…" at bounding box center [133, 441] width 148 height 124
type input "Tewekesbury"
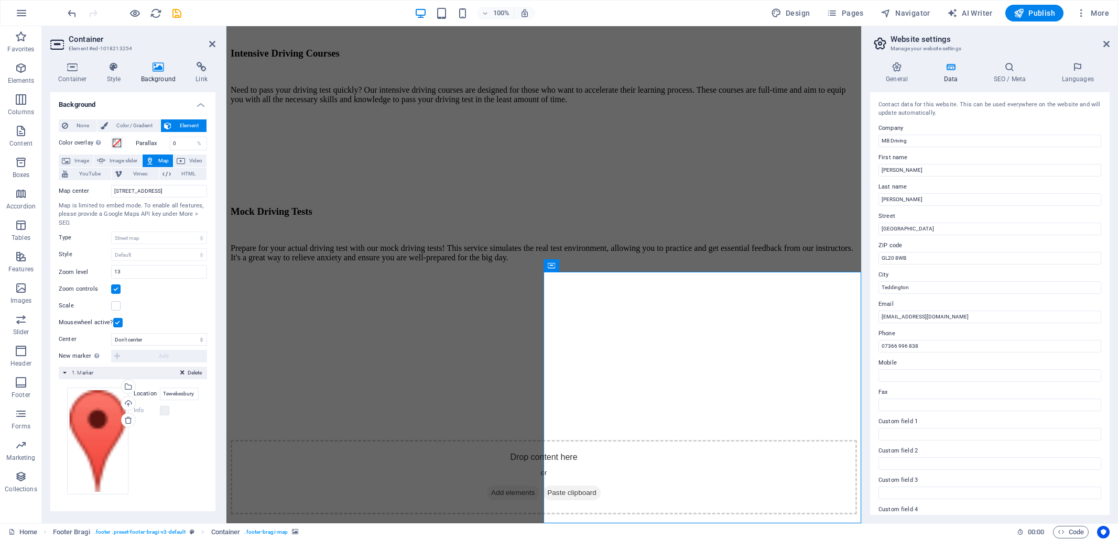
click at [182, 433] on div "Drag files here, click to choose files or select files from Files or our free s…" at bounding box center [133, 441] width 132 height 107
drag, startPoint x: 114, startPoint y: 190, endPoint x: 207, endPoint y: 188, distance: 92.8
click at [207, 188] on div "None Color / Gradient Element Stretch background to full-width Color overlay Pl…" at bounding box center [132, 311] width 165 height 401
type input "Tewkesbury"
drag, startPoint x: 123, startPoint y: 272, endPoint x: 114, endPoint y: 275, distance: 9.3
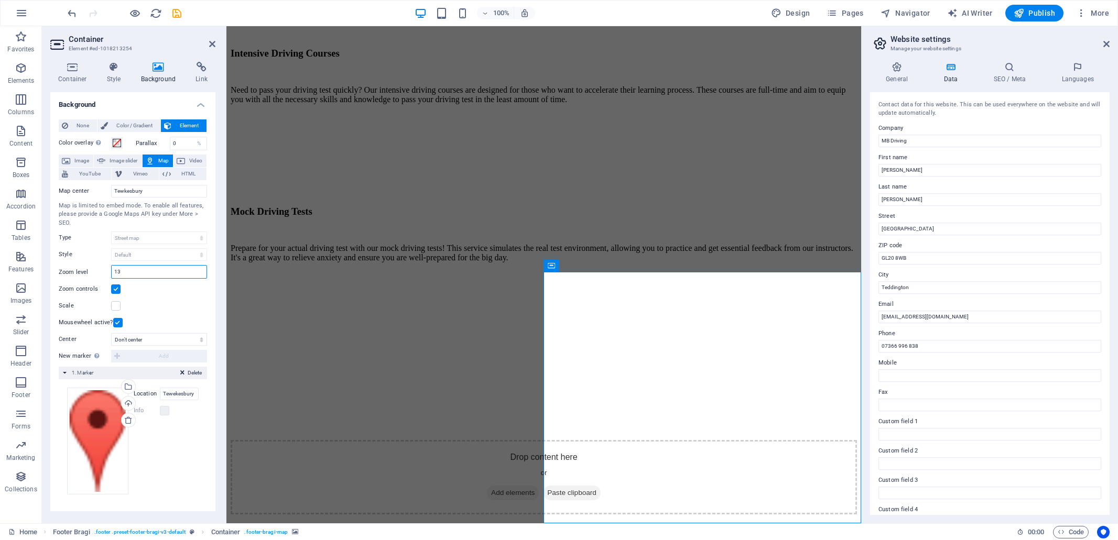
click at [114, 275] on input "13" at bounding box center [159, 272] width 95 height 13
drag, startPoint x: 122, startPoint y: 268, endPoint x: 113, endPoint y: 268, distance: 9.4
click at [113, 268] on input "6" at bounding box center [159, 272] width 95 height 13
drag, startPoint x: 118, startPoint y: 271, endPoint x: 112, endPoint y: 273, distance: 6.5
click at [112, 273] on input "8" at bounding box center [159, 272] width 95 height 13
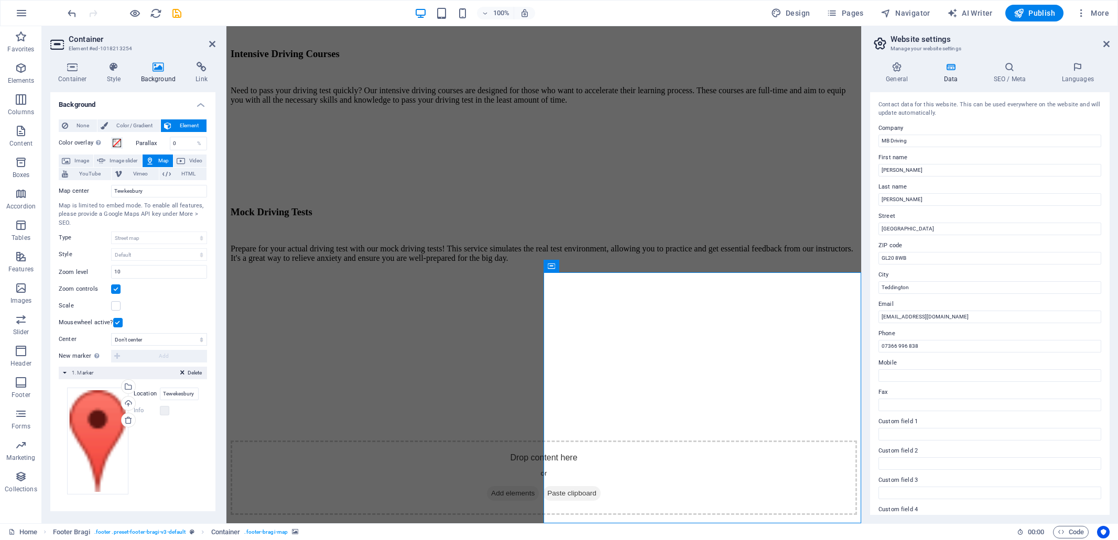
scroll to position [2519, 0]
drag, startPoint x: 126, startPoint y: 271, endPoint x: 118, endPoint y: 274, distance: 8.1
click at [118, 274] on input "10" at bounding box center [159, 272] width 95 height 13
type input "11"
click at [160, 342] on select "Don't center Center markers Center and zoom markers" at bounding box center [159, 339] width 96 height 13
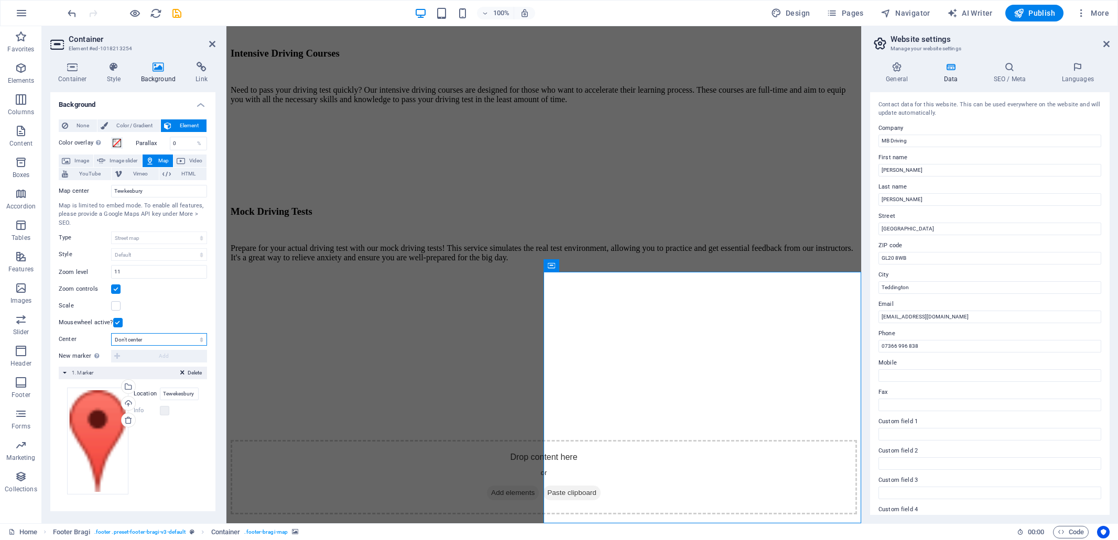
select select "1"
click at [111, 333] on select "Don't center Center markers Center and zoom markers" at bounding box center [159, 339] width 96 height 13
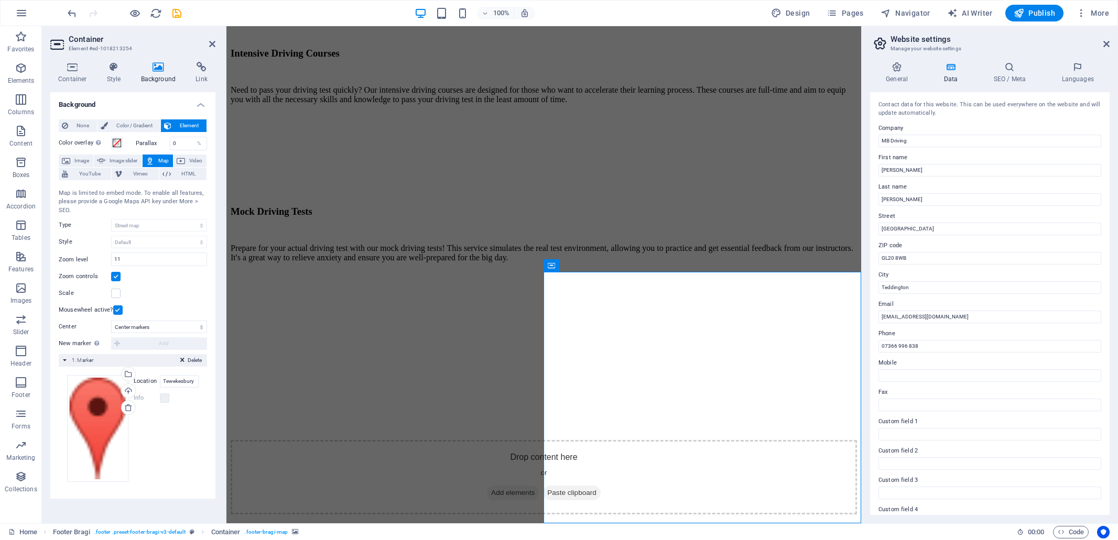
click at [152, 342] on div "New marker To enable this feature, please provide a Google Maps API key in the …" at bounding box center [133, 344] width 148 height 13
click at [117, 341] on div "New marker To enable this feature, please provide a Google Maps API key in the …" at bounding box center [133, 344] width 148 height 13
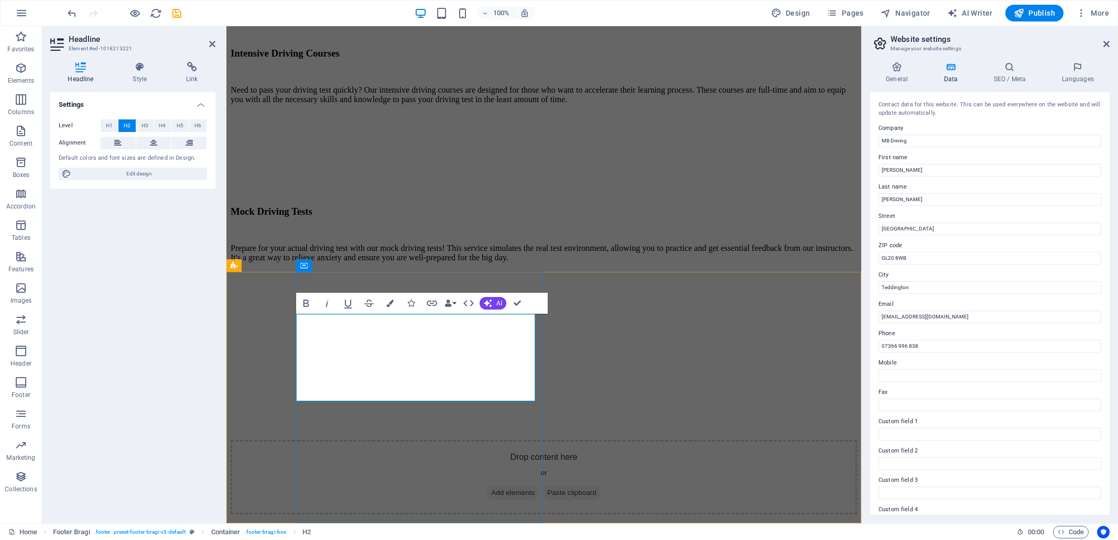
drag, startPoint x: 439, startPoint y: 346, endPoint x: 301, endPoint y: 344, distance: 137.8
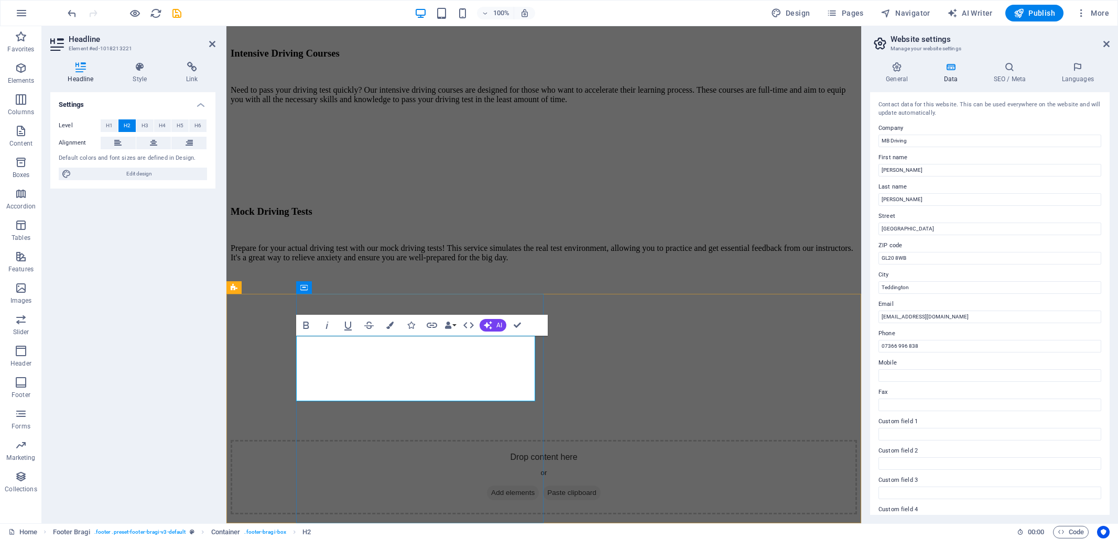
scroll to position [2497, 0]
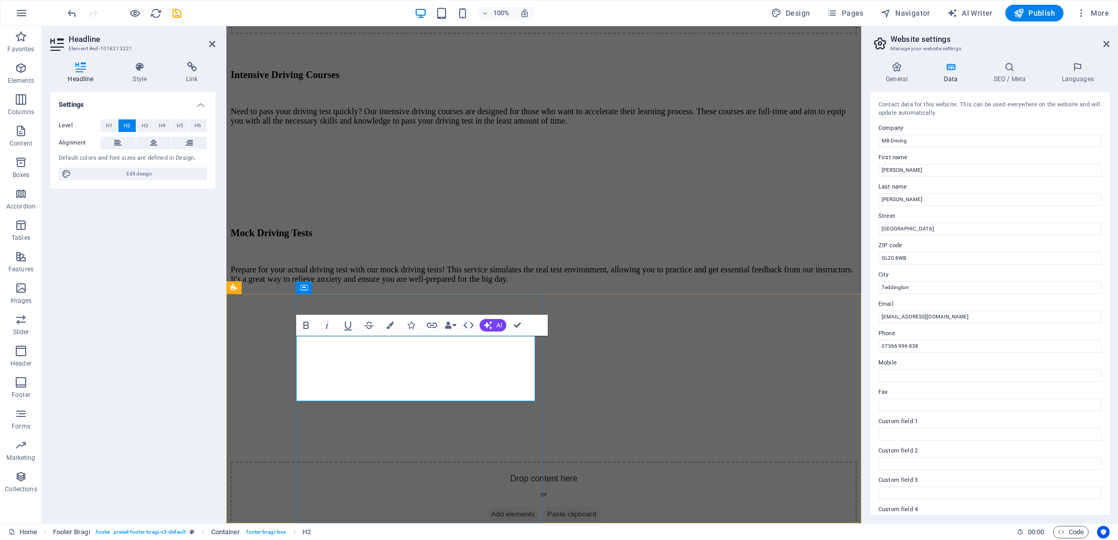
drag, startPoint x: 393, startPoint y: 344, endPoint x: 302, endPoint y: 342, distance: 90.7
click at [164, 324] on div "Settings Level H1 H2 H3 H4 H5 H6 Alignment Default colors and font sizes are de…" at bounding box center [132, 303] width 165 height 423
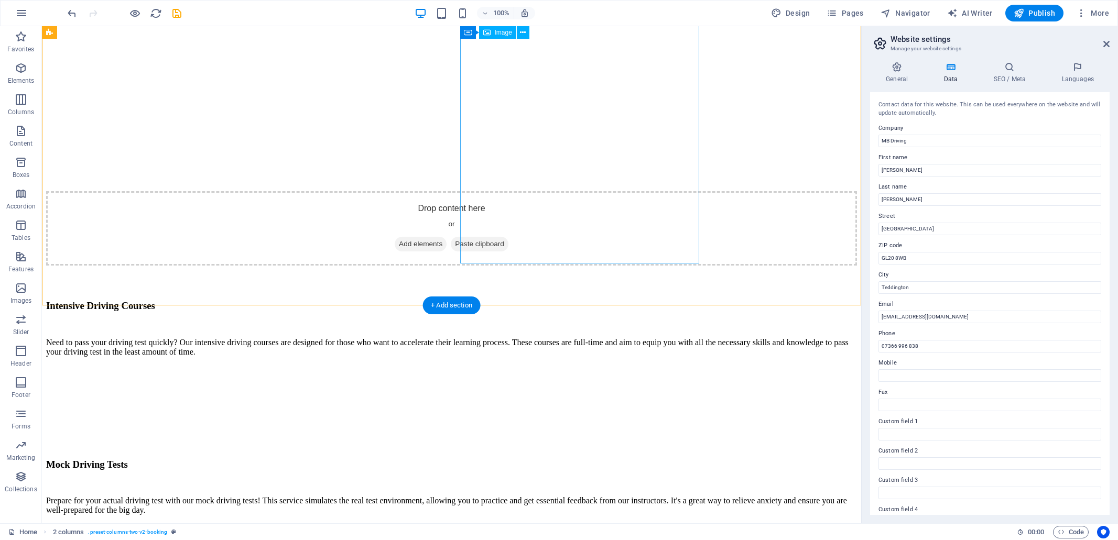
scroll to position [2481, 0]
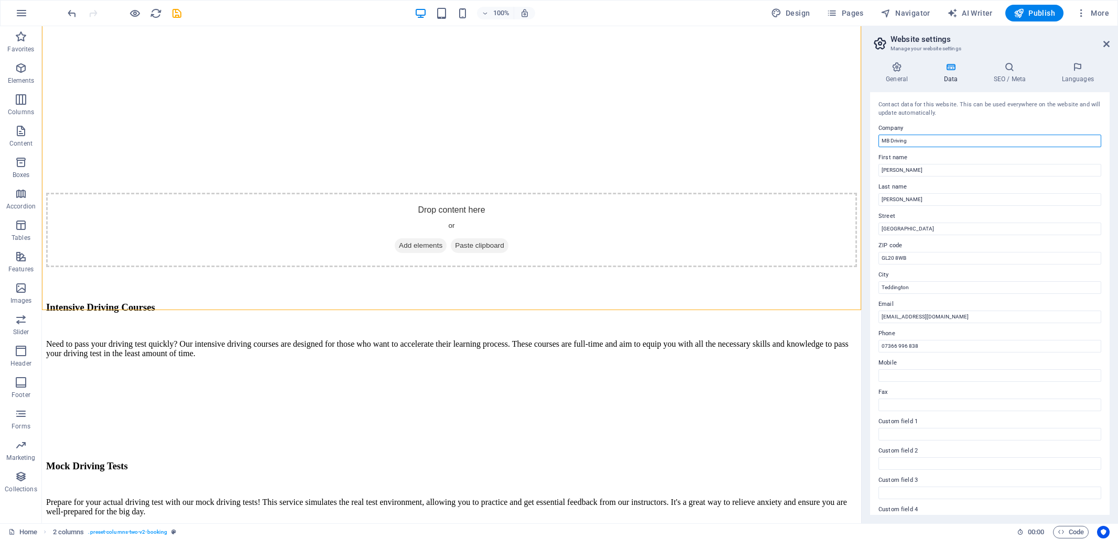
drag, startPoint x: 910, startPoint y: 140, endPoint x: 881, endPoint y: 142, distance: 29.4
click at [881, 142] on input "MB Driving" at bounding box center [989, 141] width 223 height 13
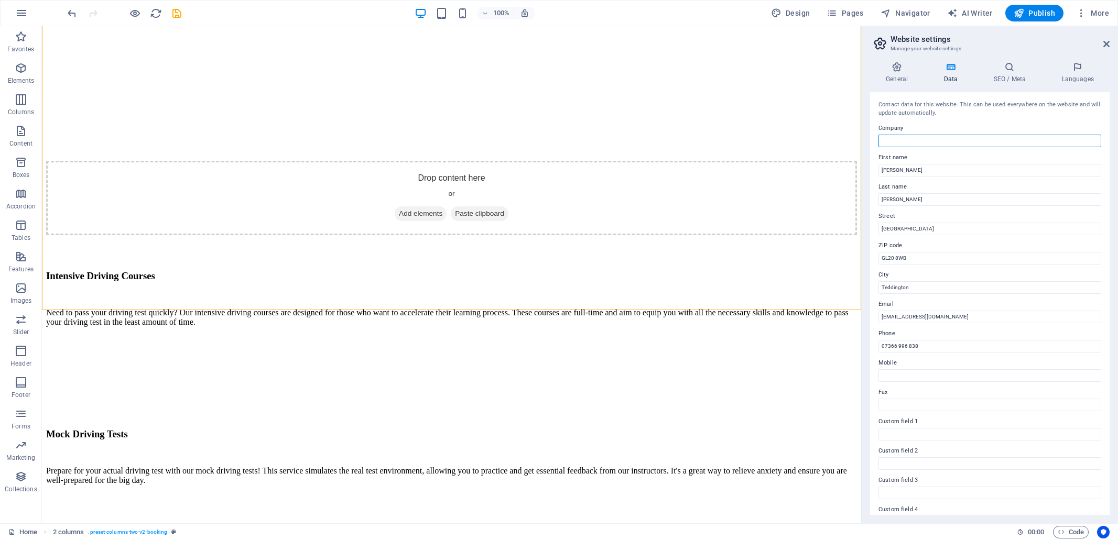
scroll to position [2480, 0]
click at [902, 168] on input "[PERSON_NAME]" at bounding box center [989, 170] width 223 height 13
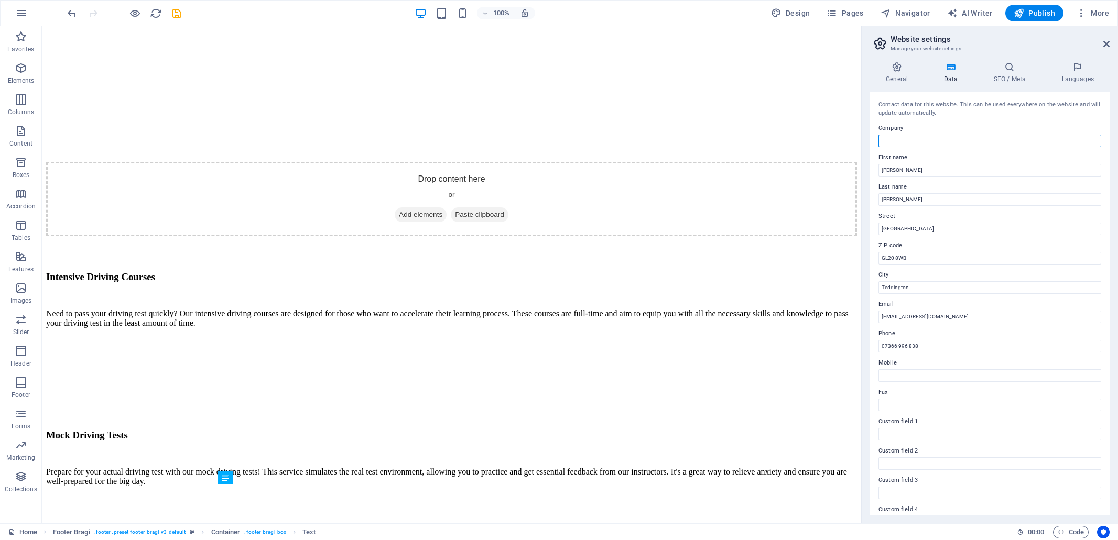
click at [896, 137] on input "Company" at bounding box center [989, 141] width 223 height 13
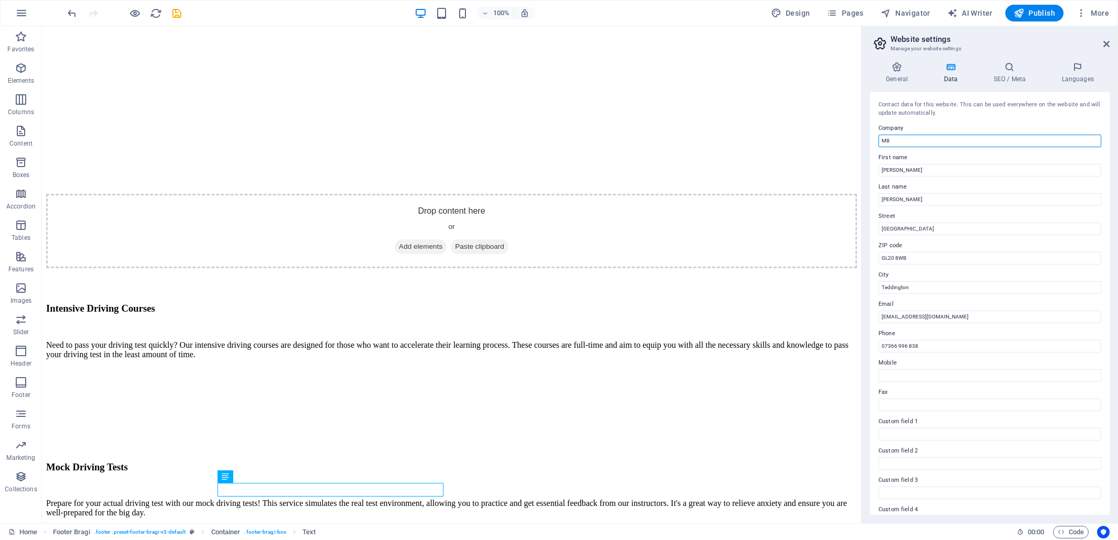
scroll to position [2481, 0]
type input "MB Driving"
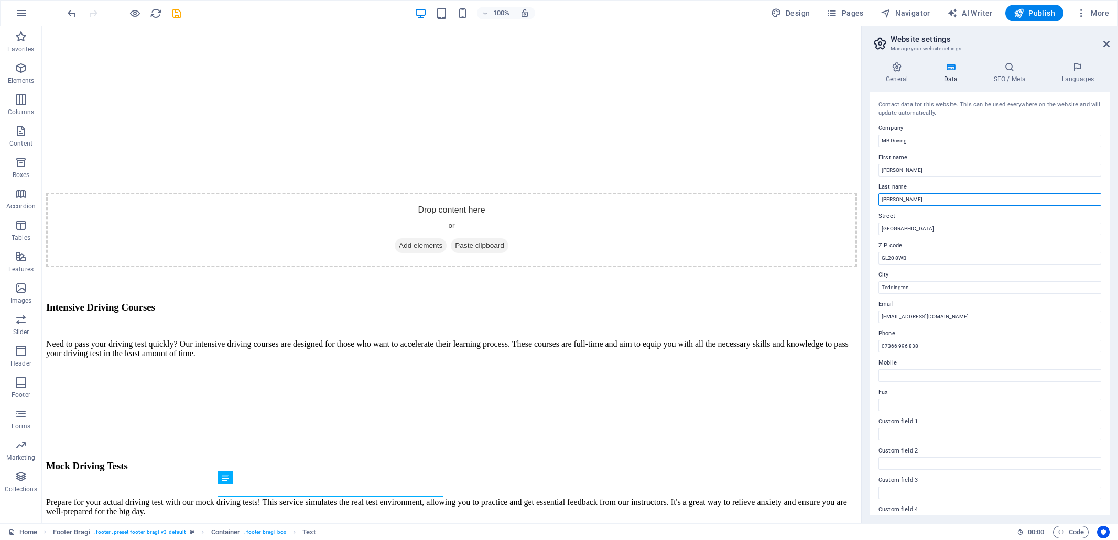
drag, startPoint x: 955, startPoint y: 199, endPoint x: 960, endPoint y: 197, distance: 5.4
click at [956, 199] on input "[PERSON_NAME]" at bounding box center [989, 199] width 223 height 13
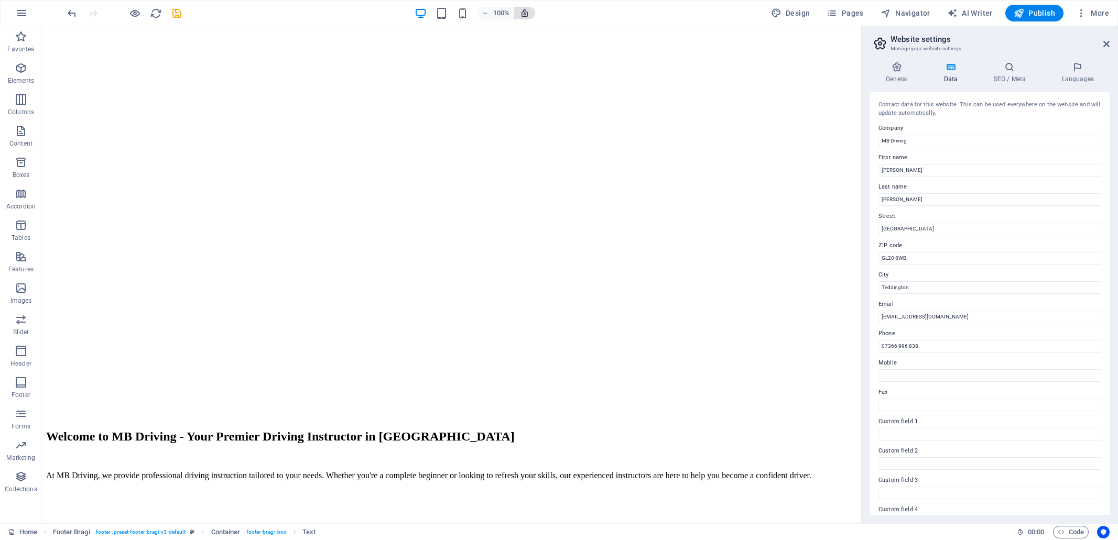
scroll to position [1094, 0]
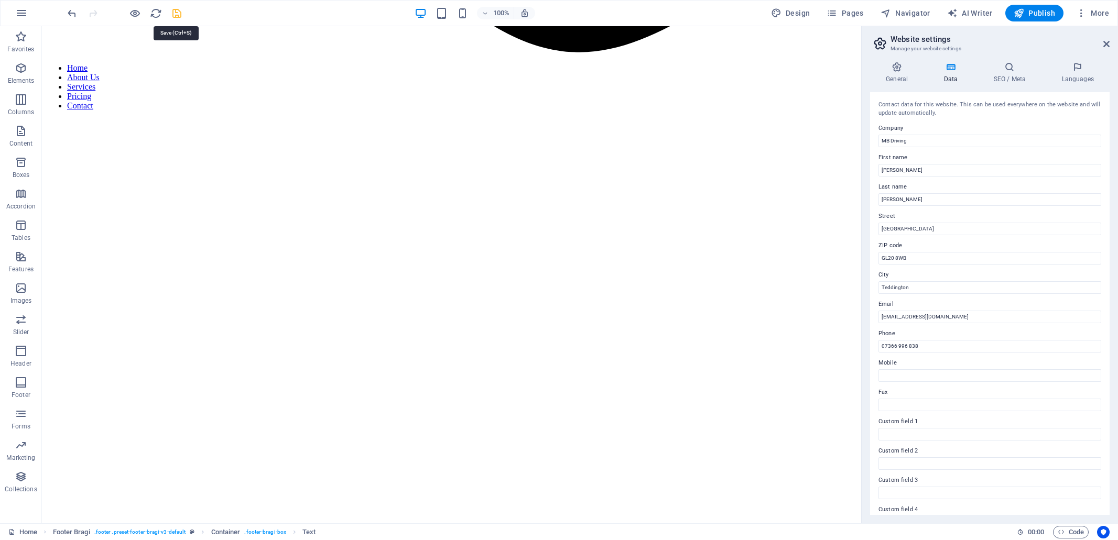
click at [178, 15] on icon "save" at bounding box center [177, 13] width 12 height 12
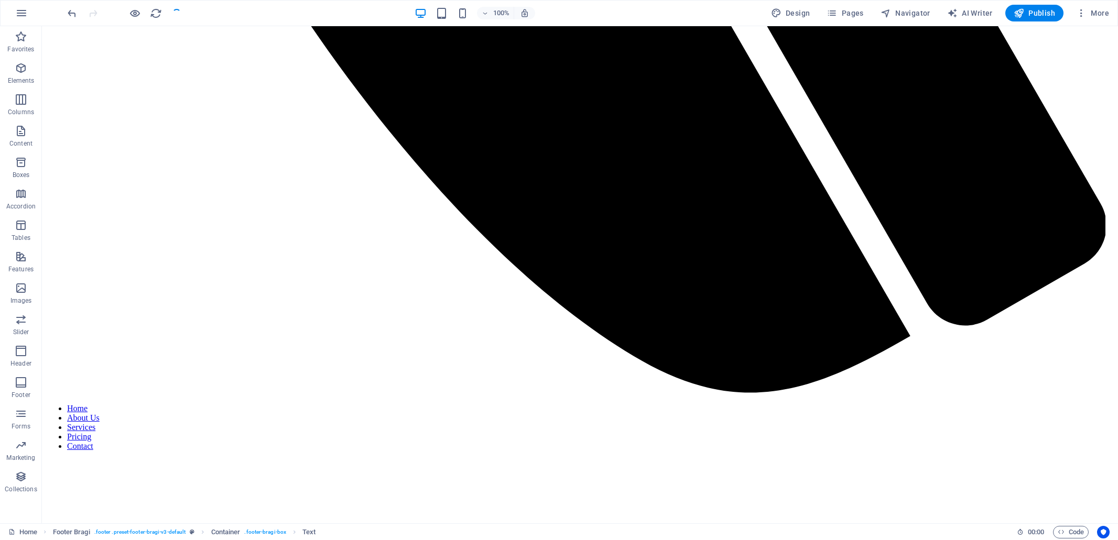
checkbox input "false"
click at [1104, 11] on span "More" at bounding box center [1092, 13] width 33 height 10
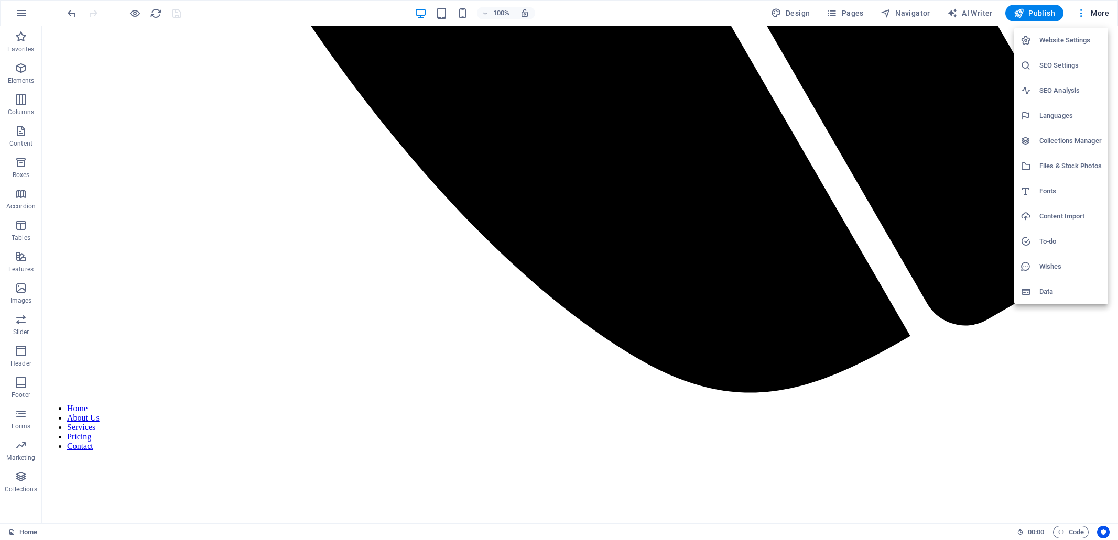
click at [1064, 43] on h6 "Website Settings" at bounding box center [1070, 40] width 62 height 13
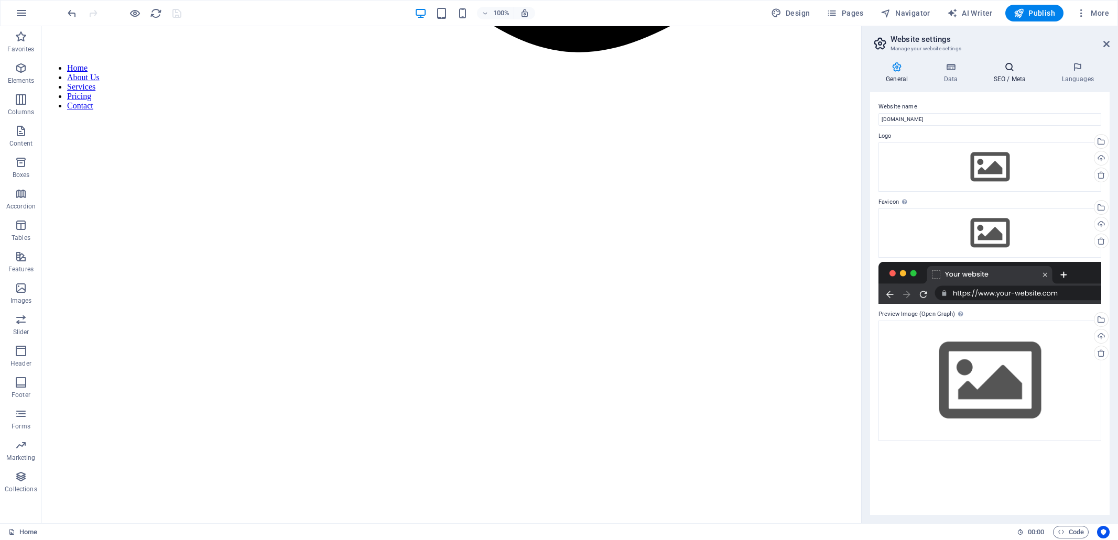
click at [1015, 68] on icon at bounding box center [1009, 67] width 64 height 10
